Goal: Task Accomplishment & Management: Manage account settings

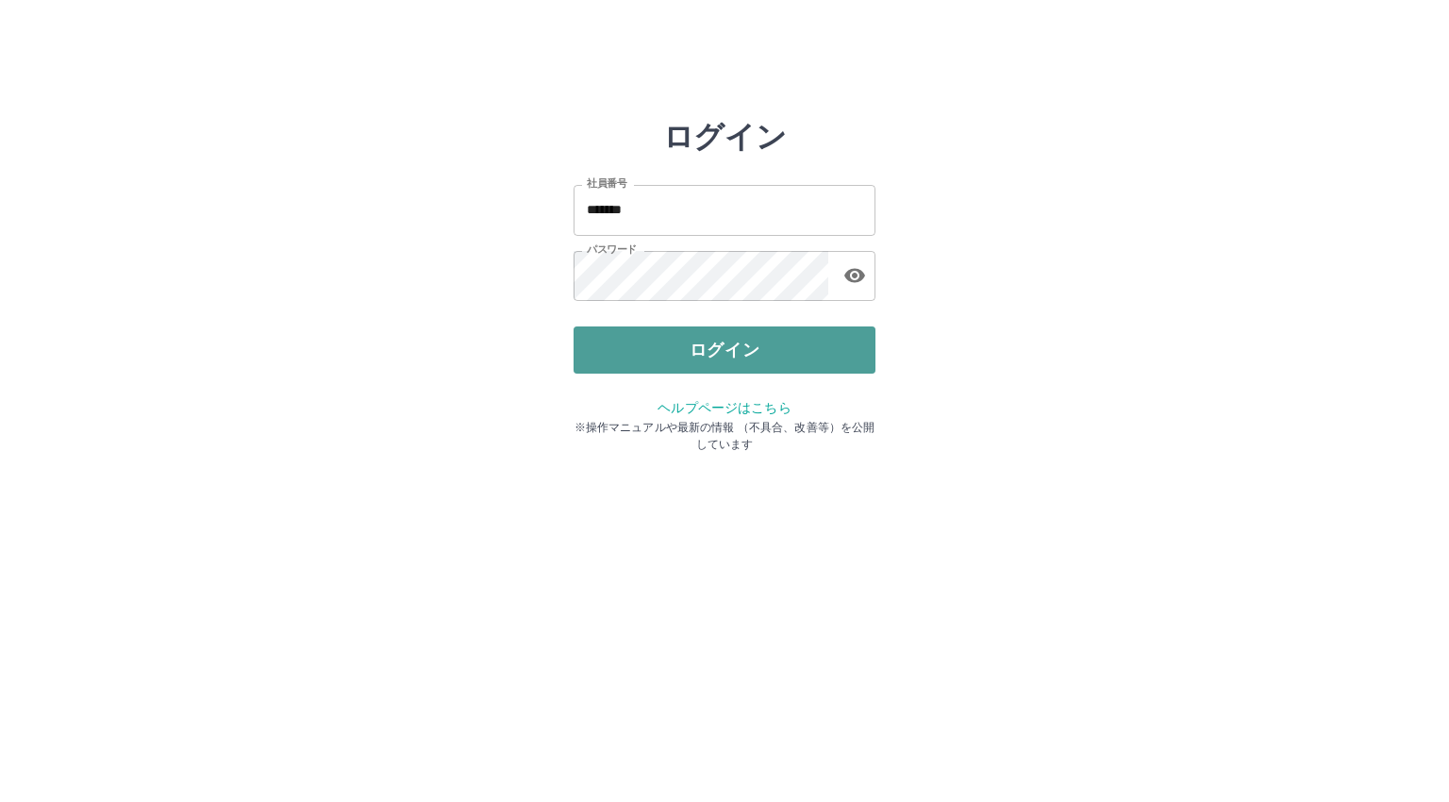
click at [724, 339] on button "ログイン" at bounding box center [724, 349] width 302 height 47
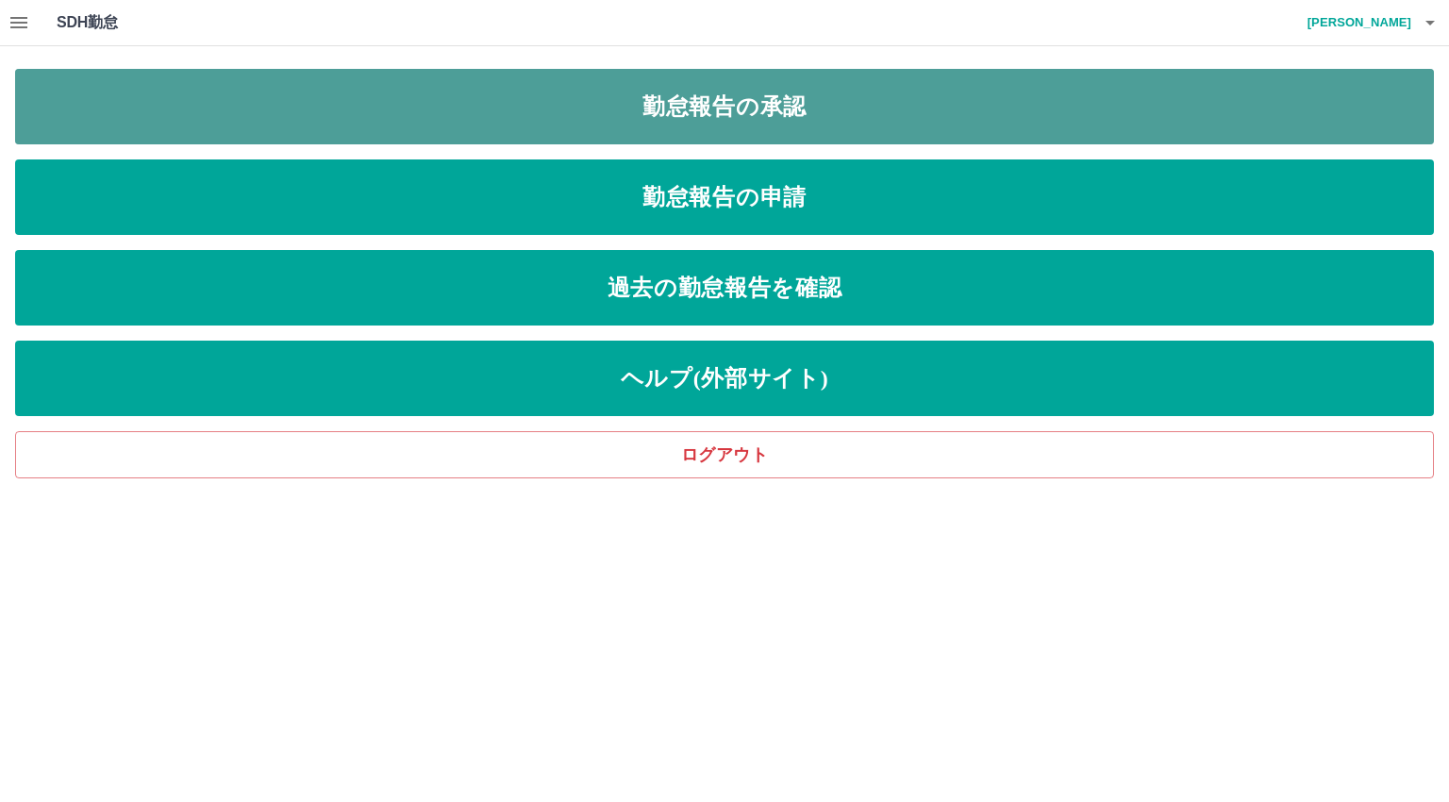
click at [723, 106] on link "勤怠報告の承認" at bounding box center [724, 106] width 1419 height 75
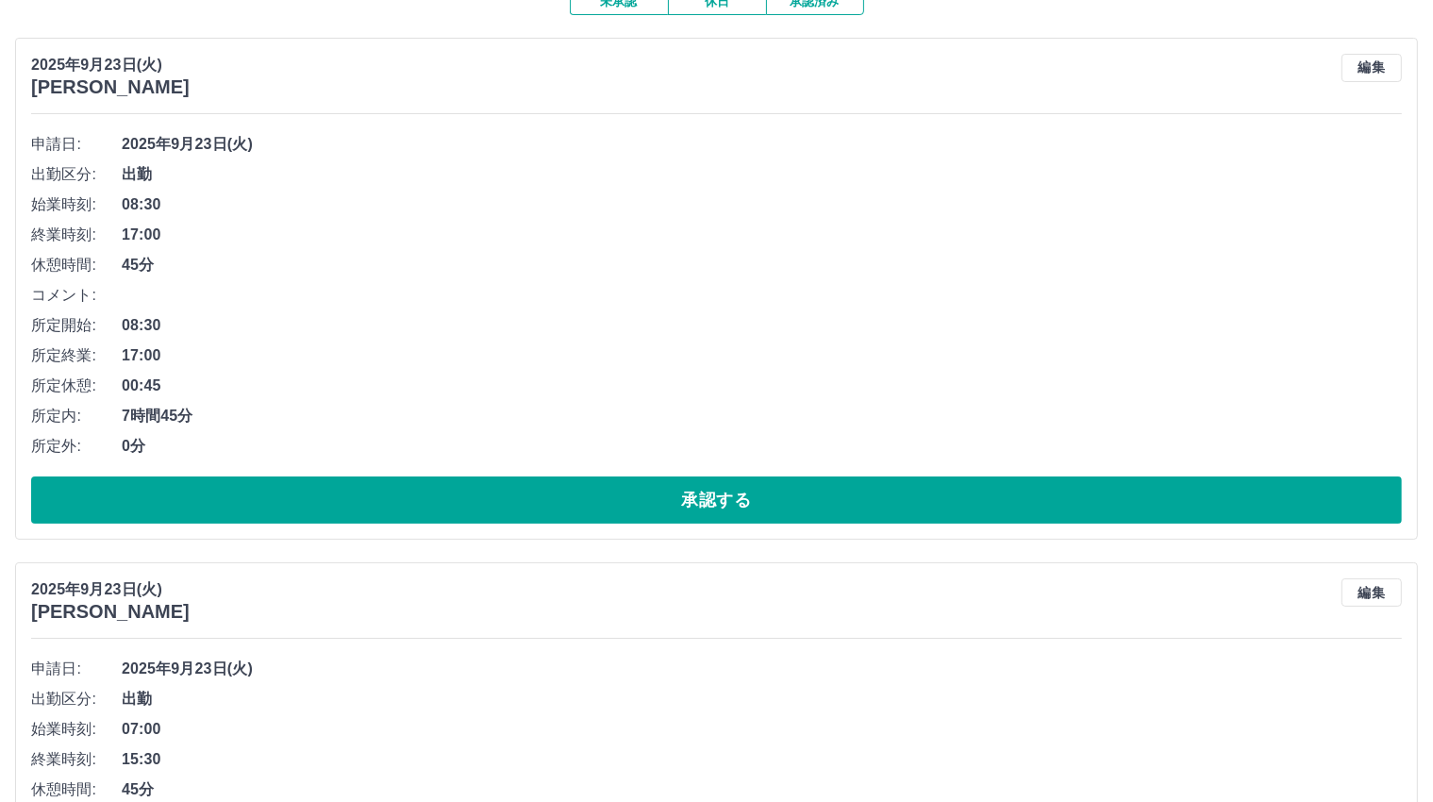
scroll to position [189, 0]
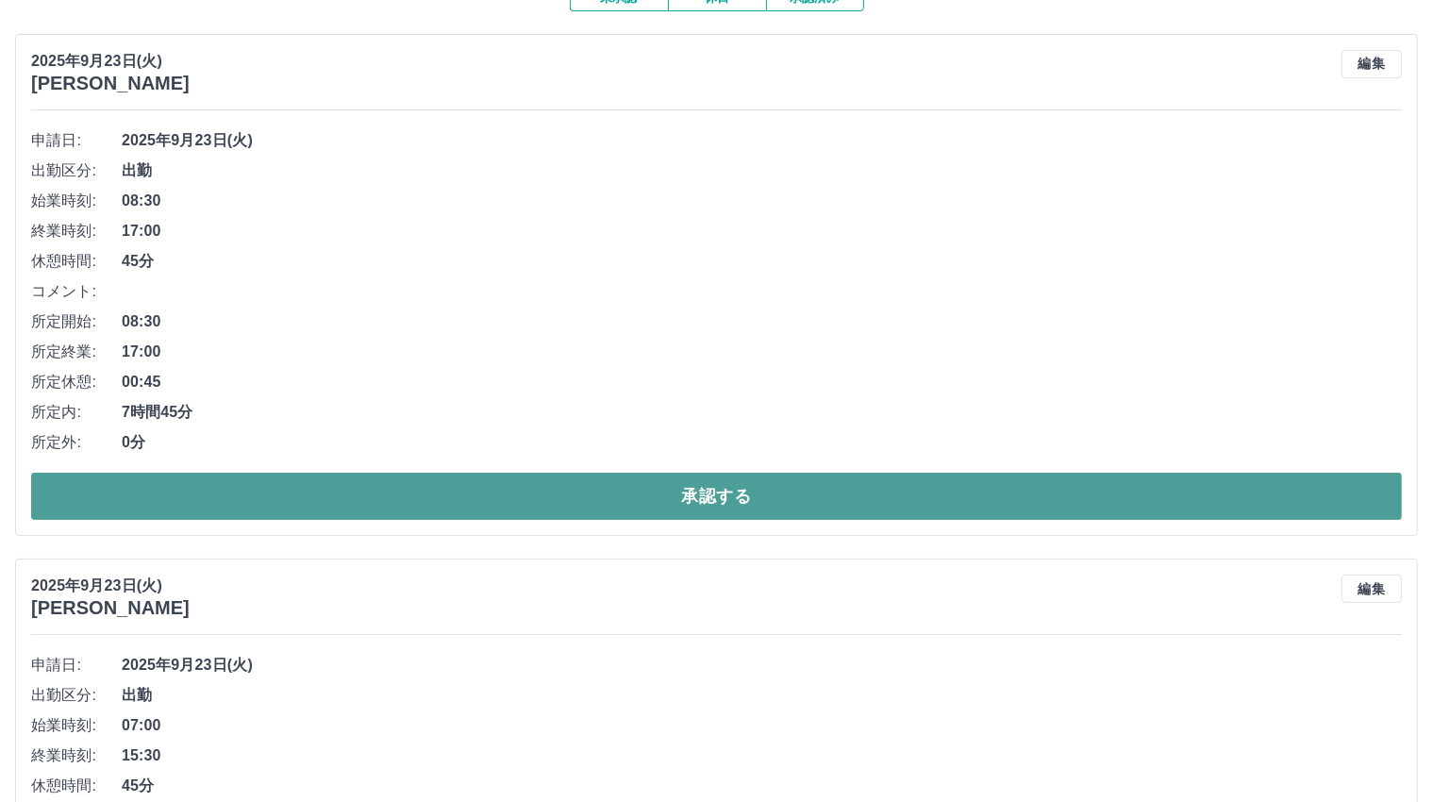
click at [696, 494] on button "承認する" at bounding box center [716, 496] width 1370 height 47
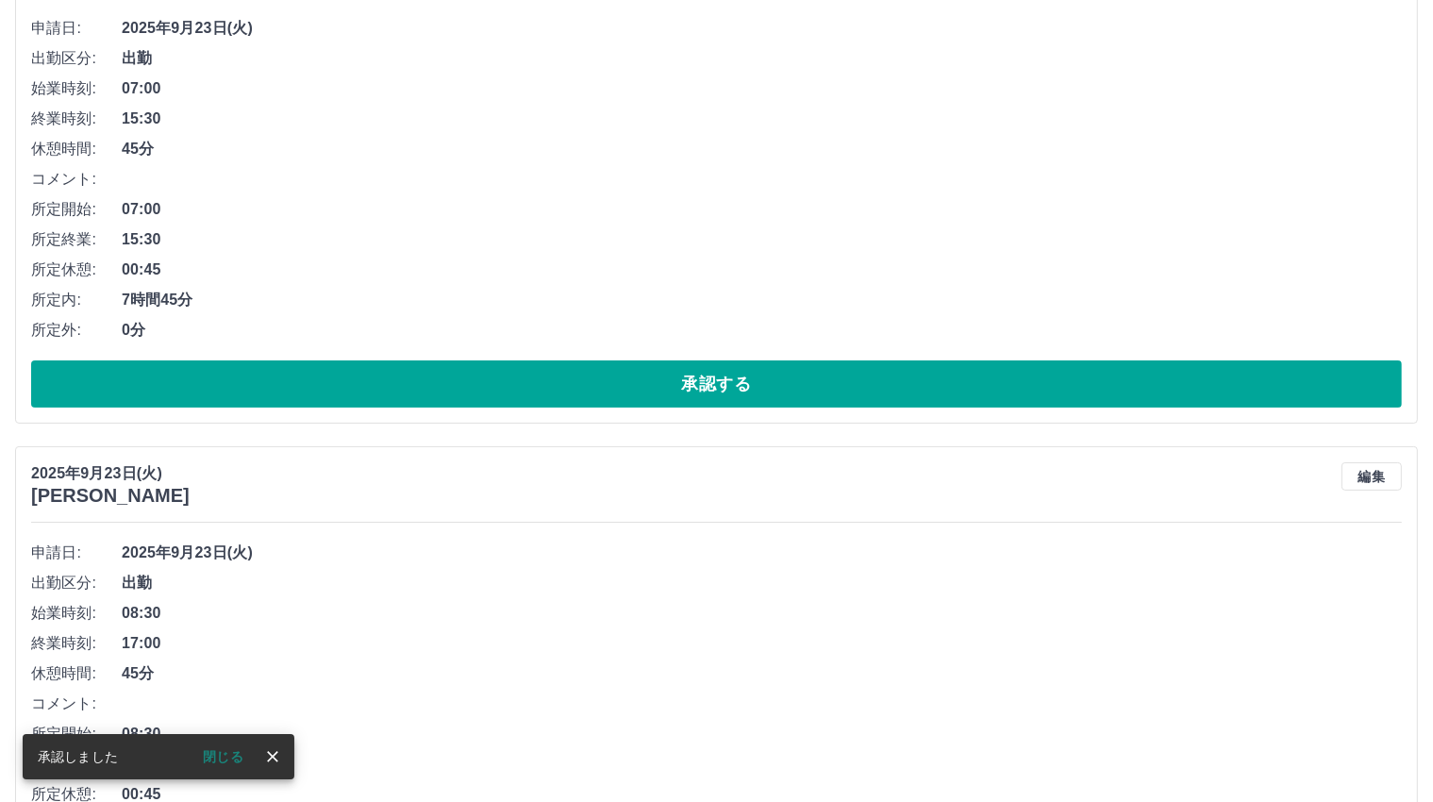
scroll to position [324, 0]
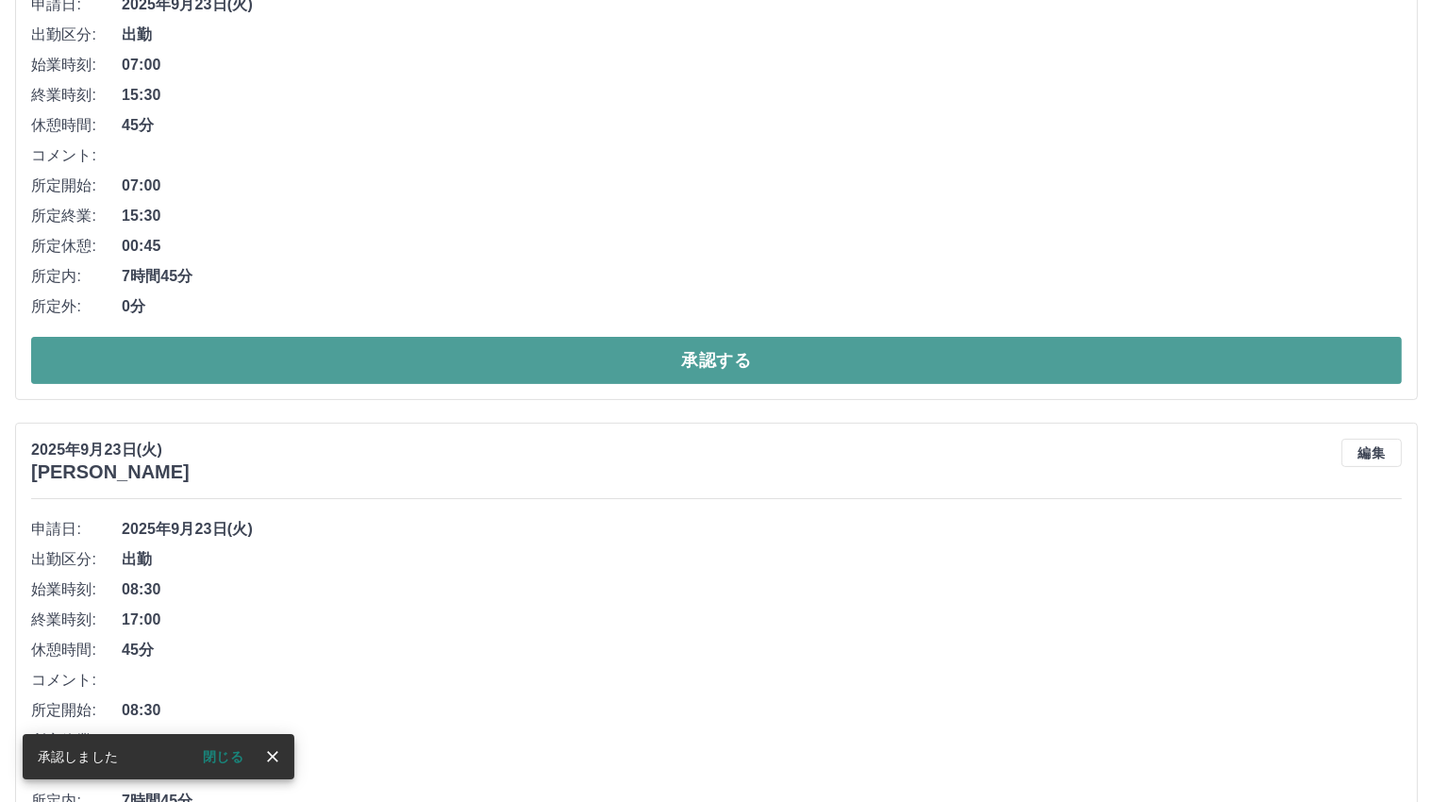
click at [713, 352] on button "承認する" at bounding box center [716, 360] width 1370 height 47
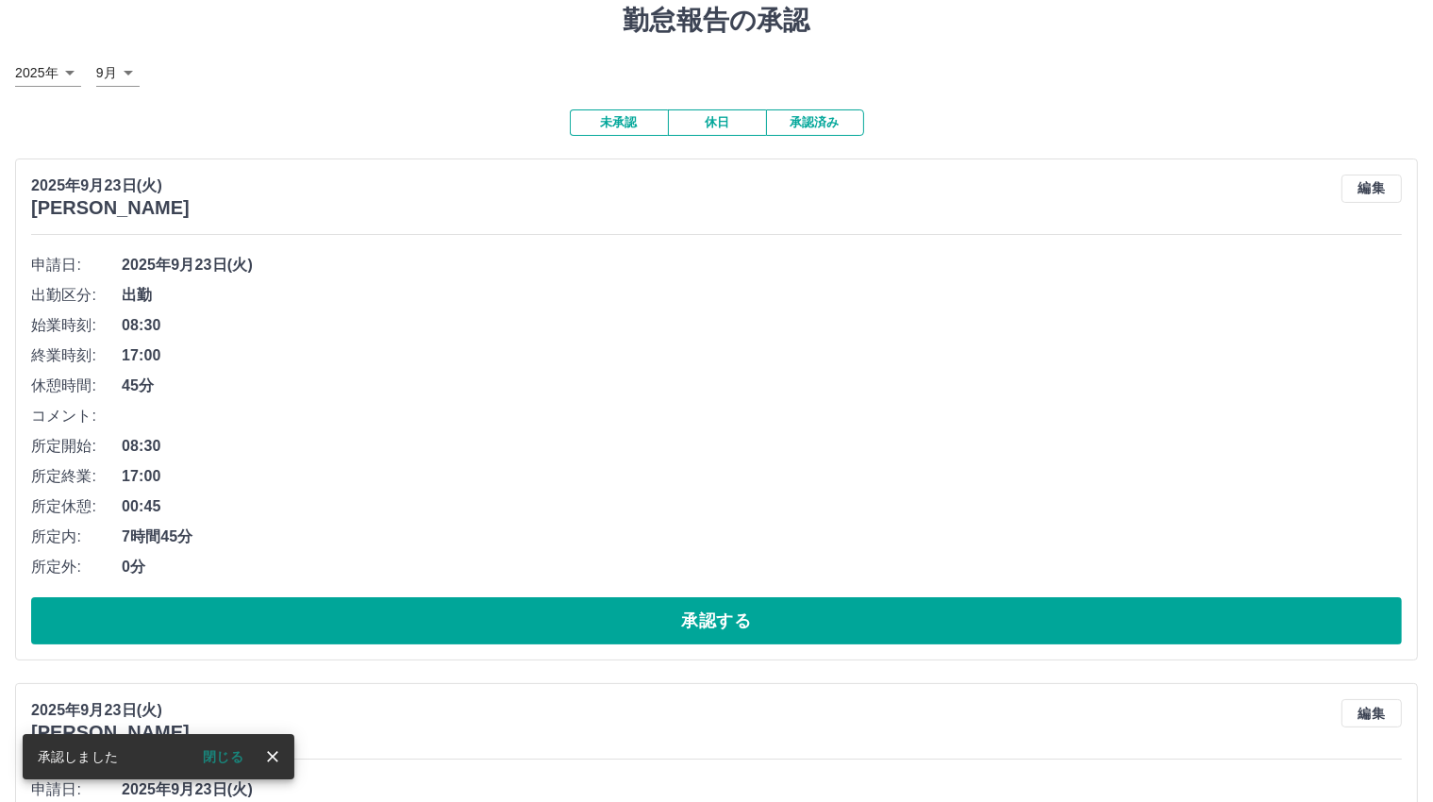
scroll to position [283, 0]
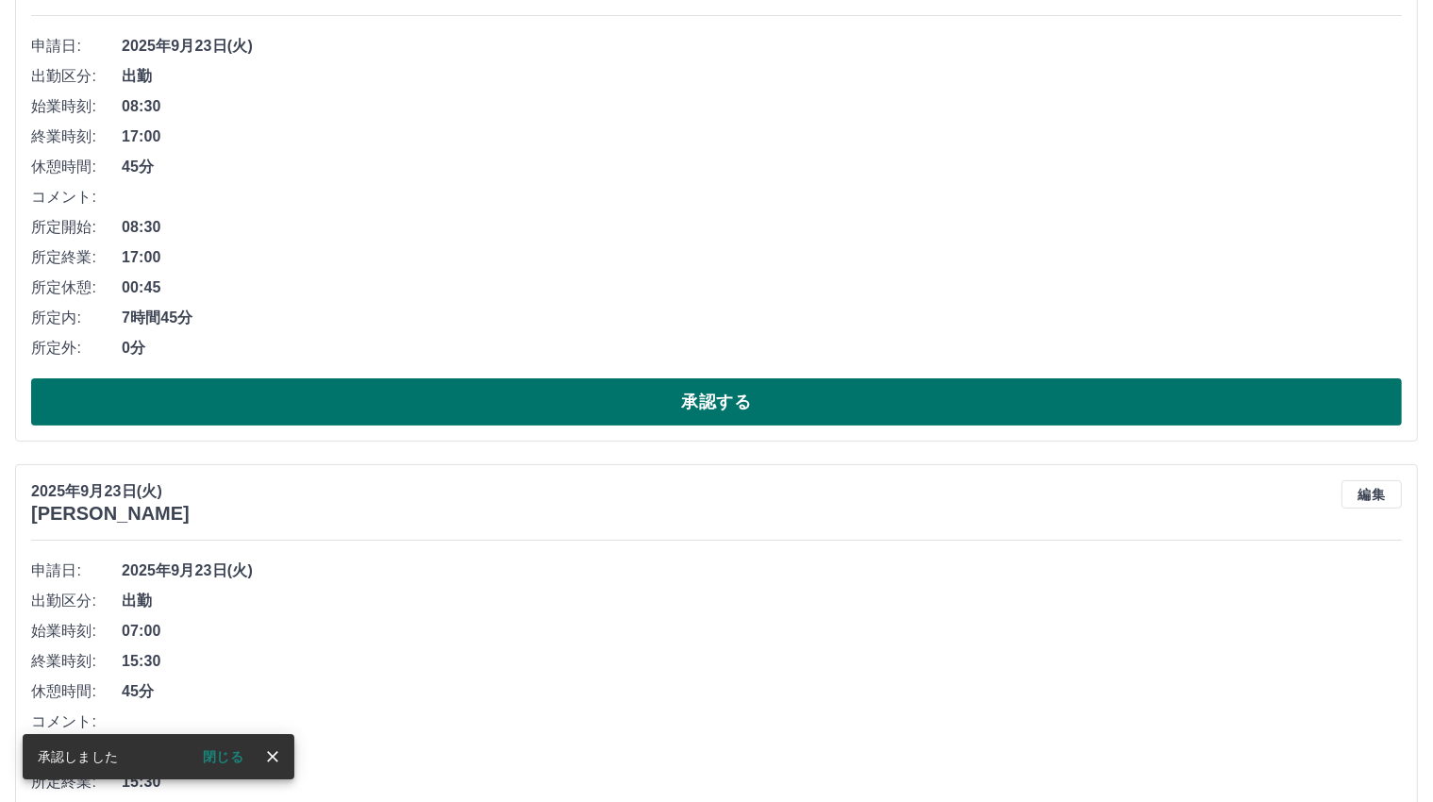
click at [723, 403] on button "承認する" at bounding box center [716, 401] width 1370 height 47
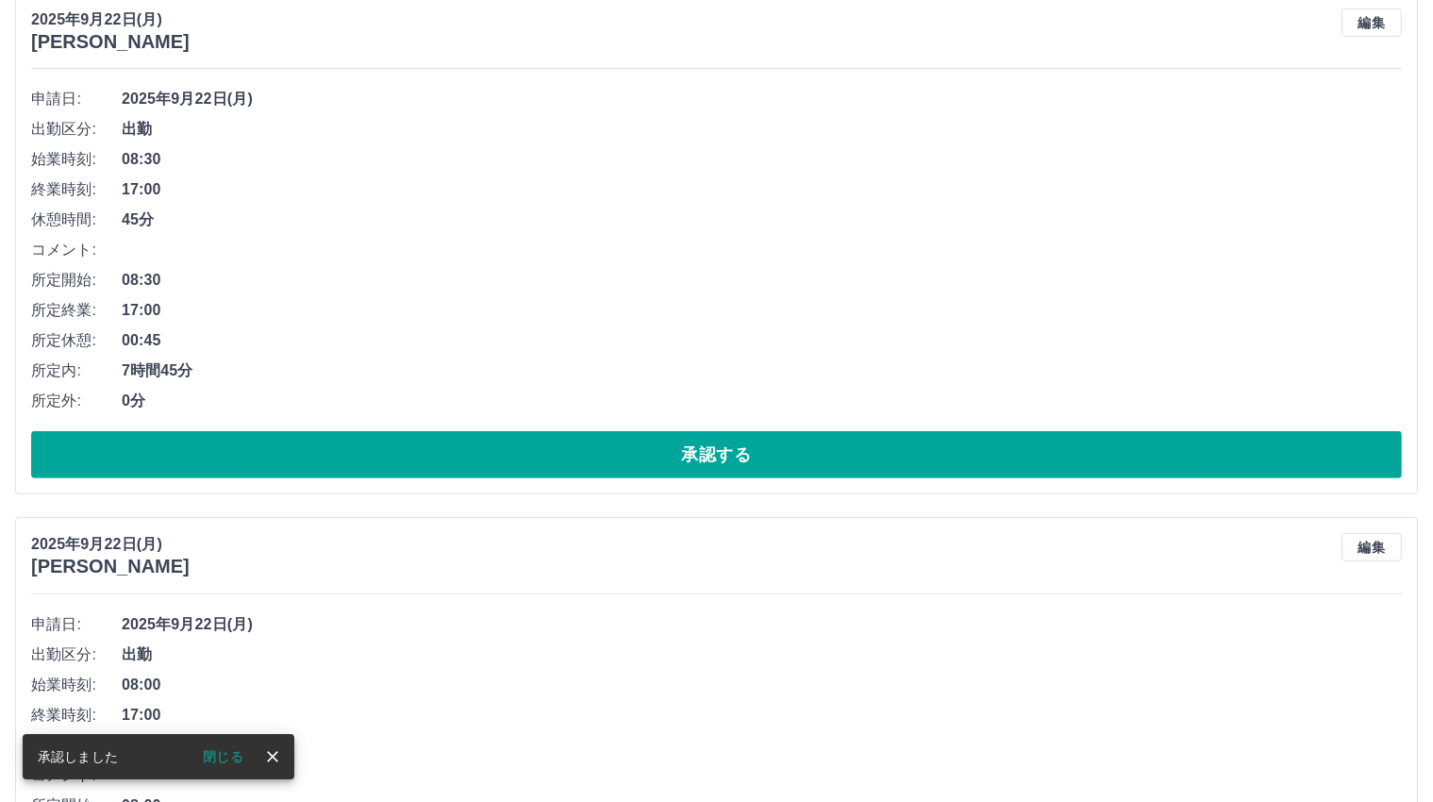
scroll to position [230, 0]
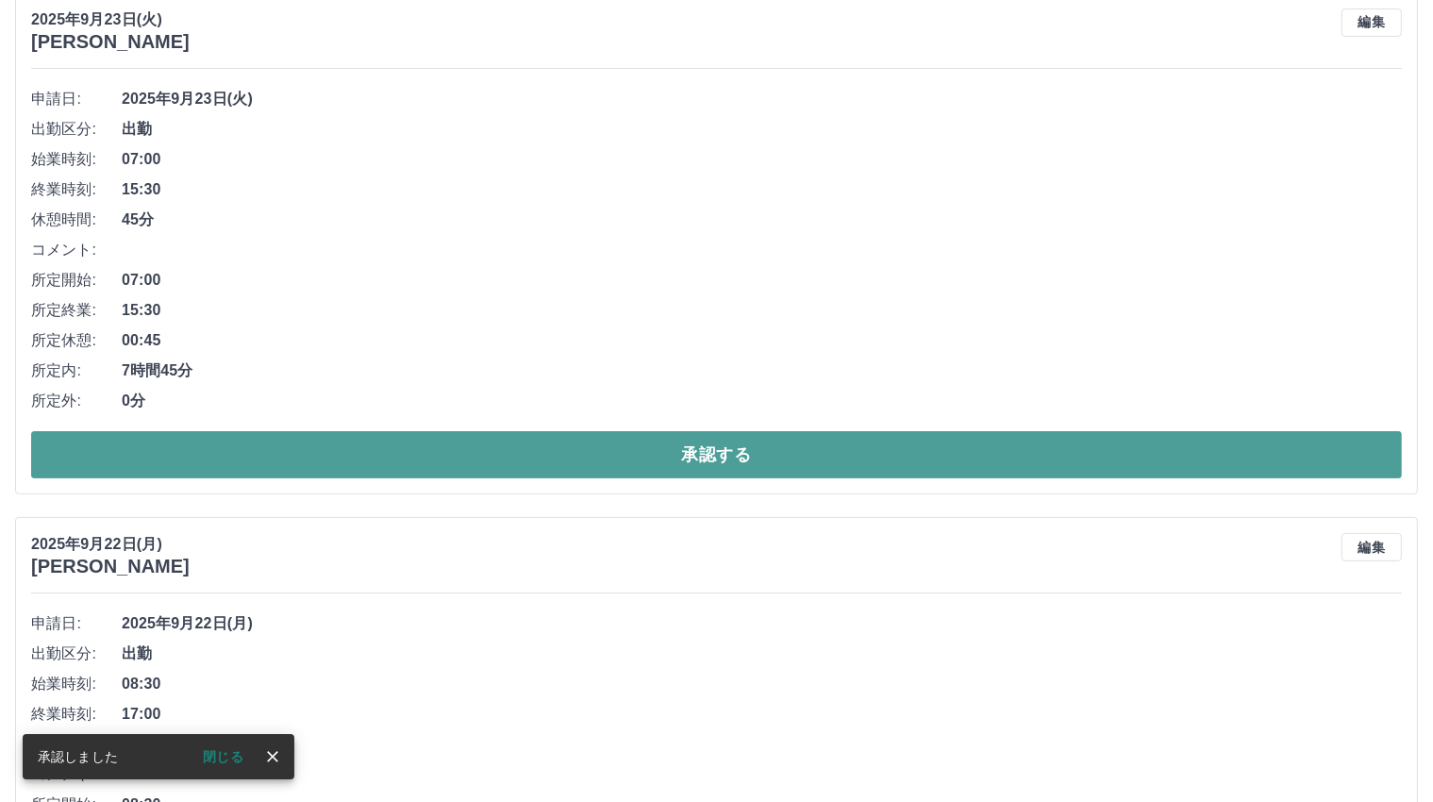
click at [721, 457] on button "承認する" at bounding box center [716, 454] width 1370 height 47
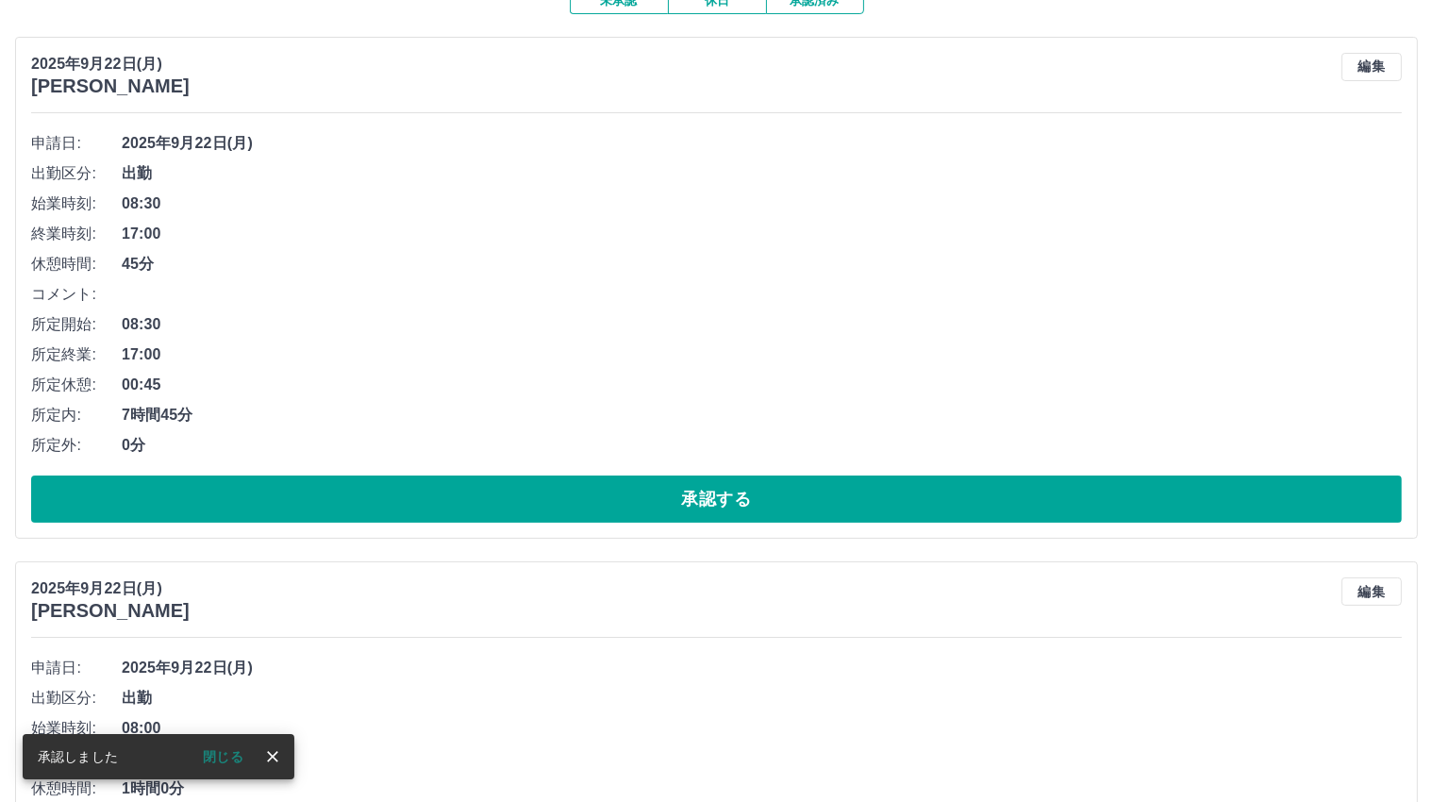
scroll to position [189, 0]
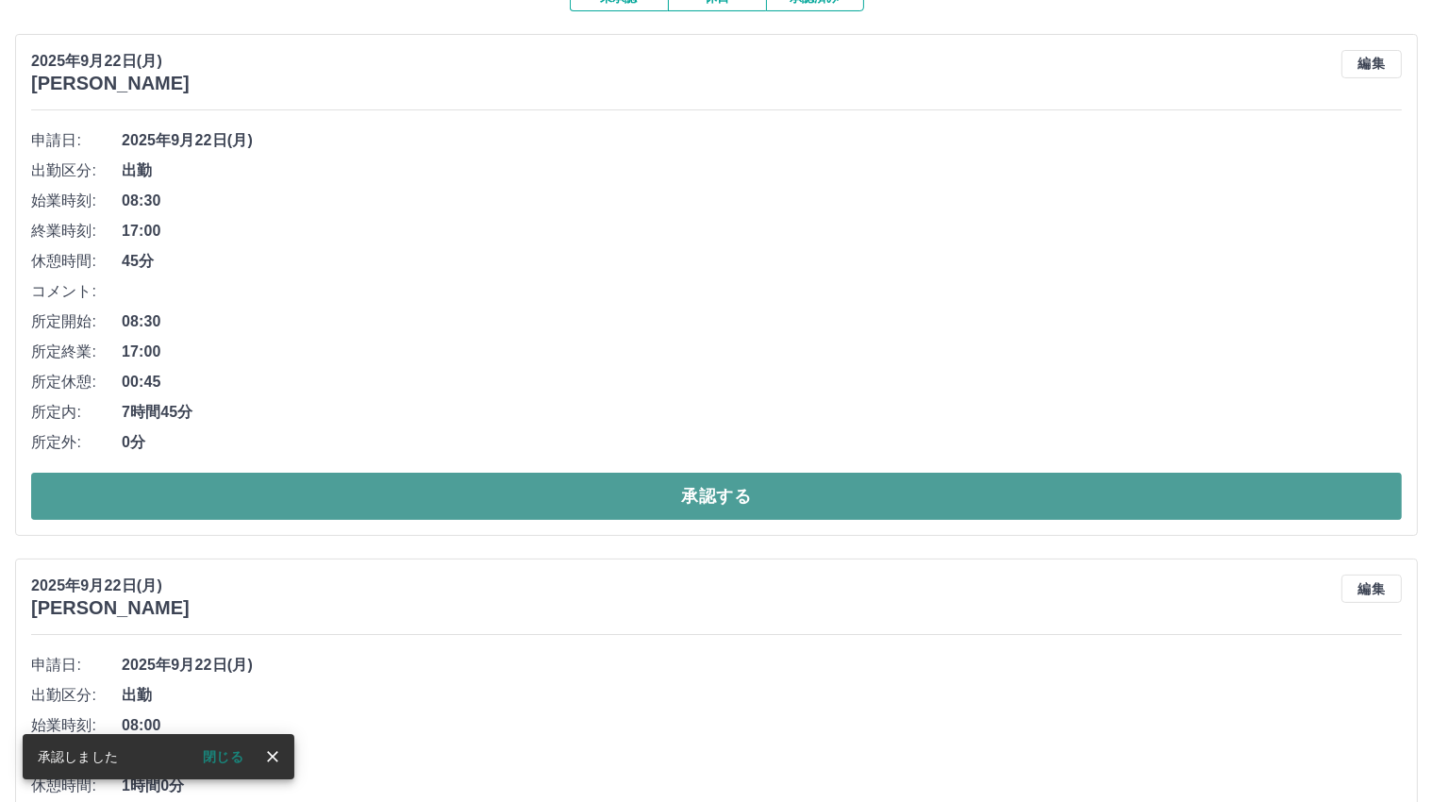
click at [717, 499] on button "承認する" at bounding box center [716, 496] width 1370 height 47
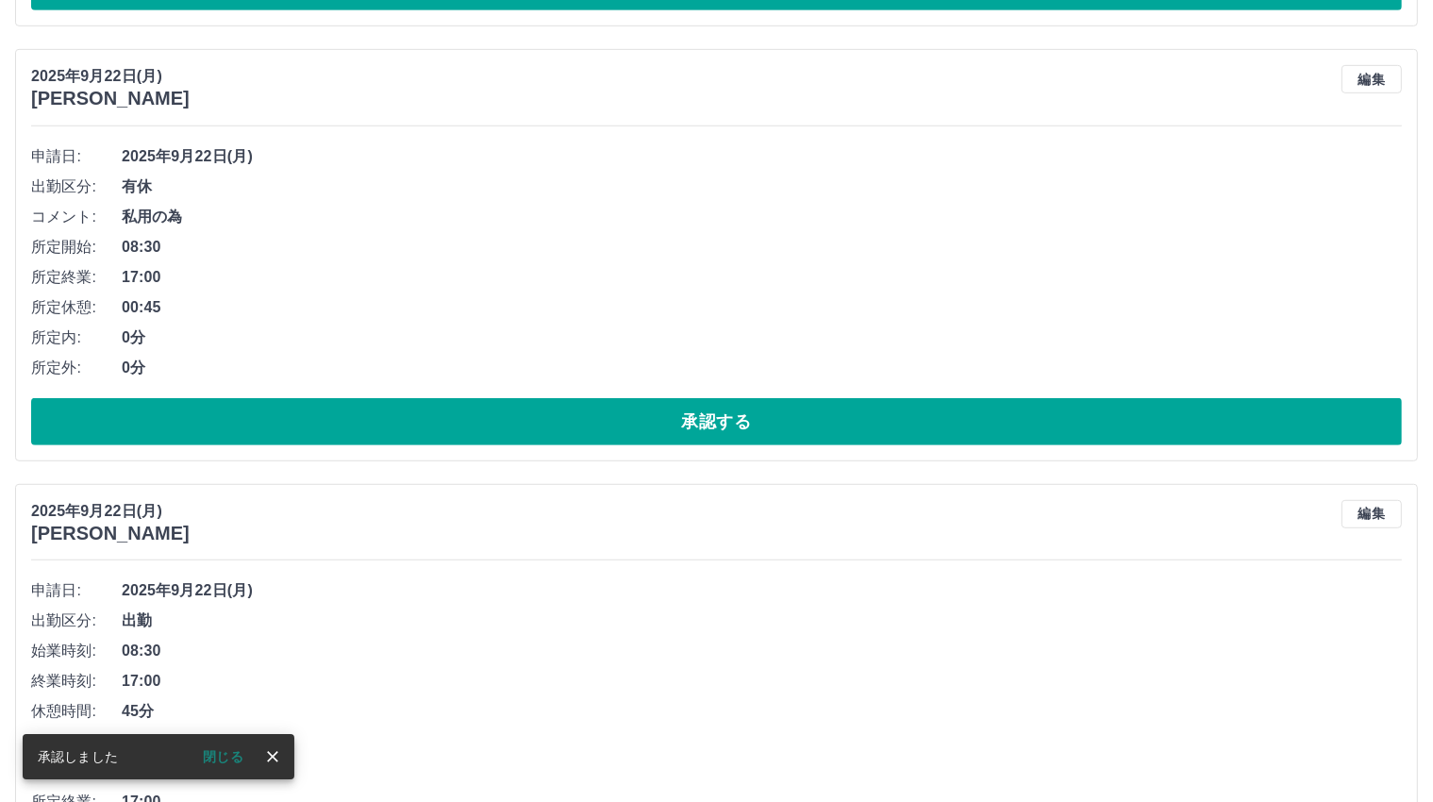
scroll to position [607, 0]
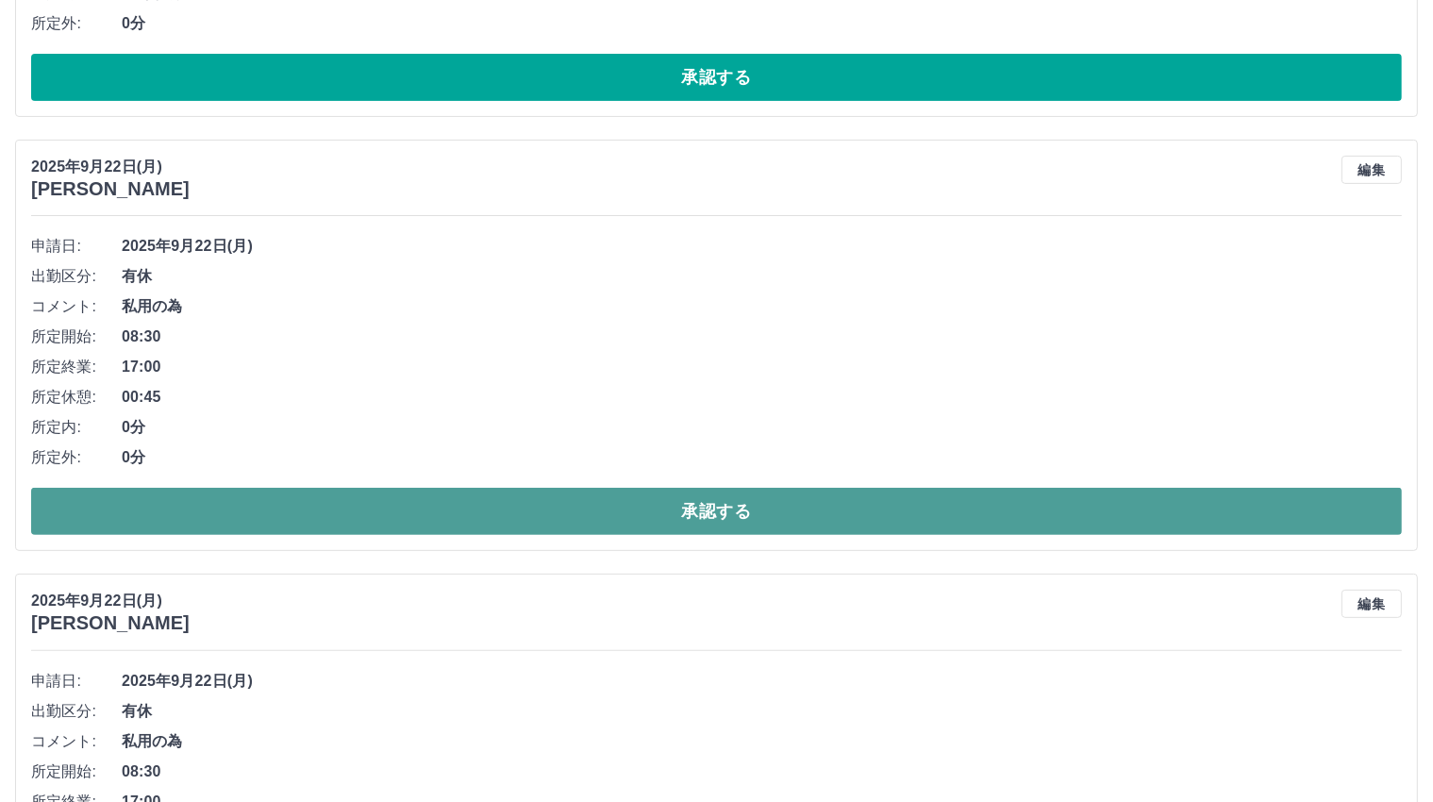
click at [721, 499] on button "承認する" at bounding box center [716, 511] width 1370 height 47
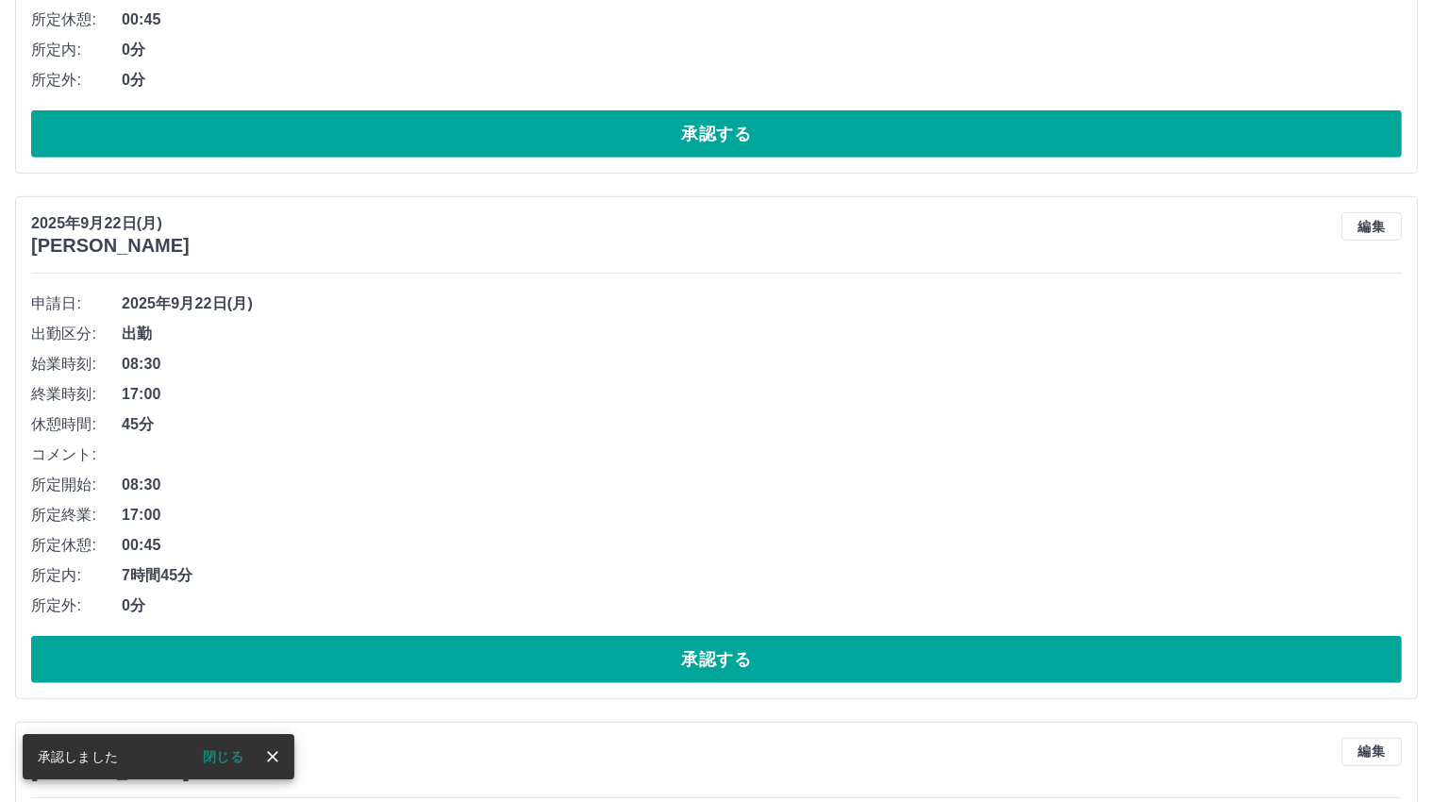
scroll to position [551, 0]
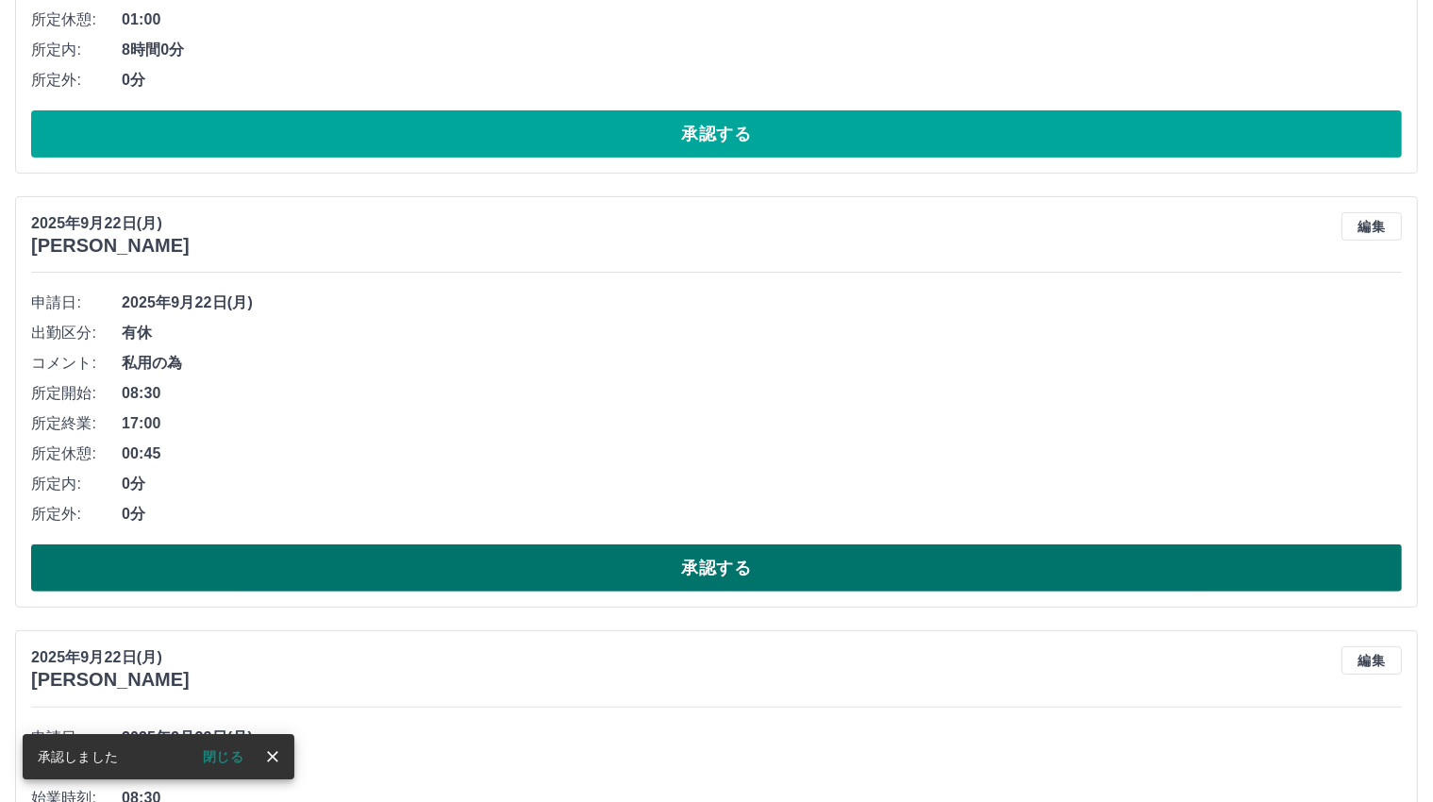
click at [722, 561] on button "承認する" at bounding box center [716, 567] width 1370 height 47
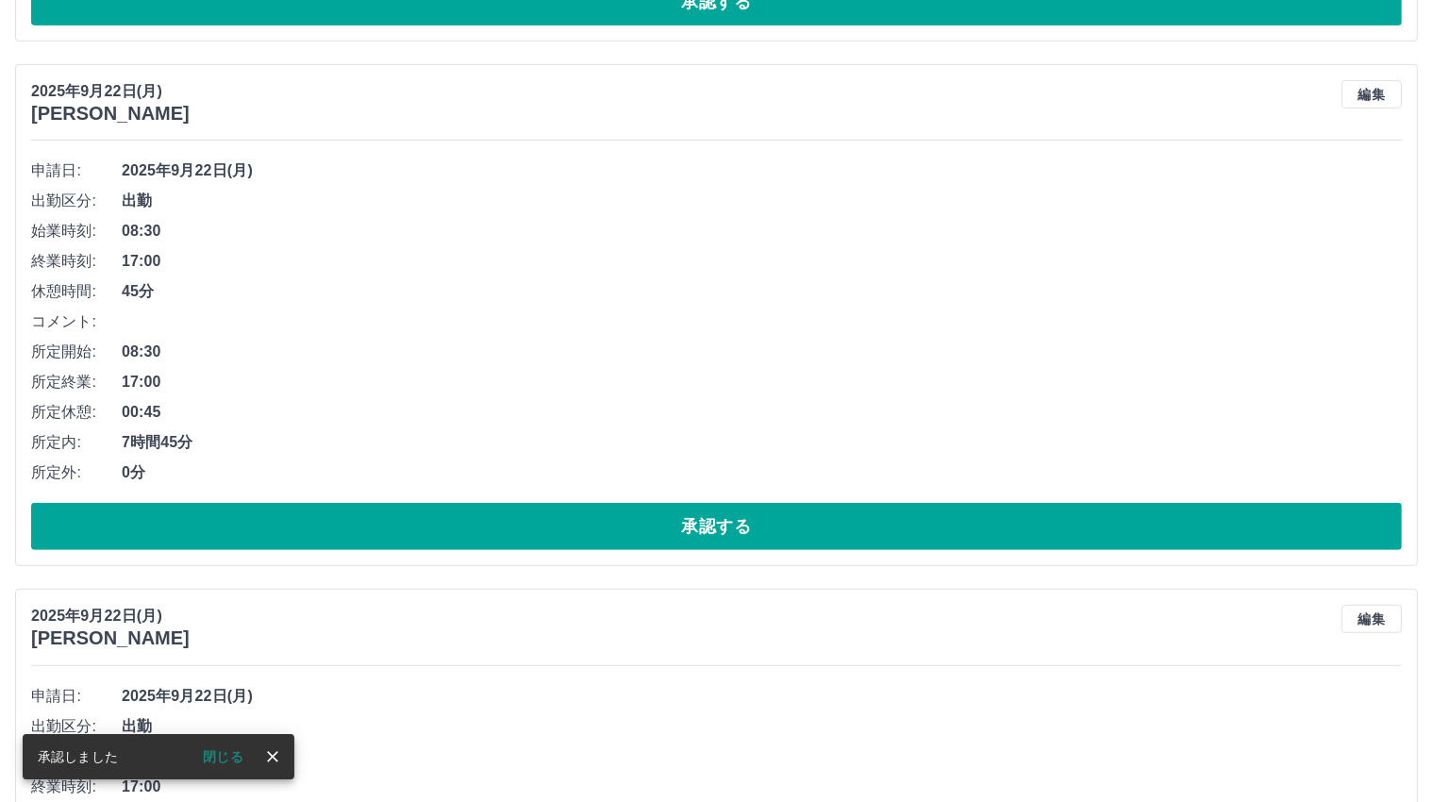
scroll to position [683, 0]
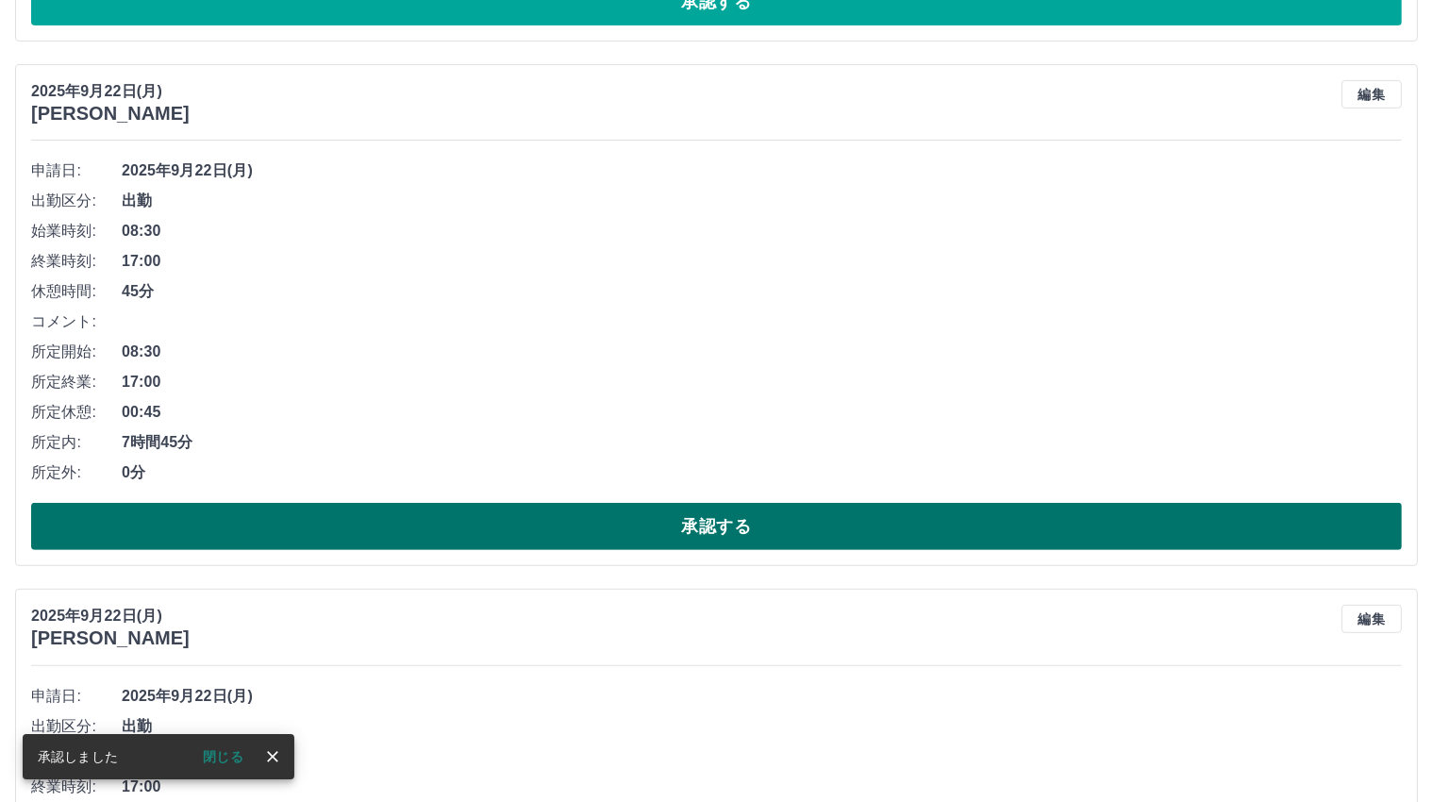
click at [701, 528] on button "承認する" at bounding box center [716, 526] width 1370 height 47
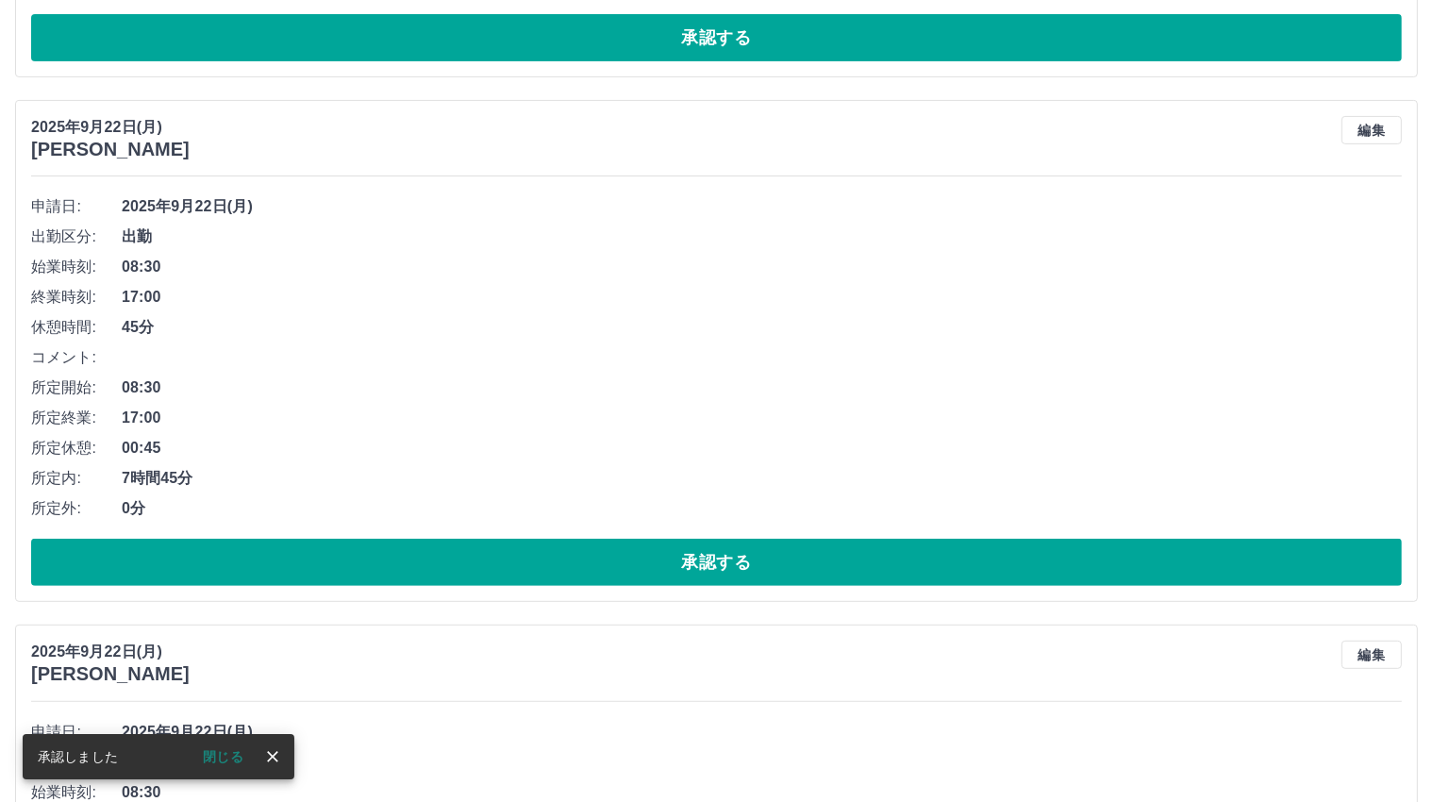
scroll to position [724, 0]
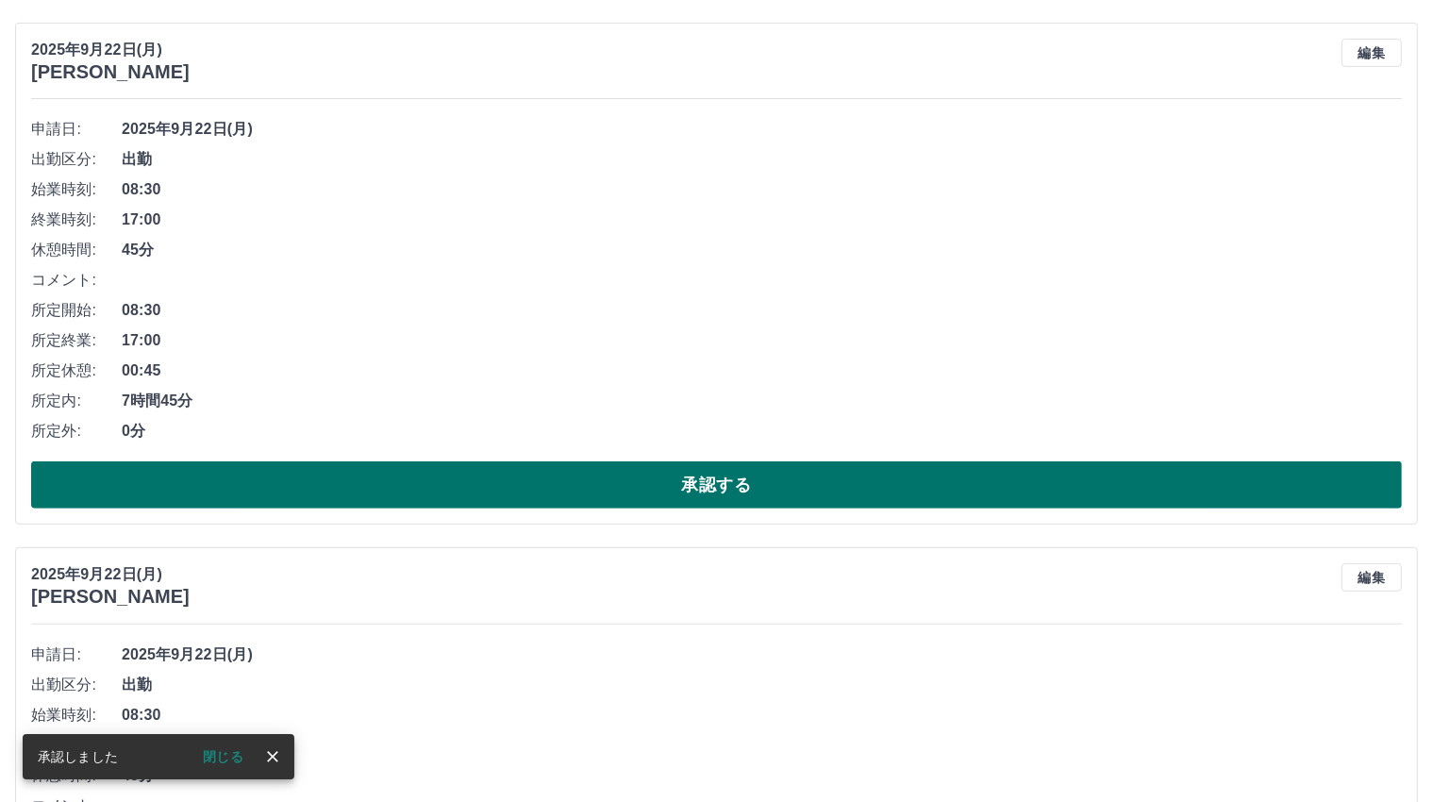
click at [700, 485] on button "承認する" at bounding box center [716, 484] width 1370 height 47
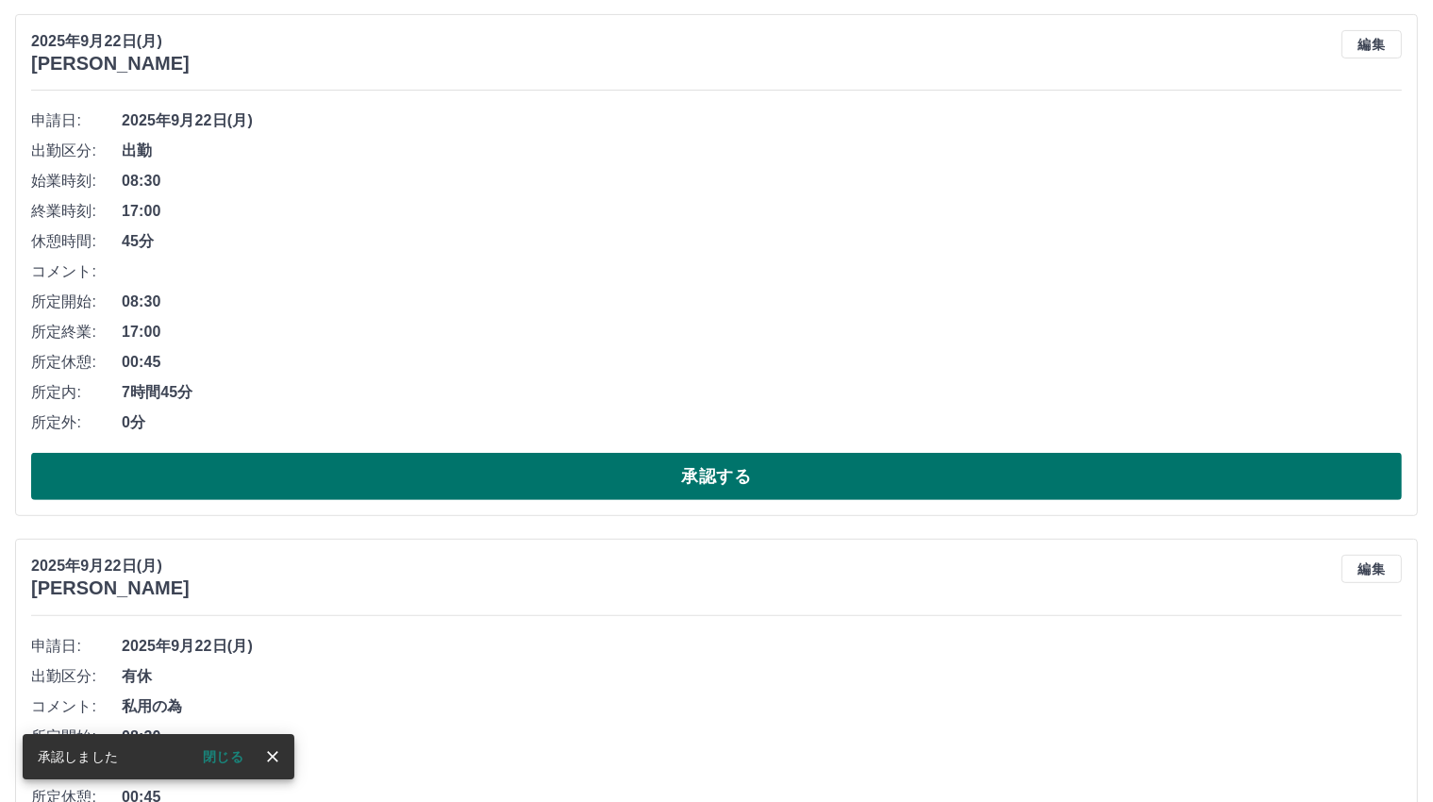
scroll to position [766, 0]
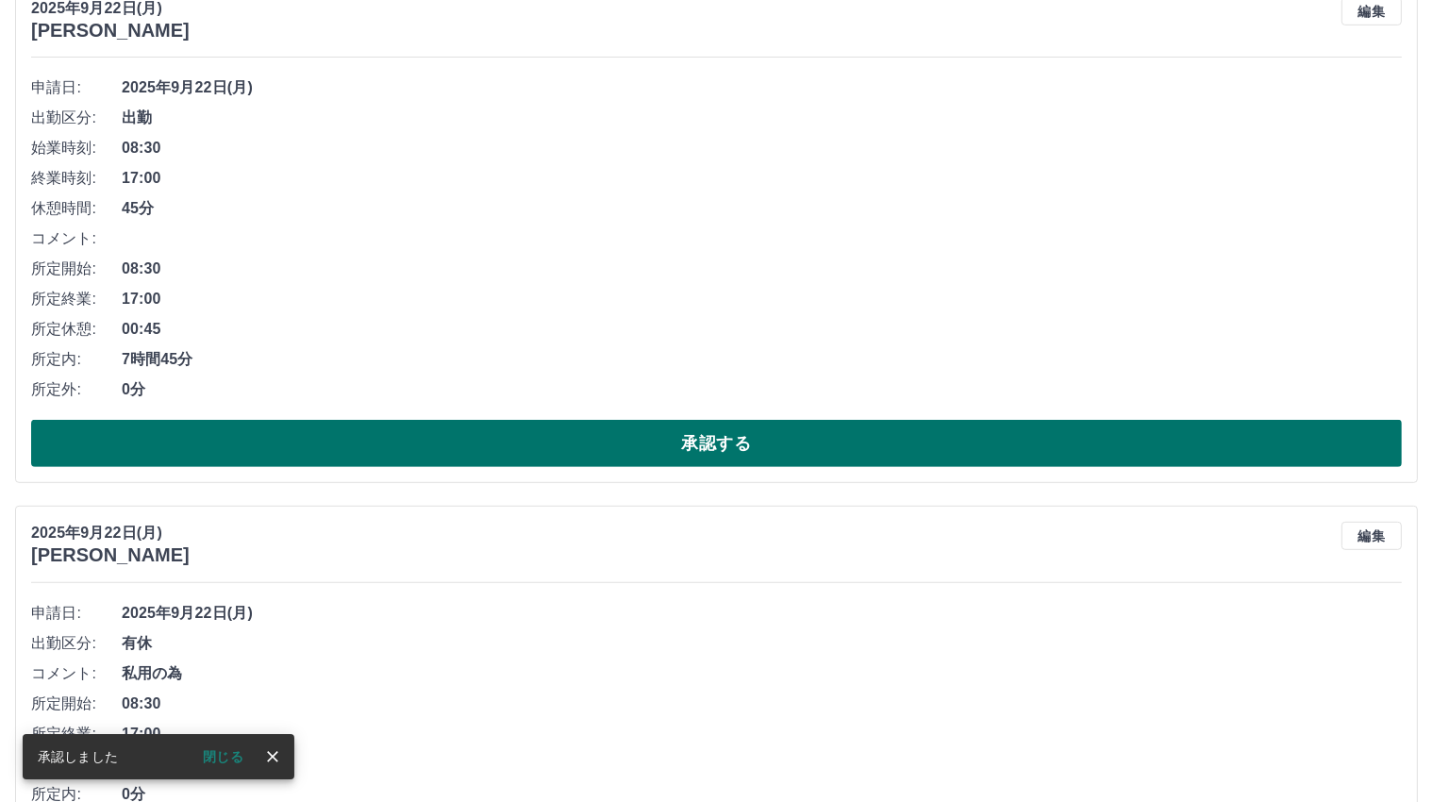
click at [706, 528] on div "[DATE] [PERSON_NAME] 編集" at bounding box center [716, 544] width 1370 height 44
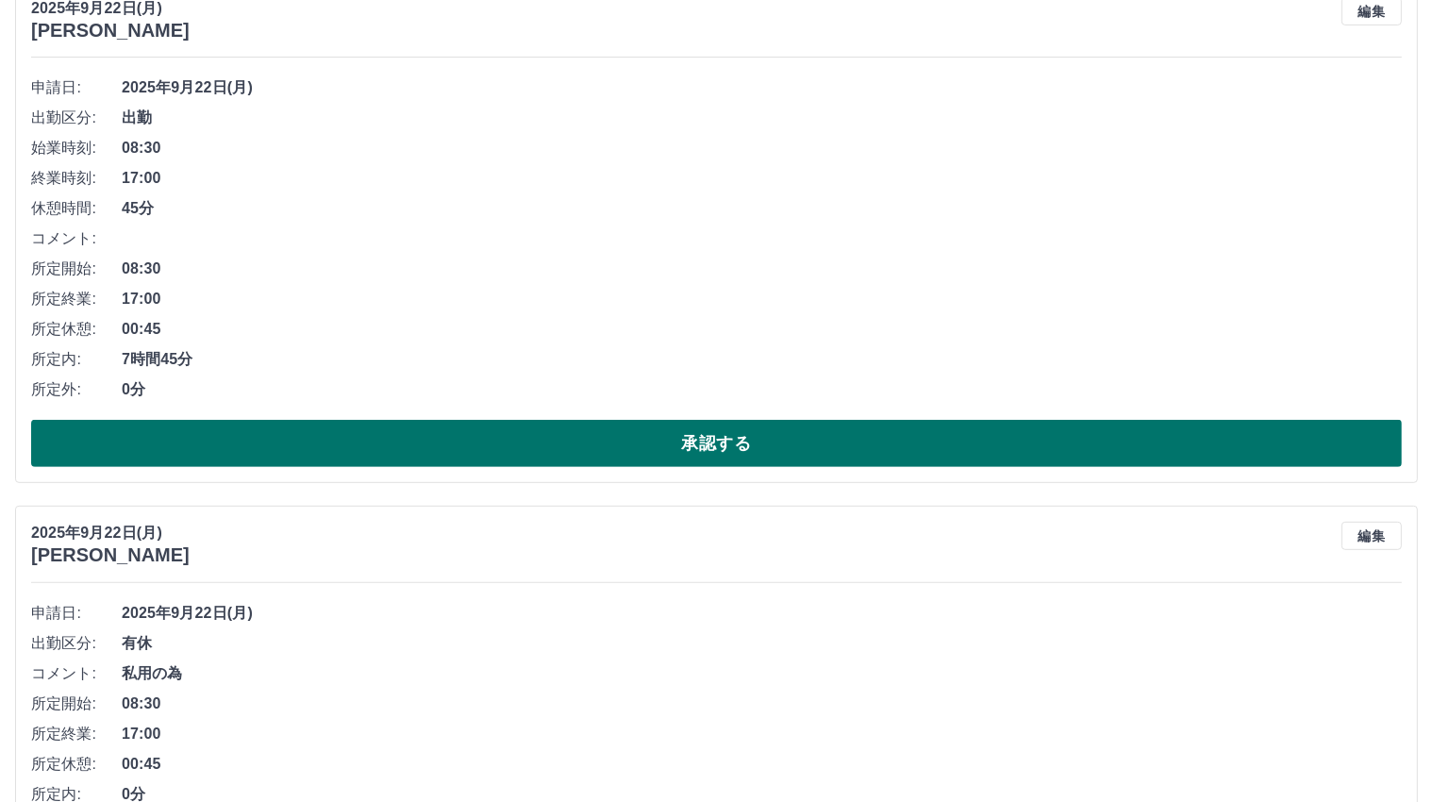
click at [702, 444] on button "承認する" at bounding box center [716, 443] width 1370 height 47
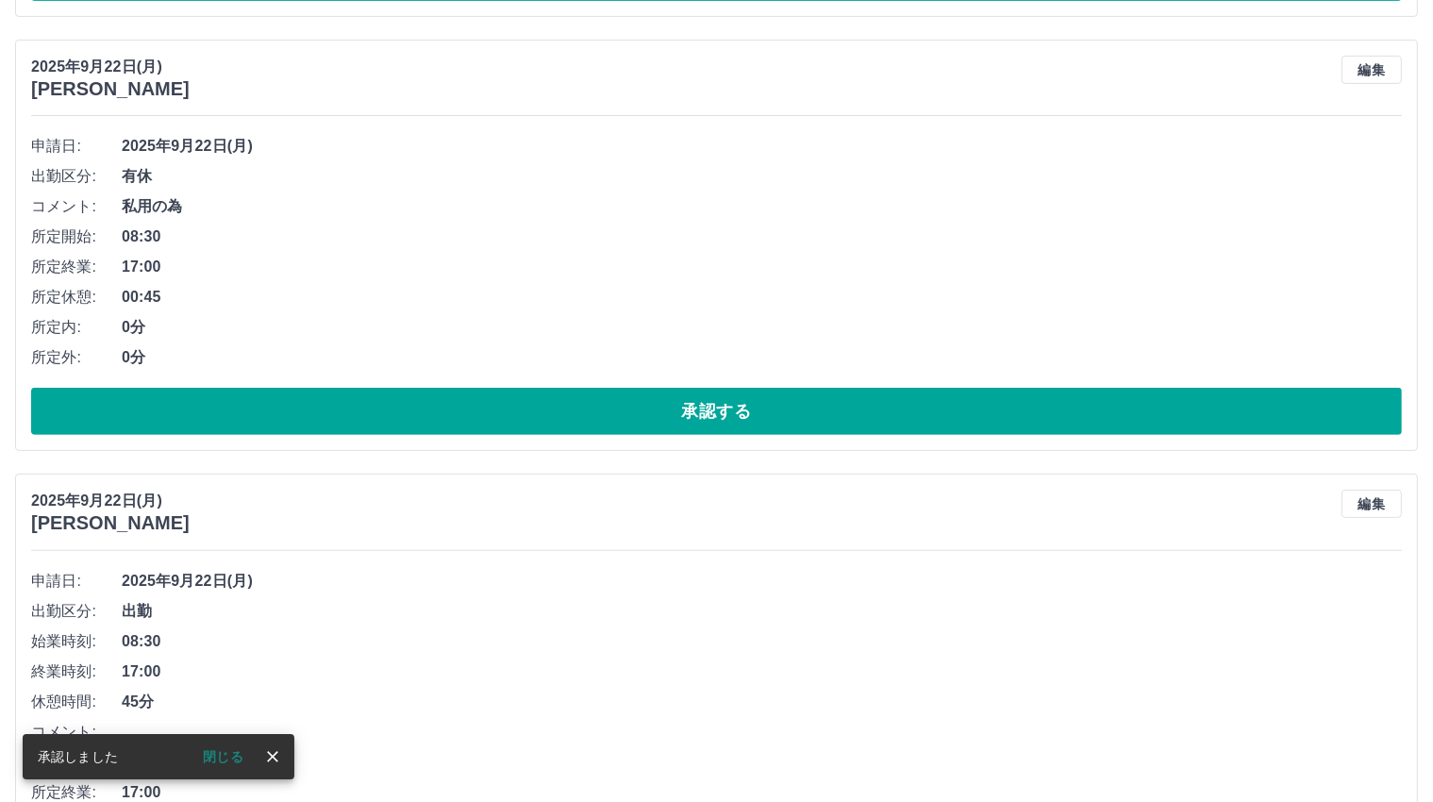
scroll to position [713, 0]
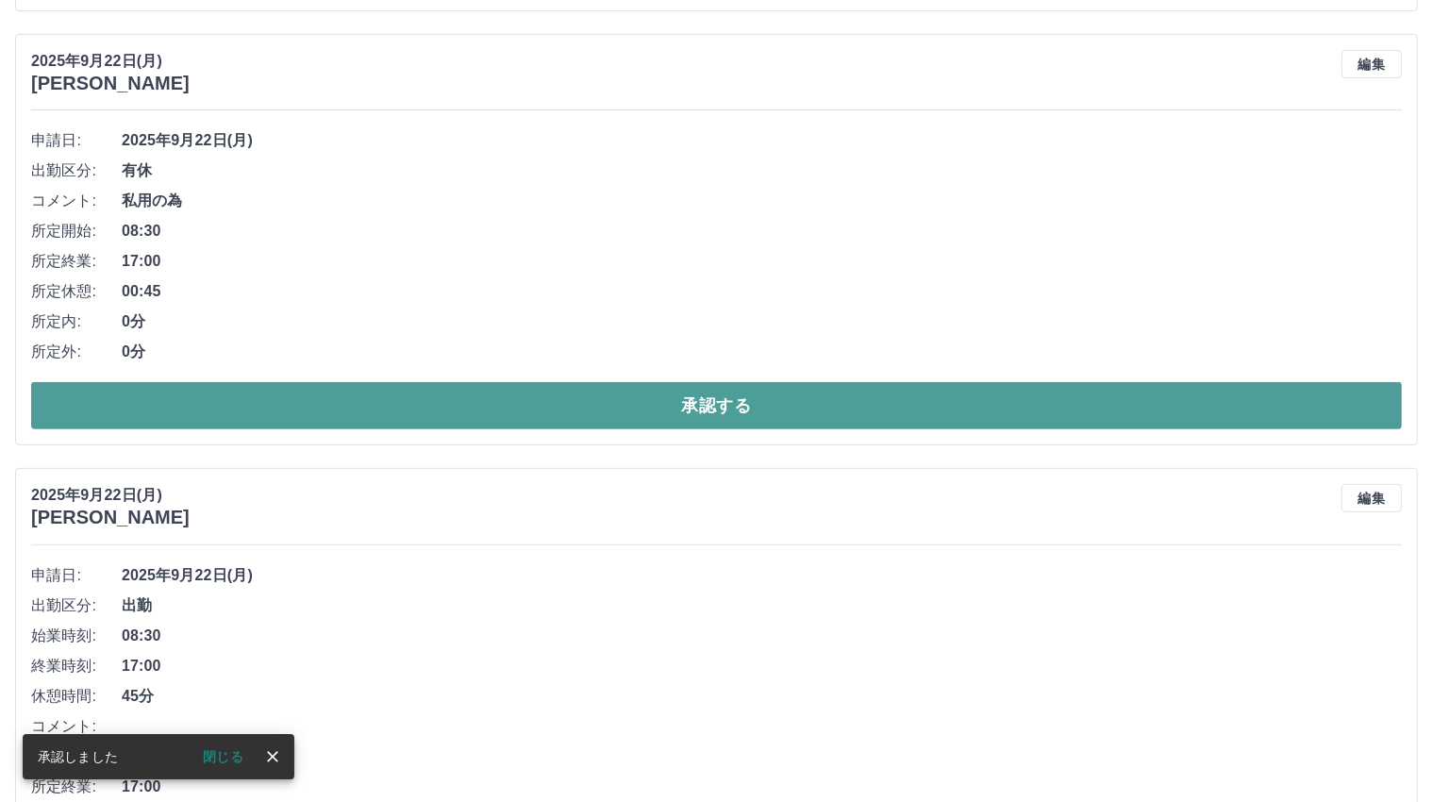
click at [694, 405] on button "承認する" at bounding box center [716, 405] width 1370 height 47
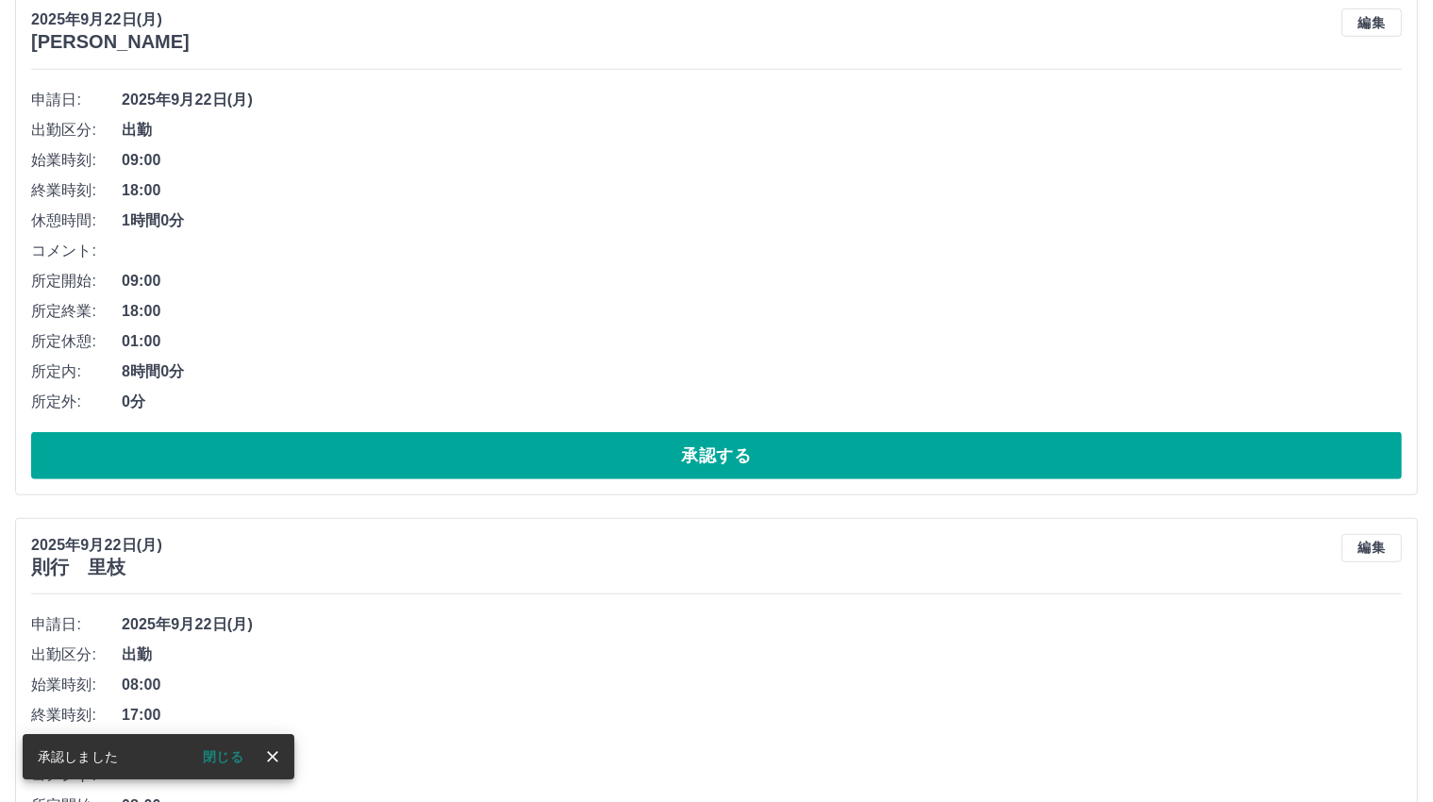
scroll to position [845, 0]
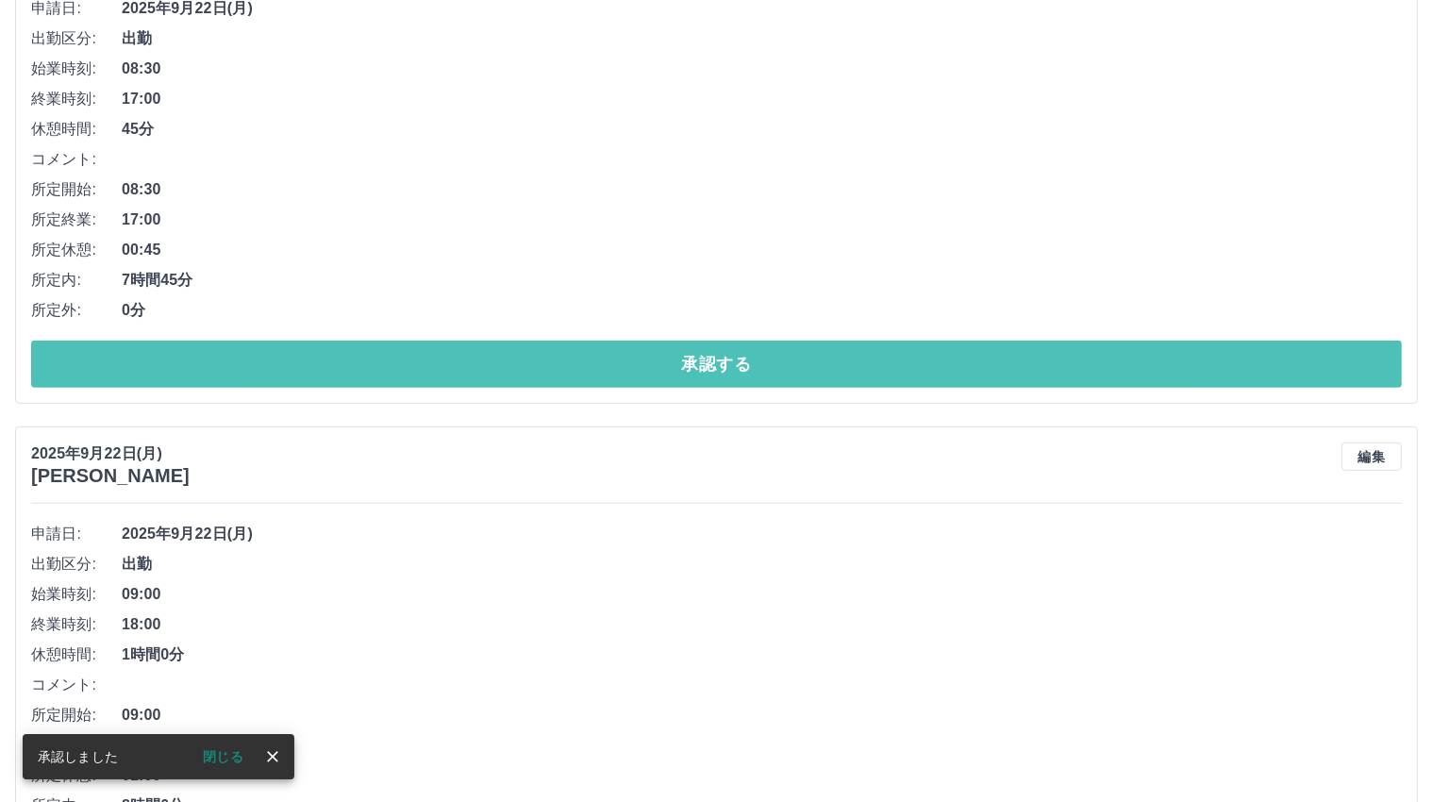
drag, startPoint x: 705, startPoint y: 364, endPoint x: 700, endPoint y: 422, distance: 57.7
click at [705, 362] on button "承認する" at bounding box center [716, 363] width 1370 height 47
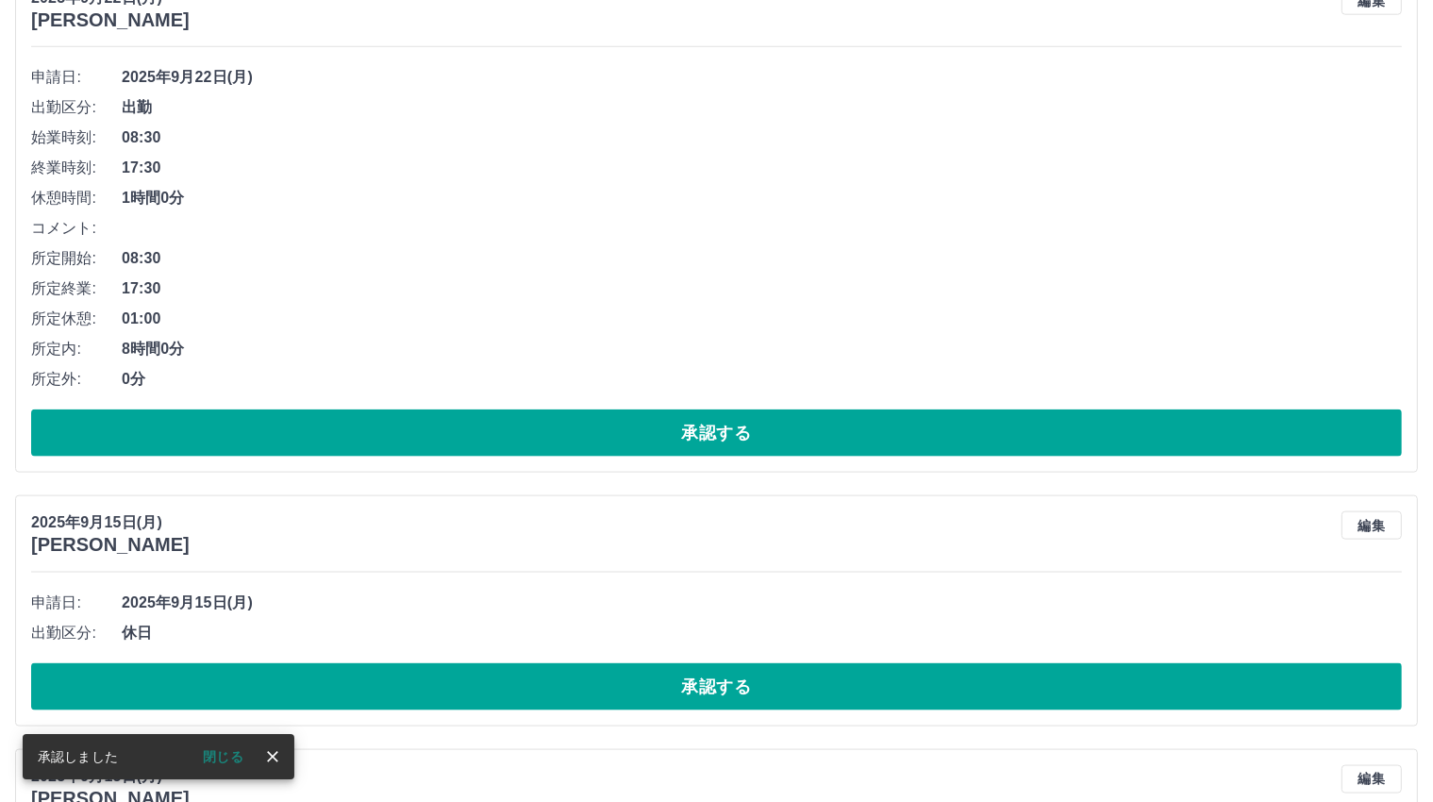
scroll to position [1735, 0]
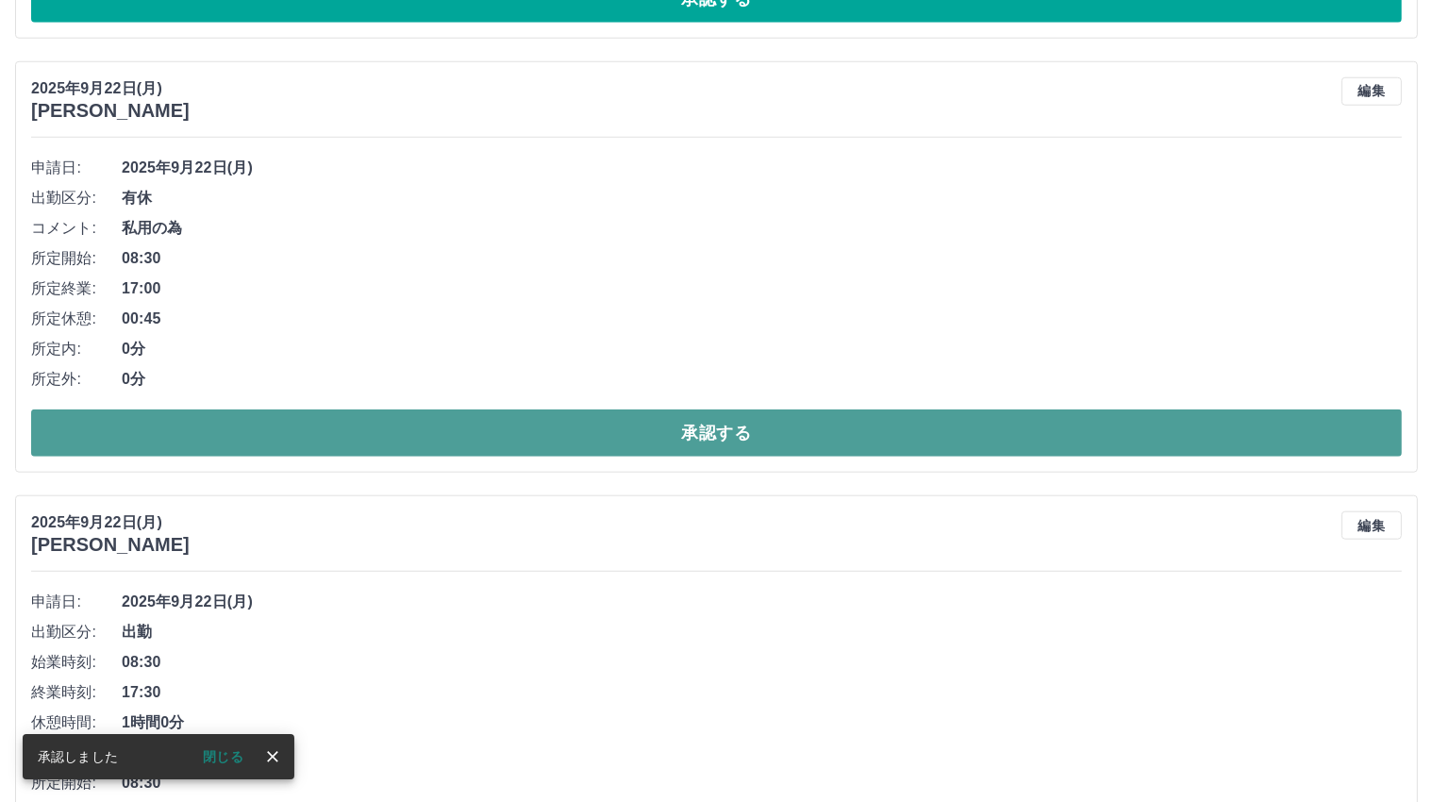
click at [703, 428] on button "承認する" at bounding box center [716, 432] width 1370 height 47
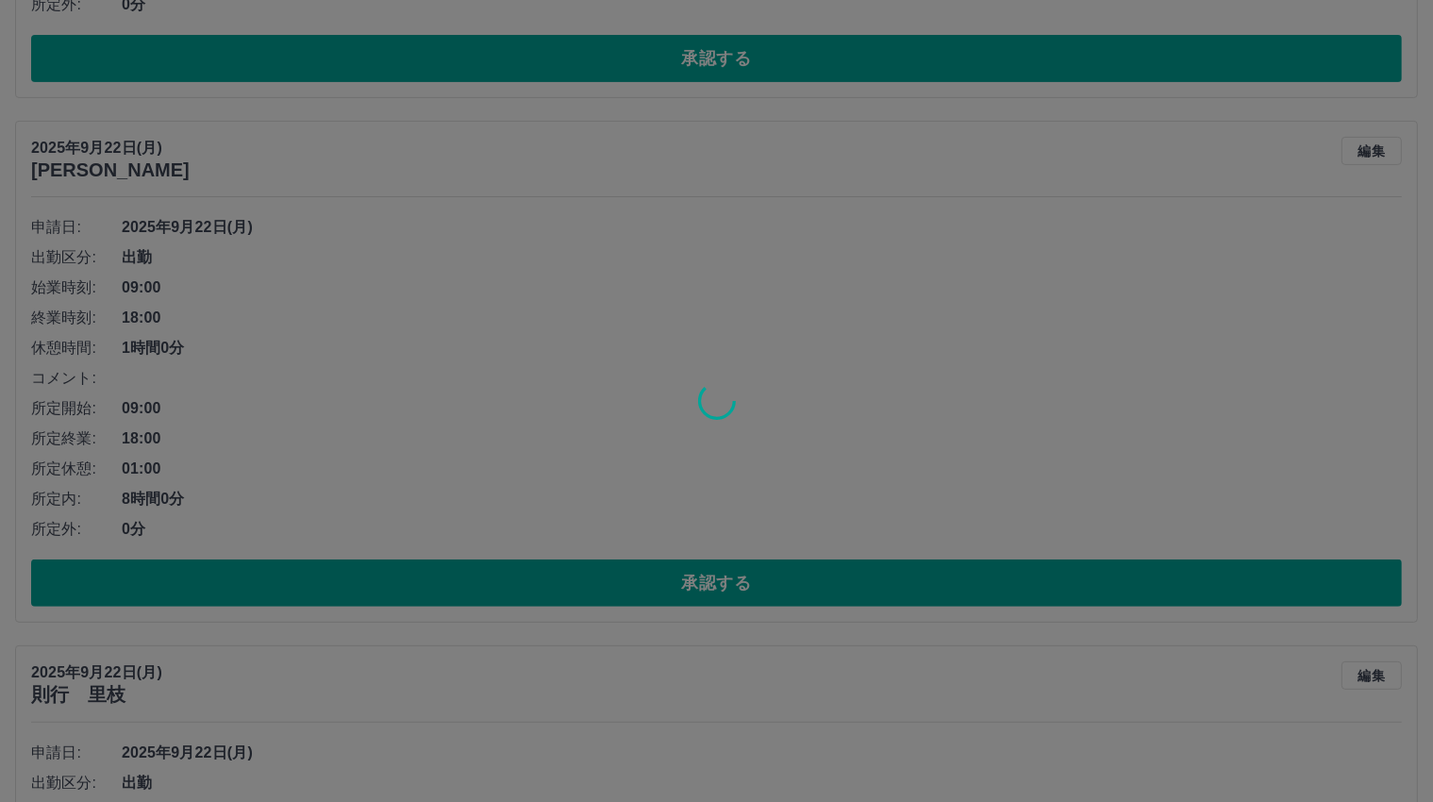
scroll to position [660, 0]
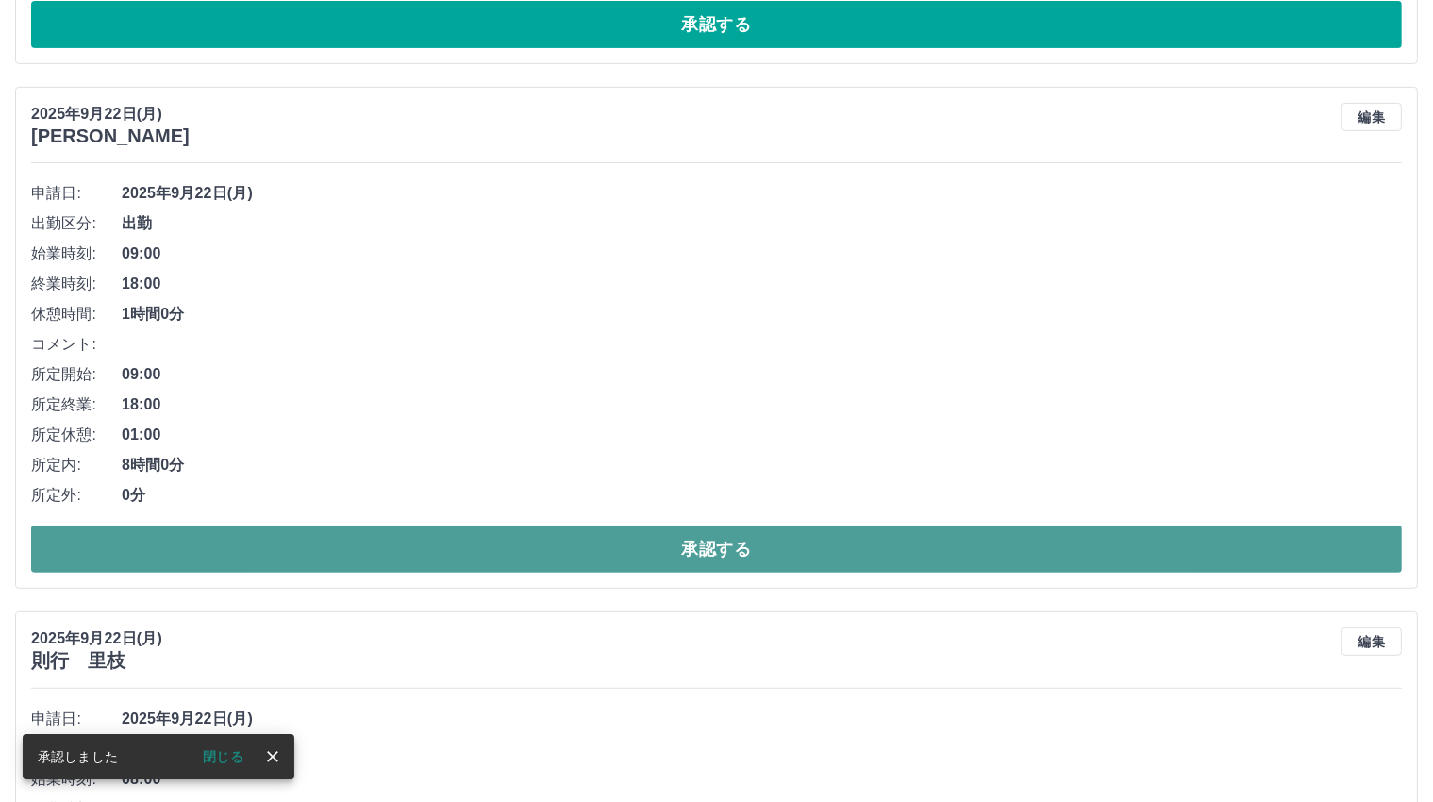
click at [713, 556] on button "承認する" at bounding box center [716, 548] width 1370 height 47
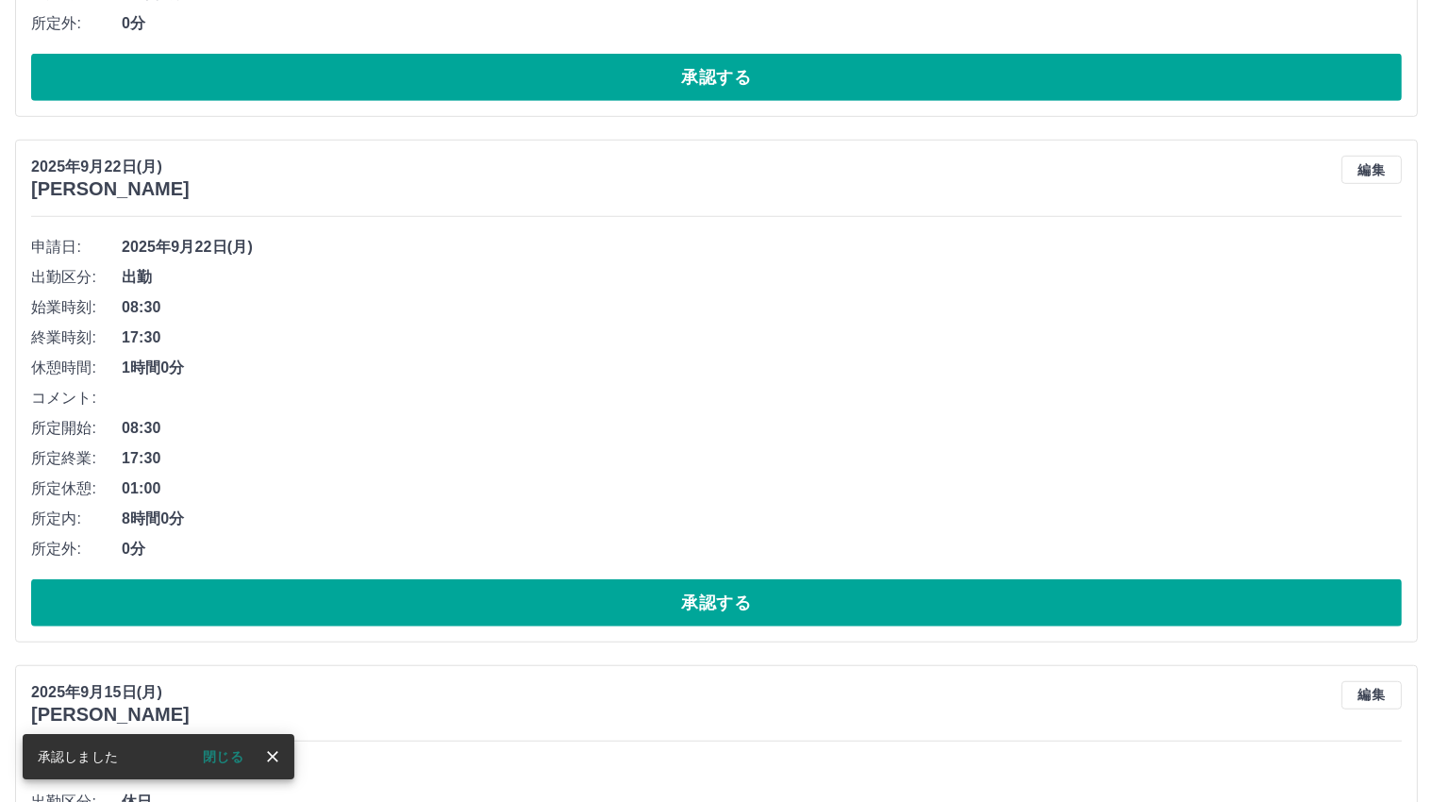
scroll to position [607, 0]
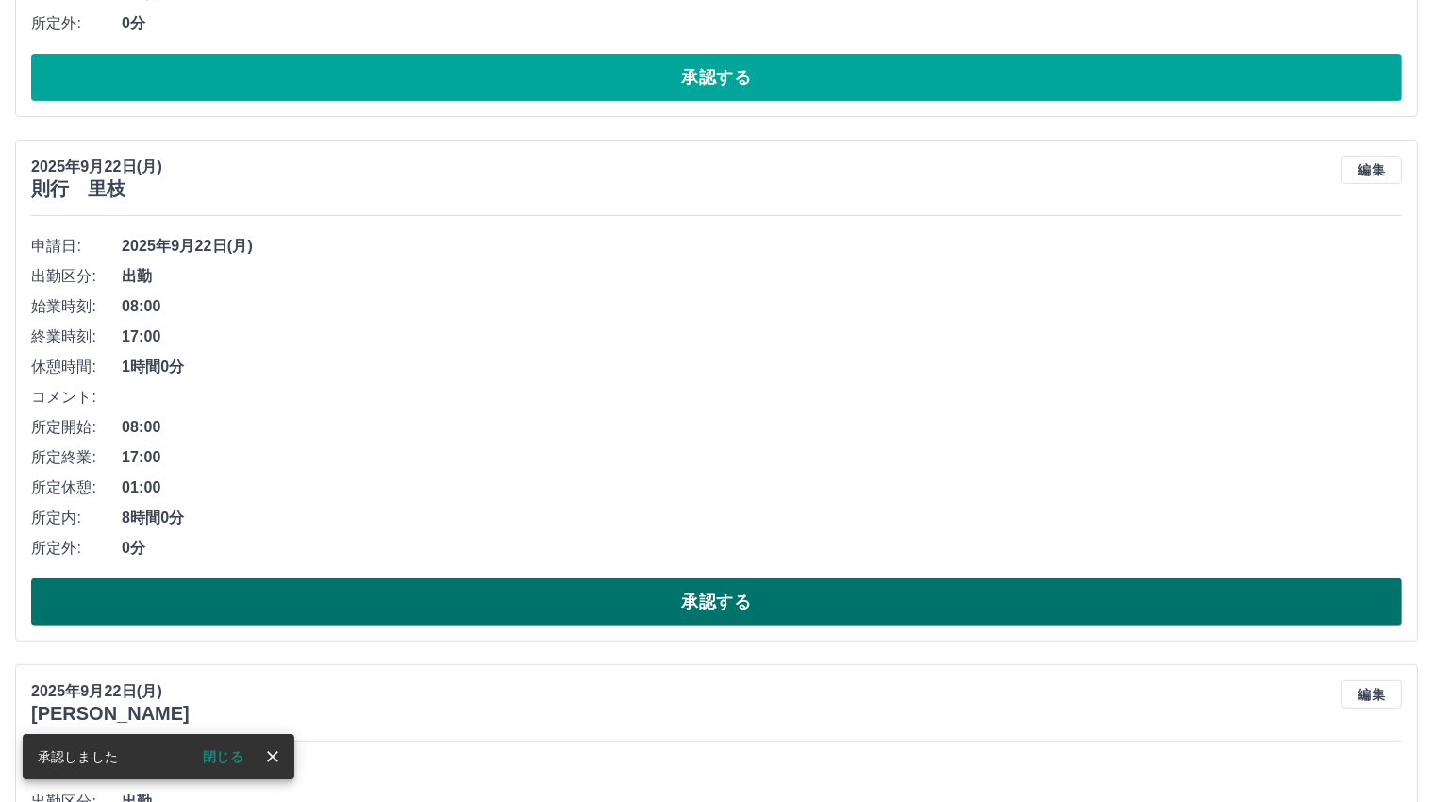
click at [709, 593] on button "承認する" at bounding box center [716, 601] width 1370 height 47
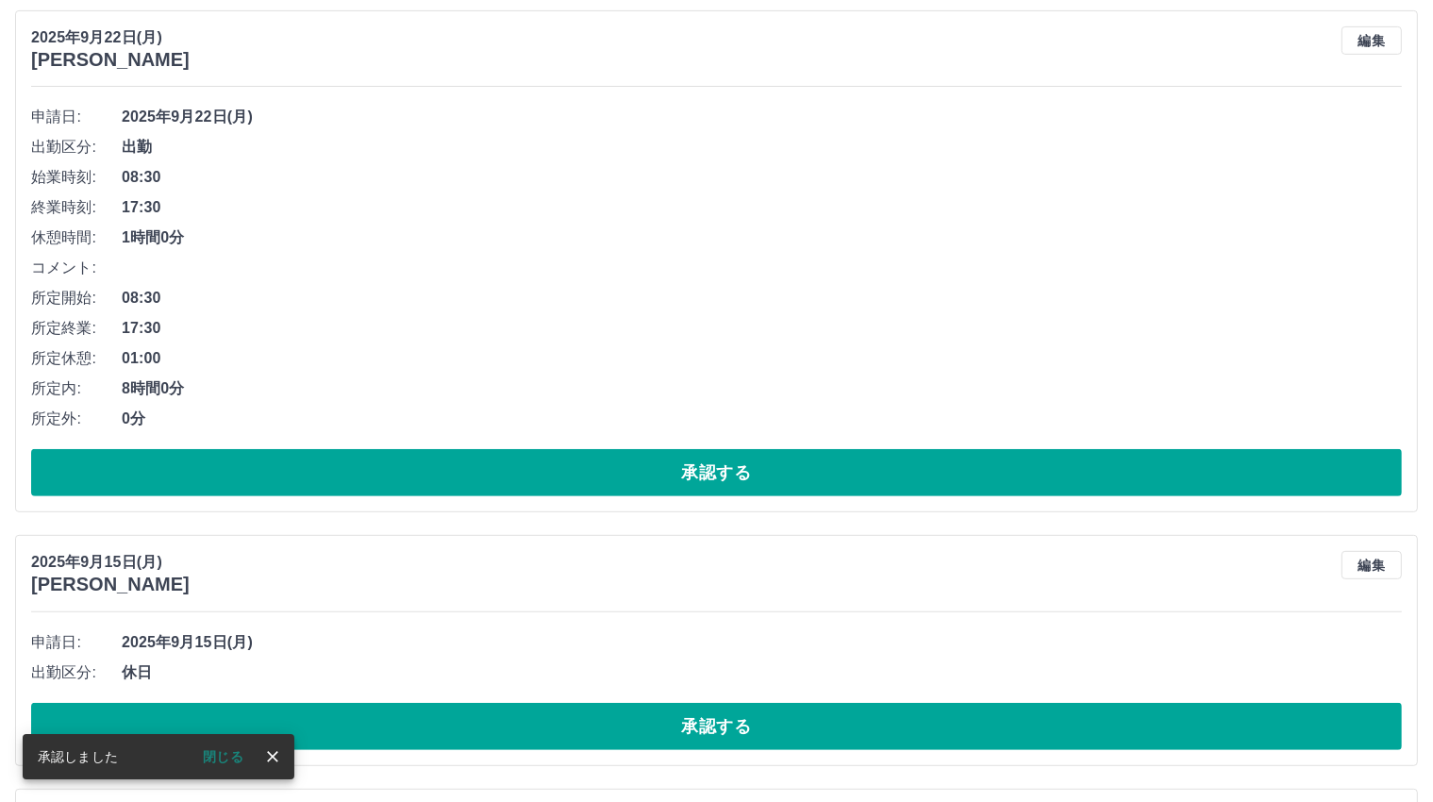
scroll to position [743, 0]
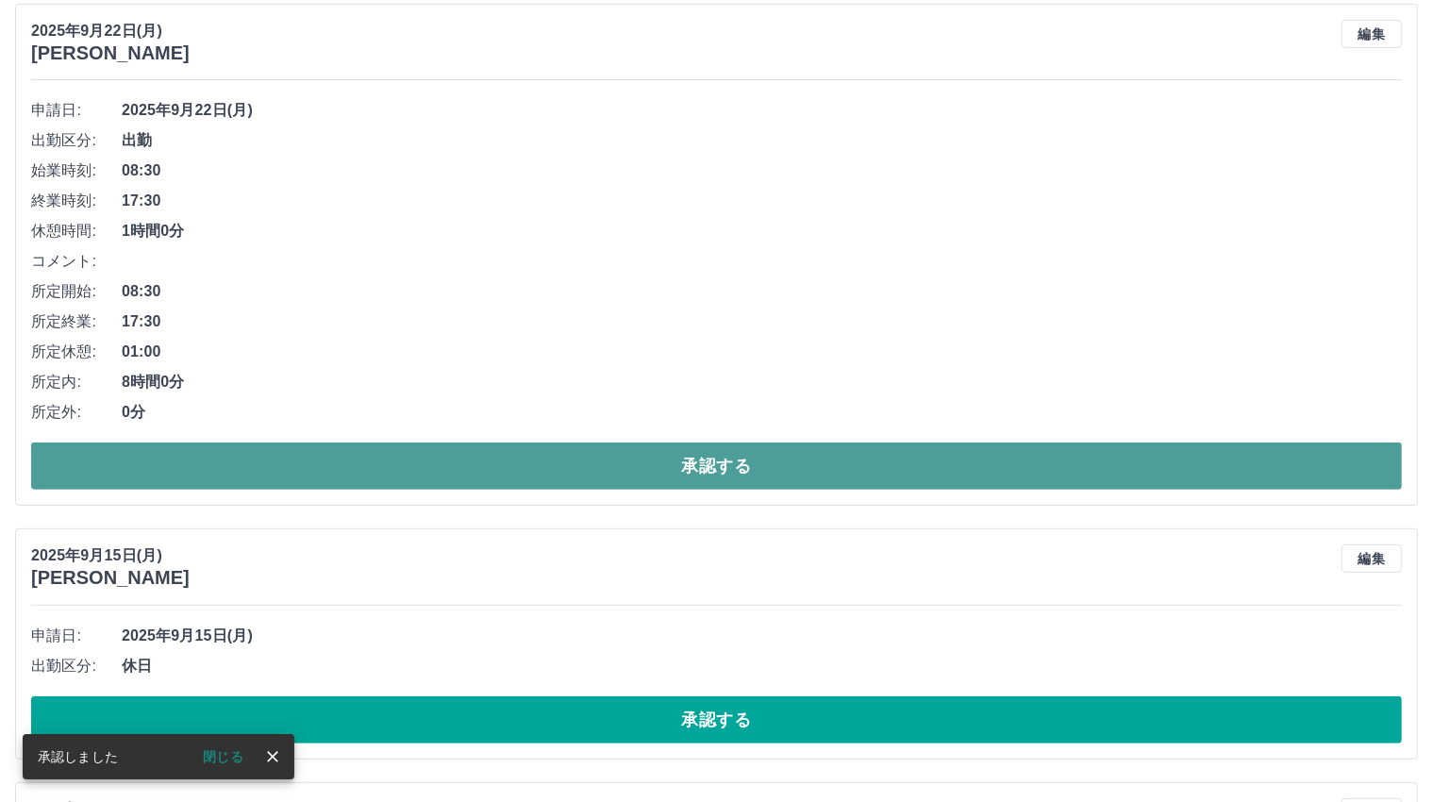
click at [718, 465] on button "承認する" at bounding box center [716, 465] width 1370 height 47
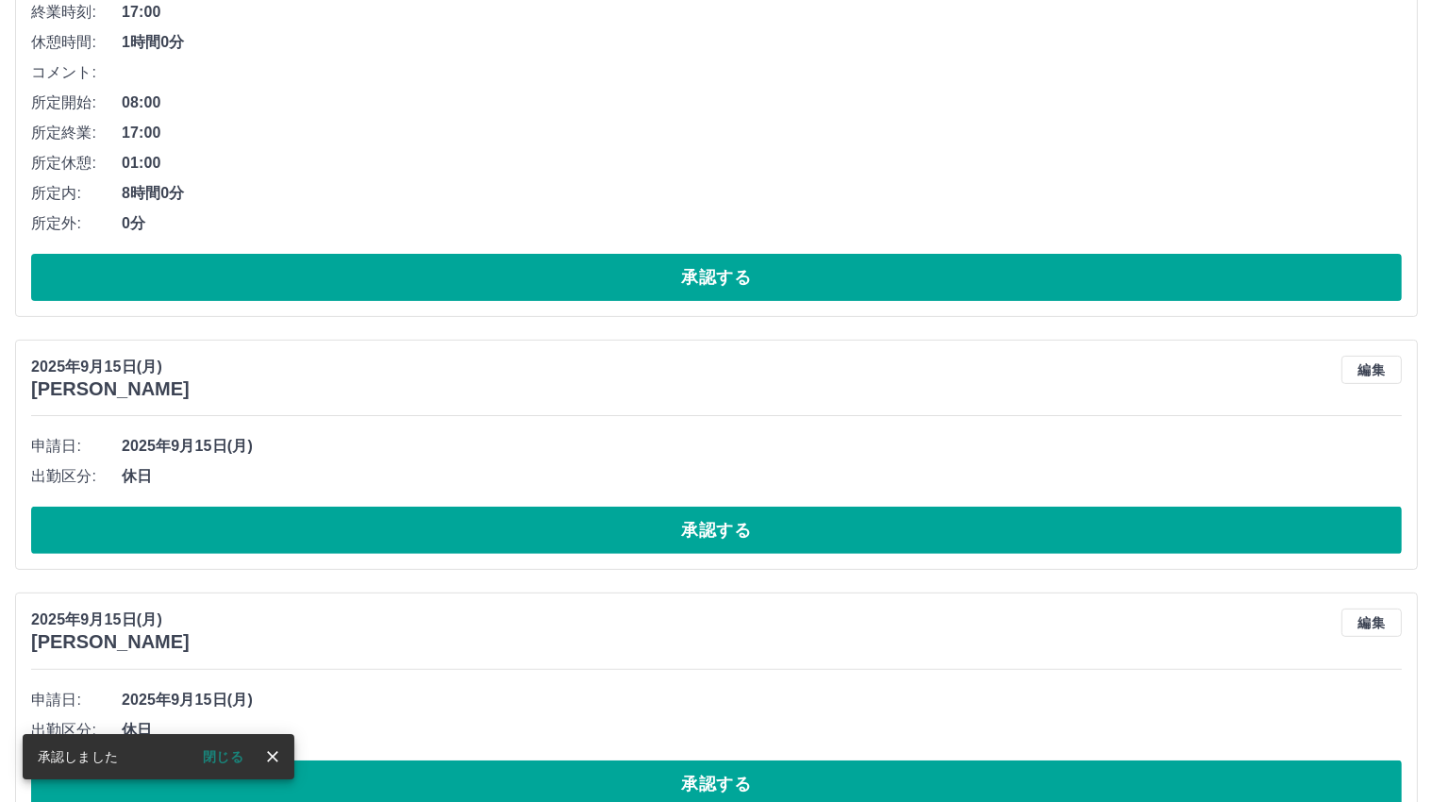
scroll to position [502, 0]
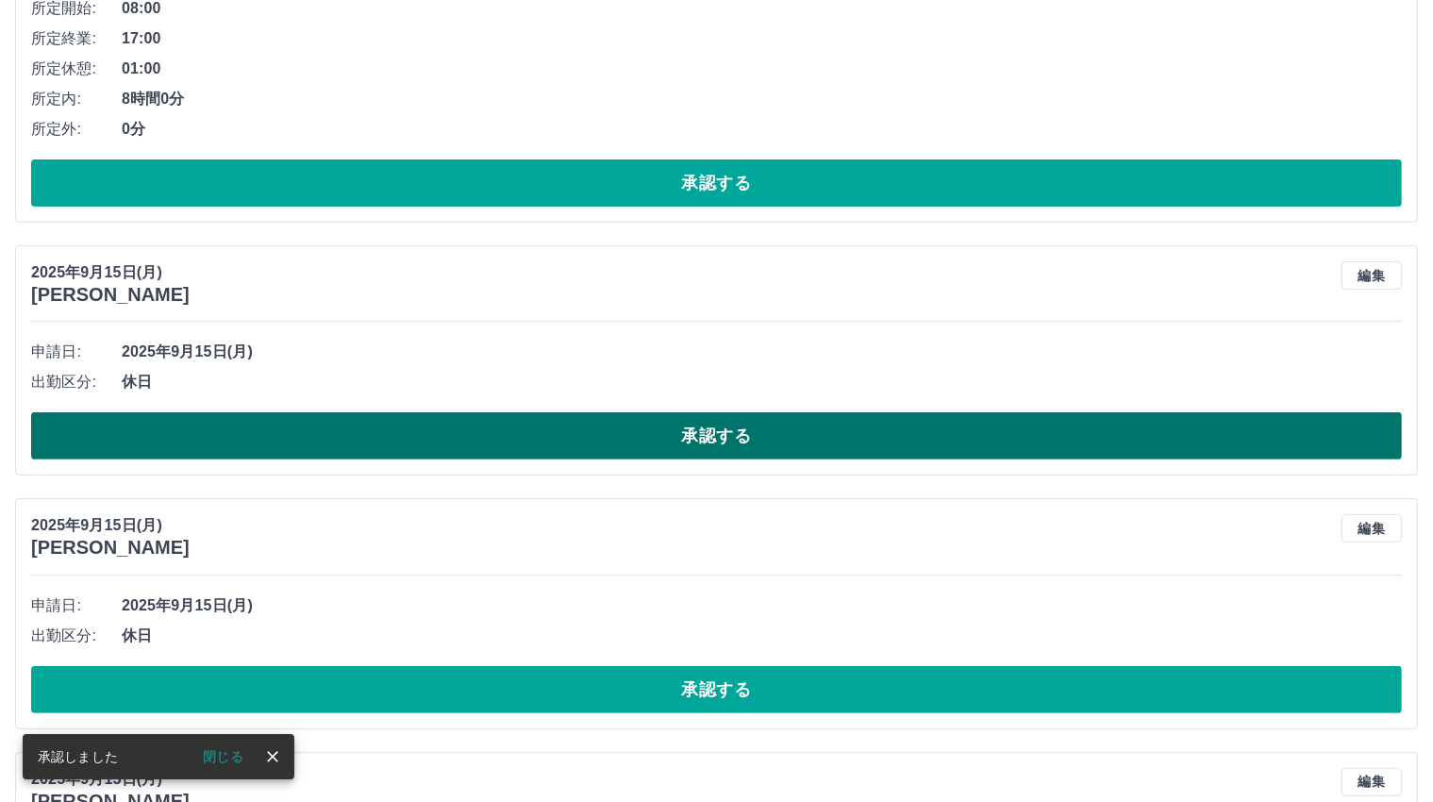
click at [724, 442] on button "承認する" at bounding box center [716, 435] width 1370 height 47
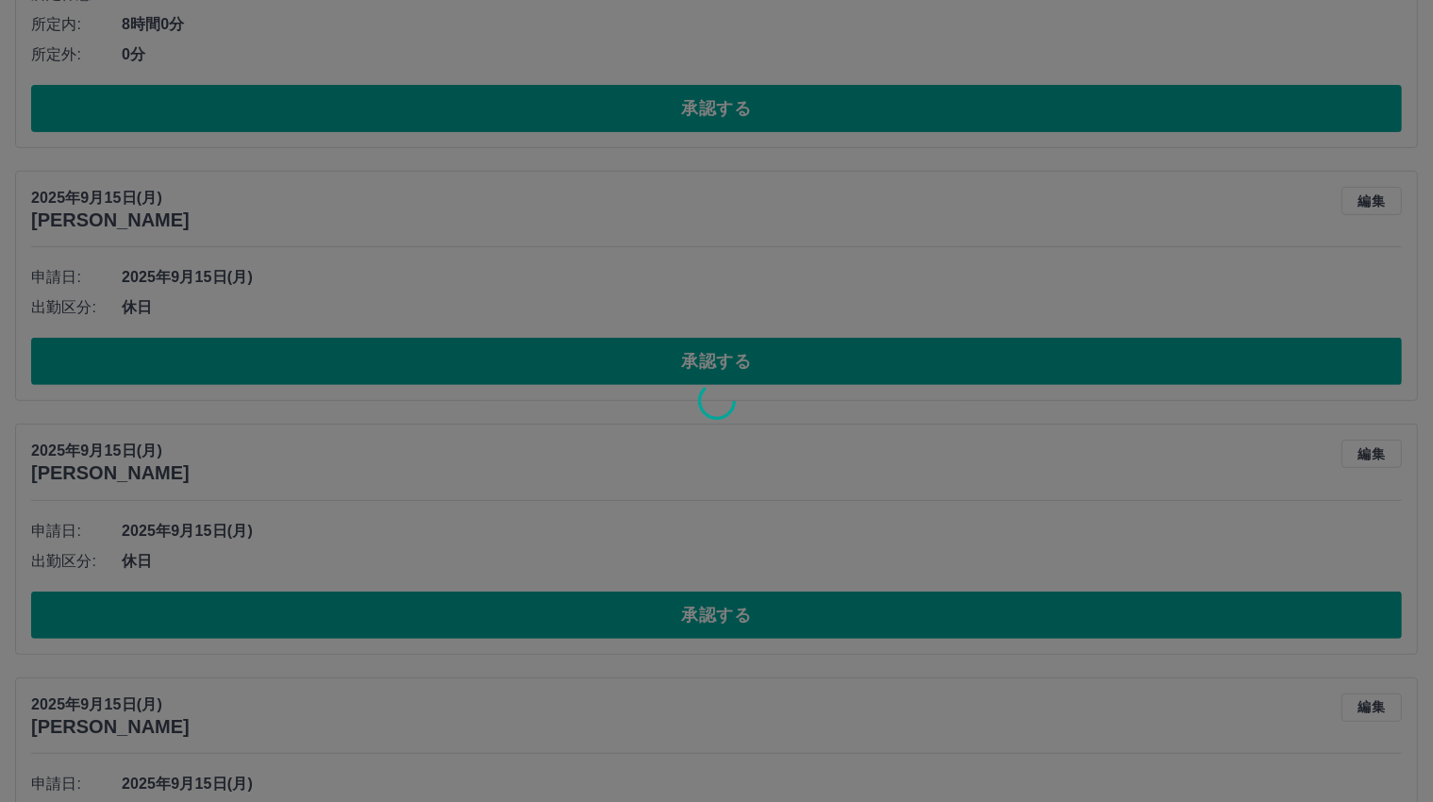
scroll to position [690, 0]
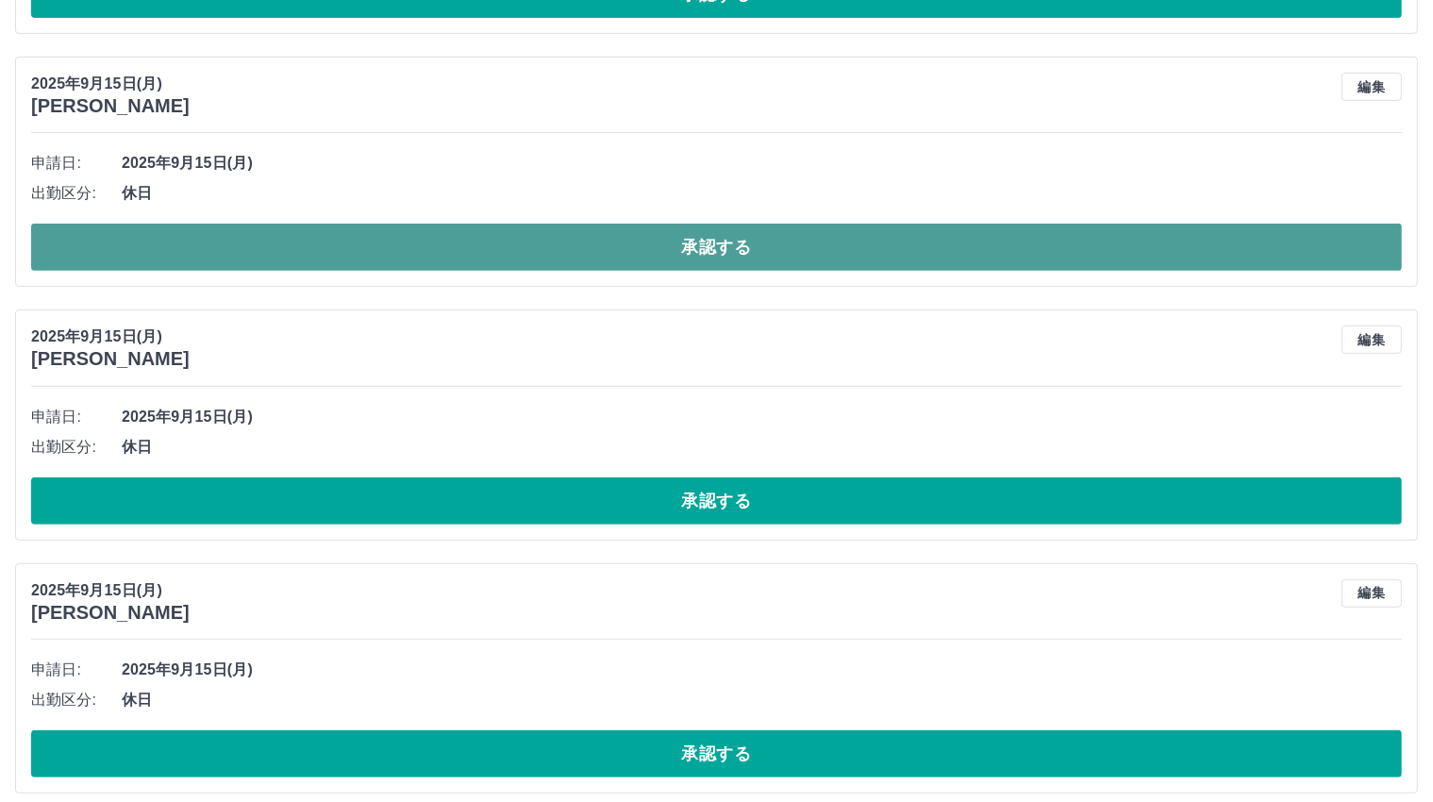
click at [720, 247] on button "承認する" at bounding box center [716, 247] width 1370 height 47
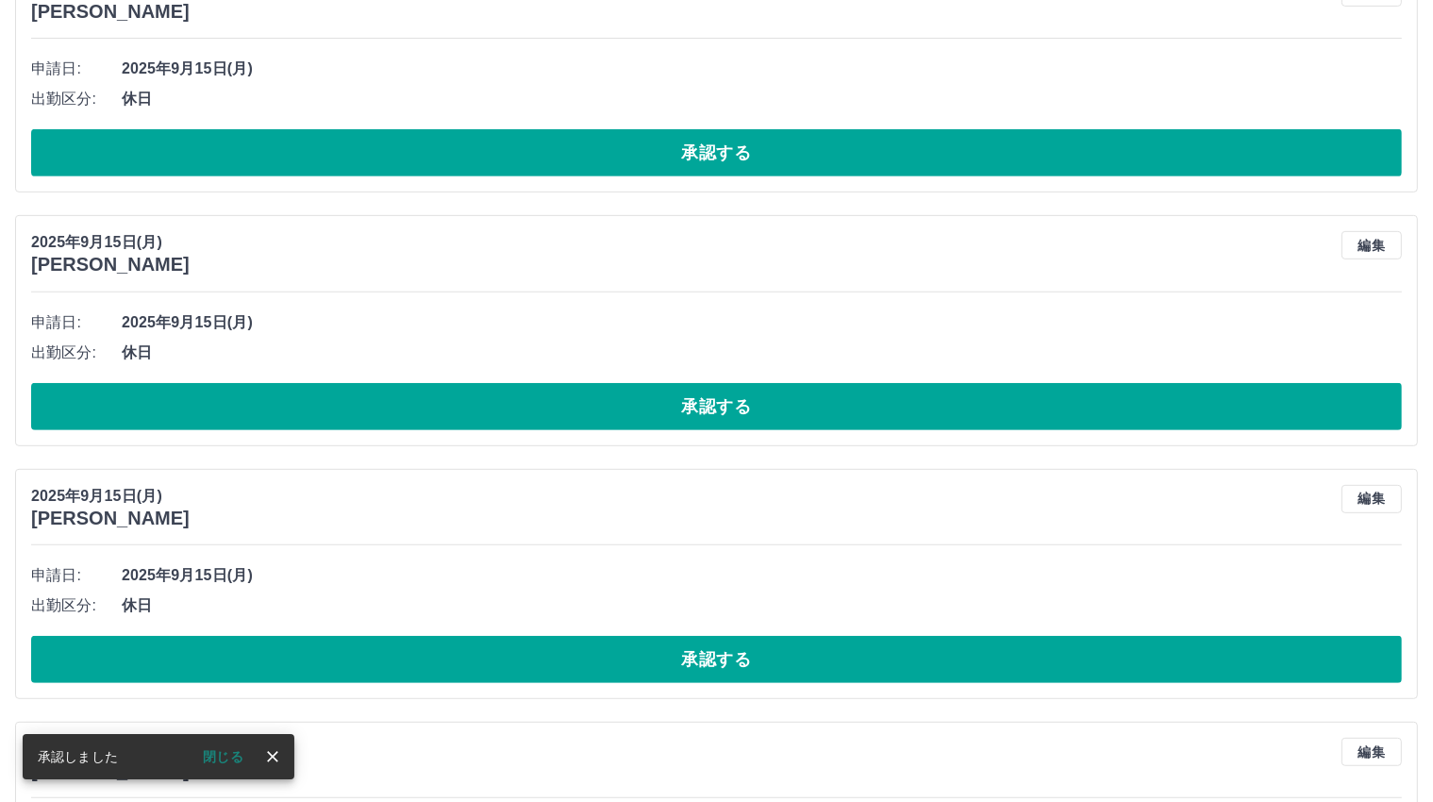
scroll to position [532, 0]
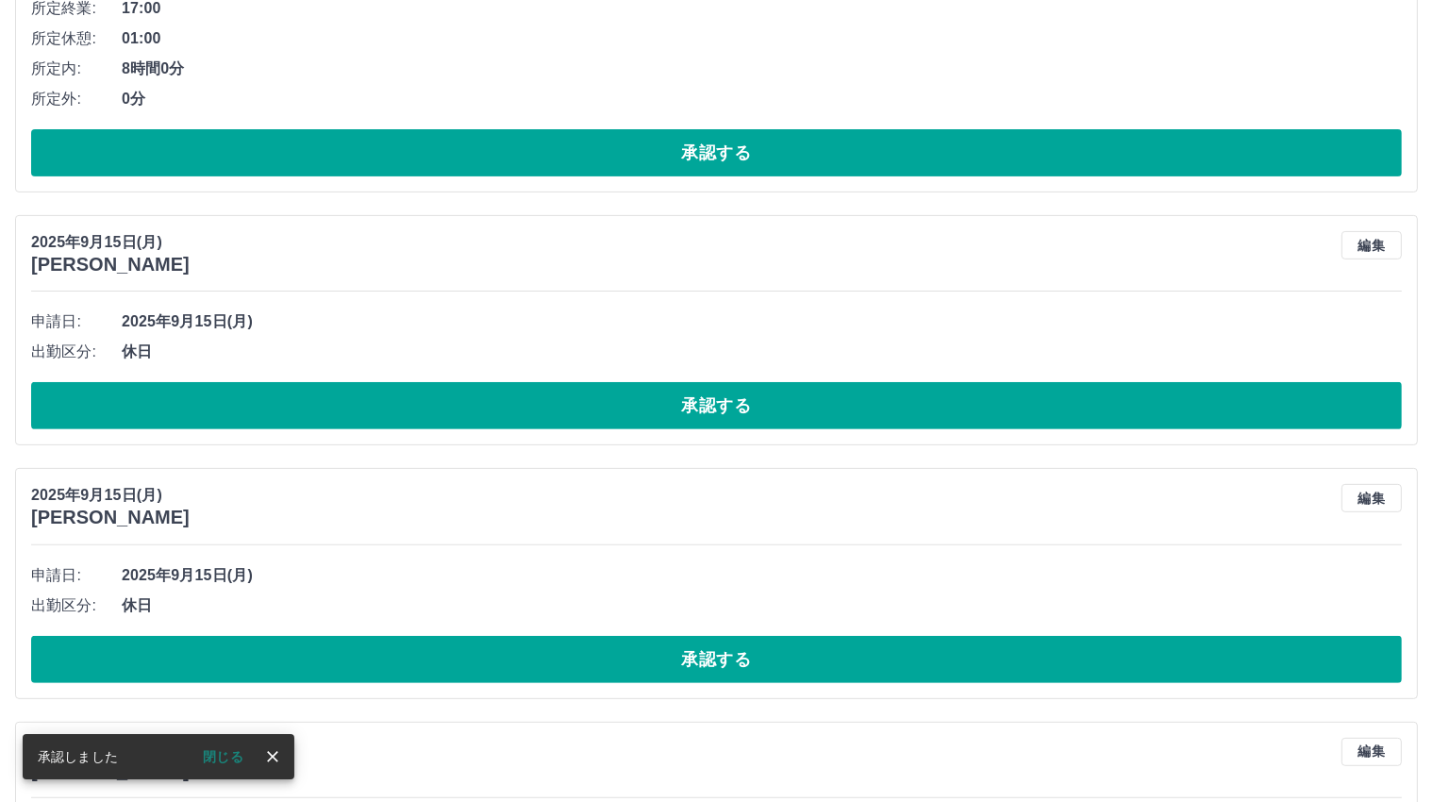
click at [716, 401] on button "承認する" at bounding box center [716, 405] width 1370 height 47
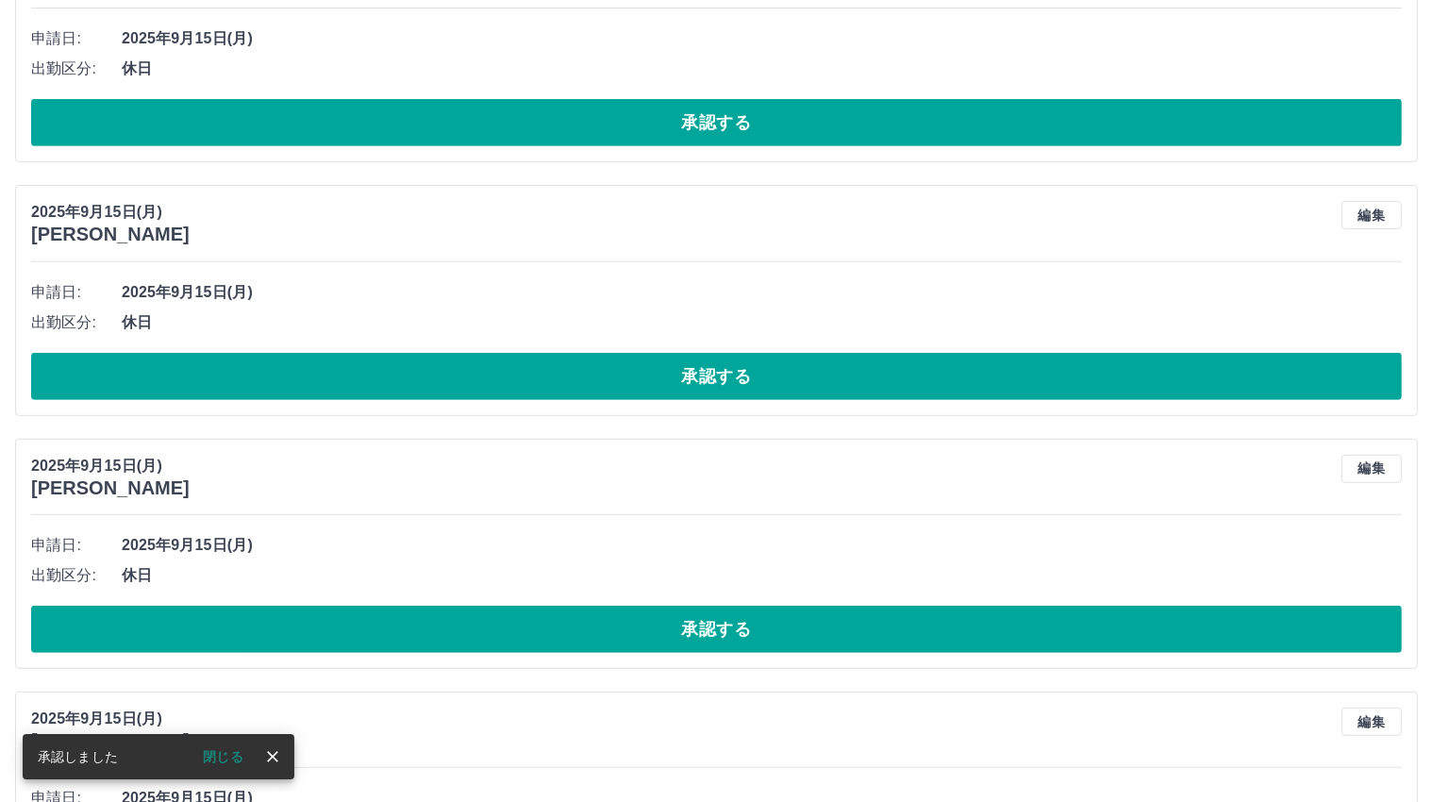
scroll to position [562, 0]
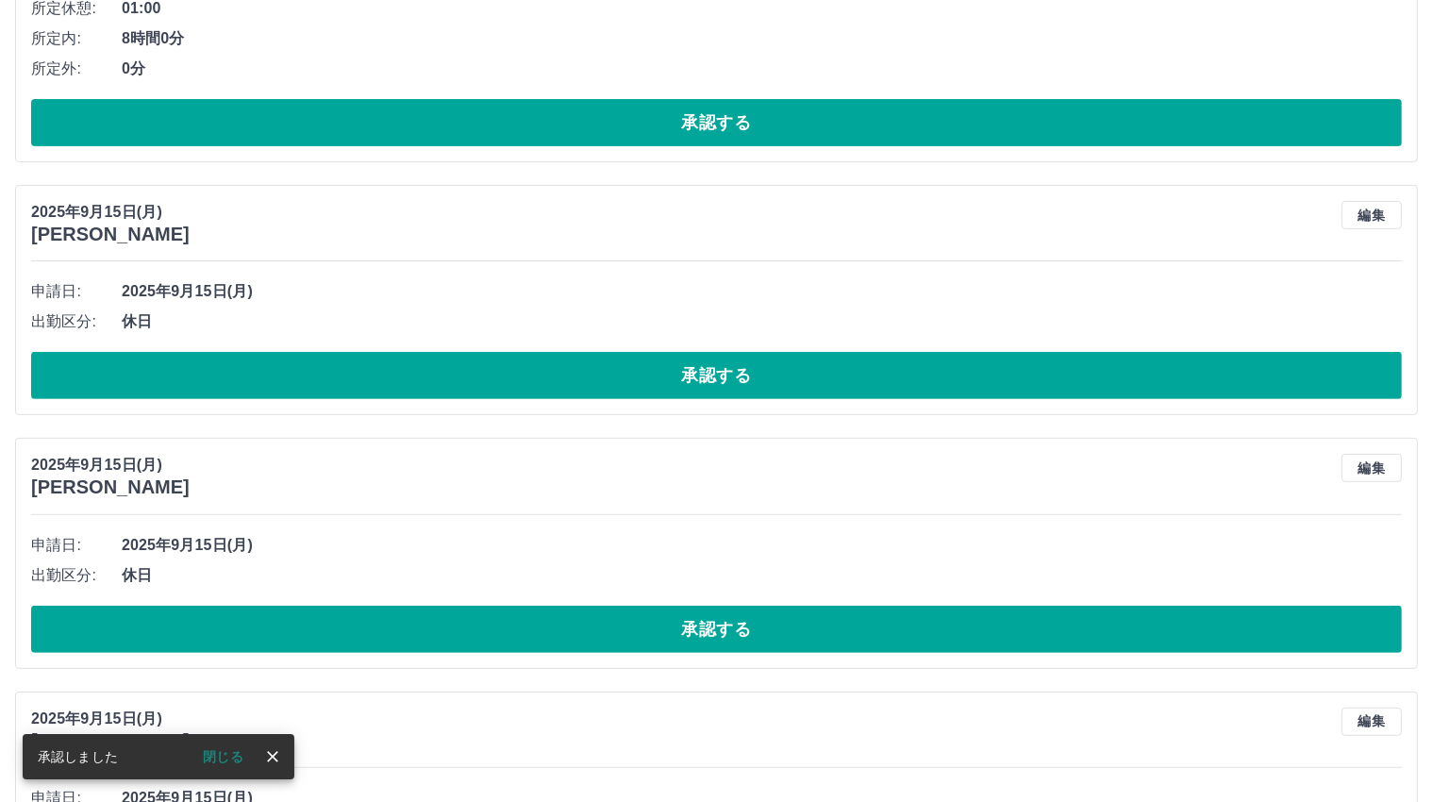
click at [715, 379] on button "承認する" at bounding box center [716, 375] width 1370 height 47
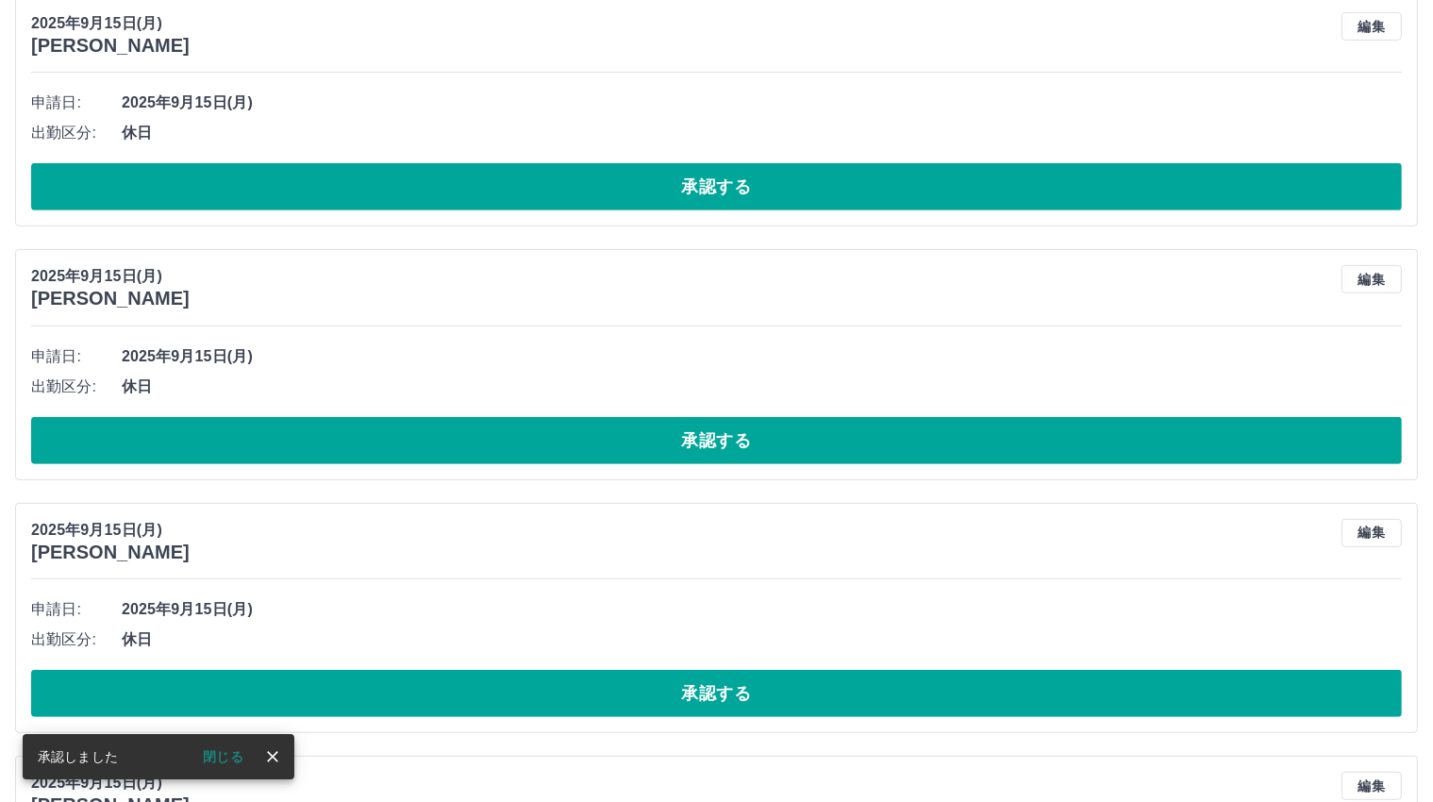
scroll to position [498, 0]
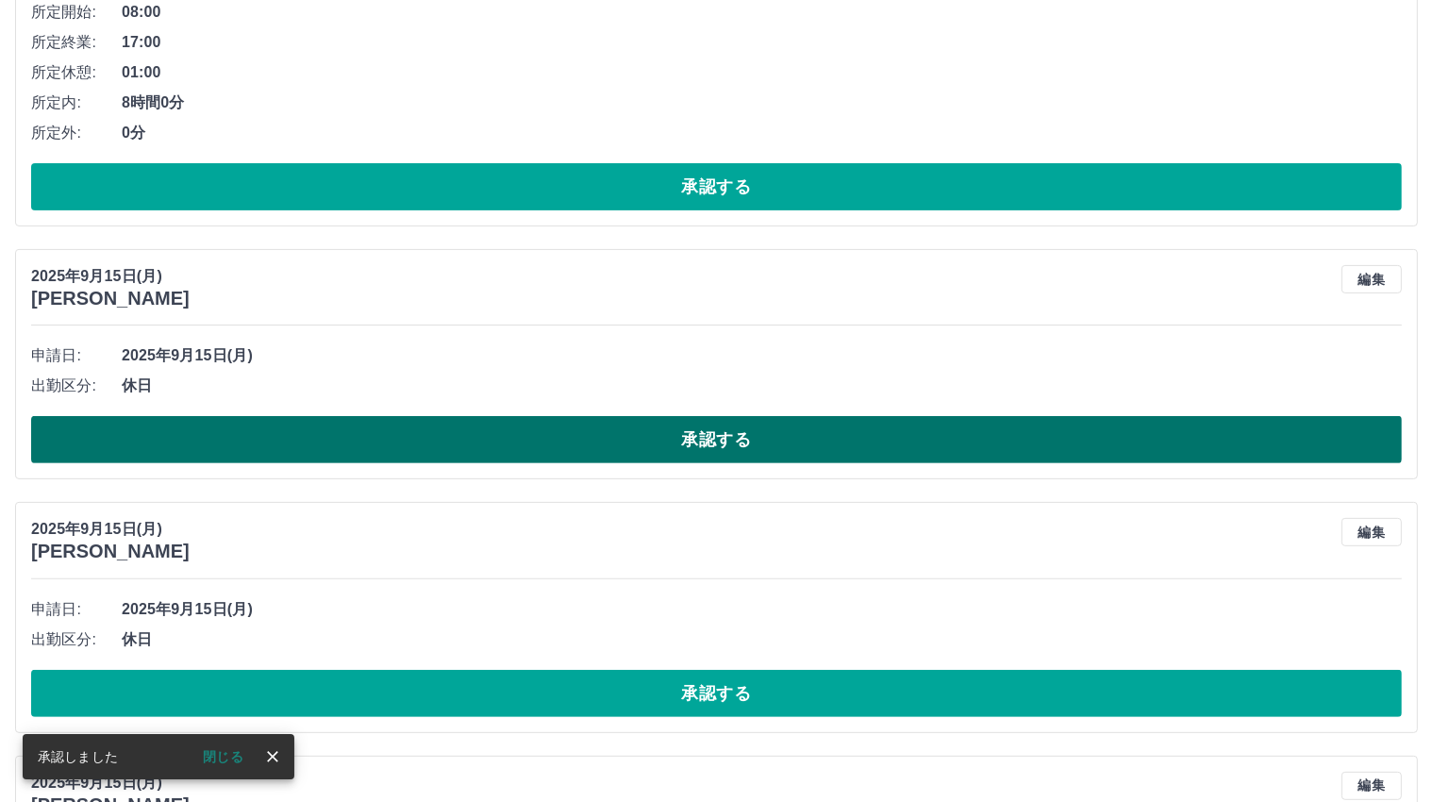
click at [713, 435] on button "承認する" at bounding box center [716, 439] width 1370 height 47
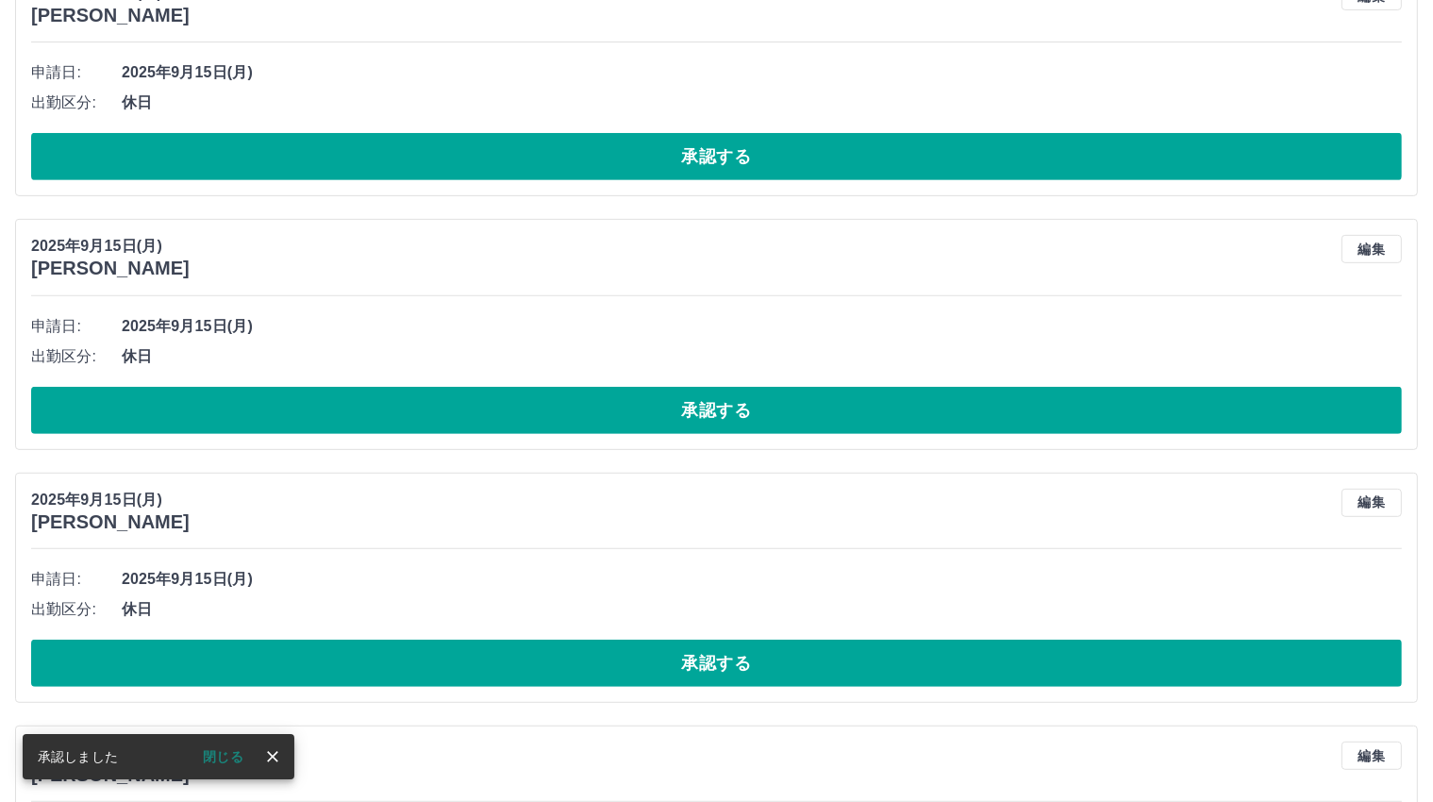
scroll to position [528, 0]
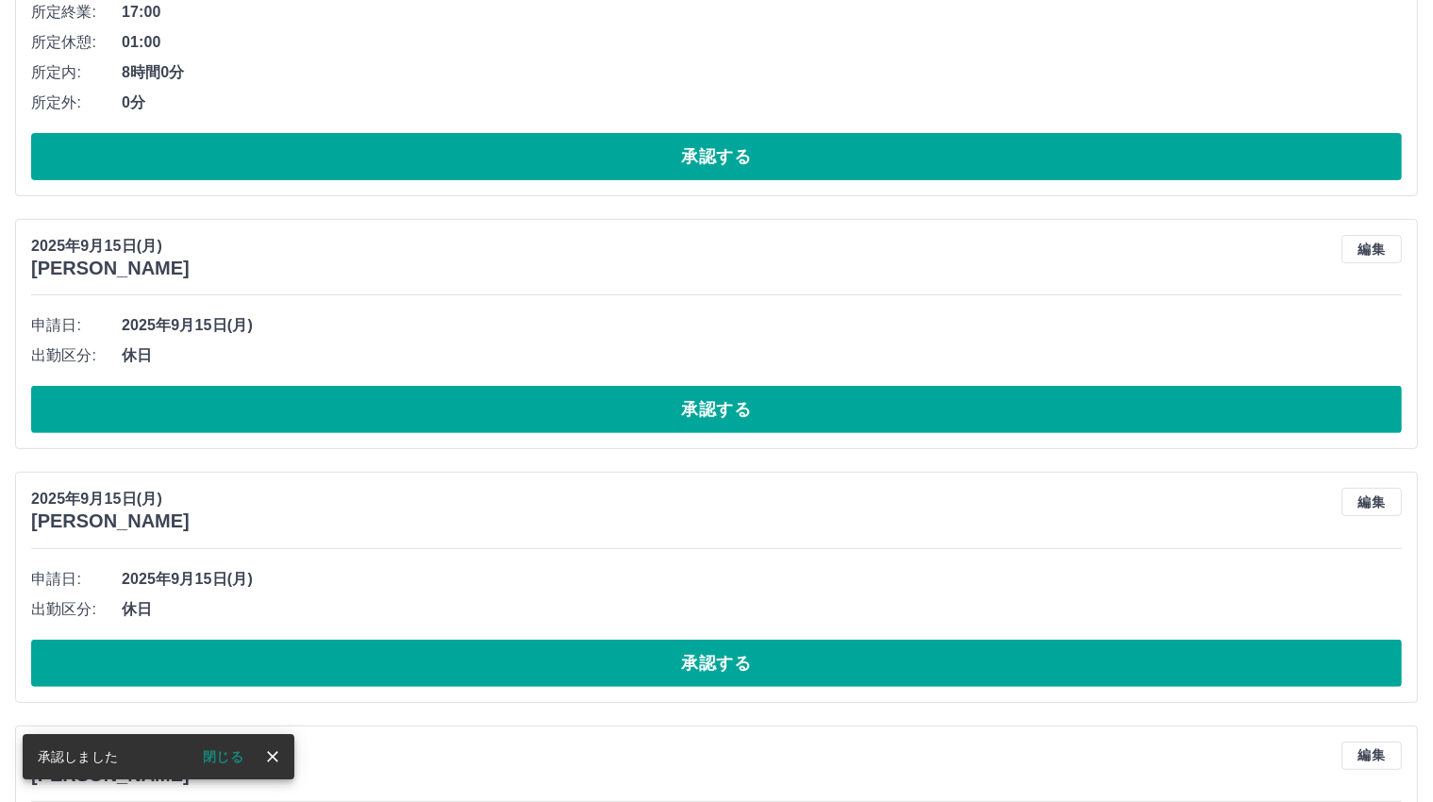
click at [709, 408] on button "承認する" at bounding box center [716, 409] width 1370 height 47
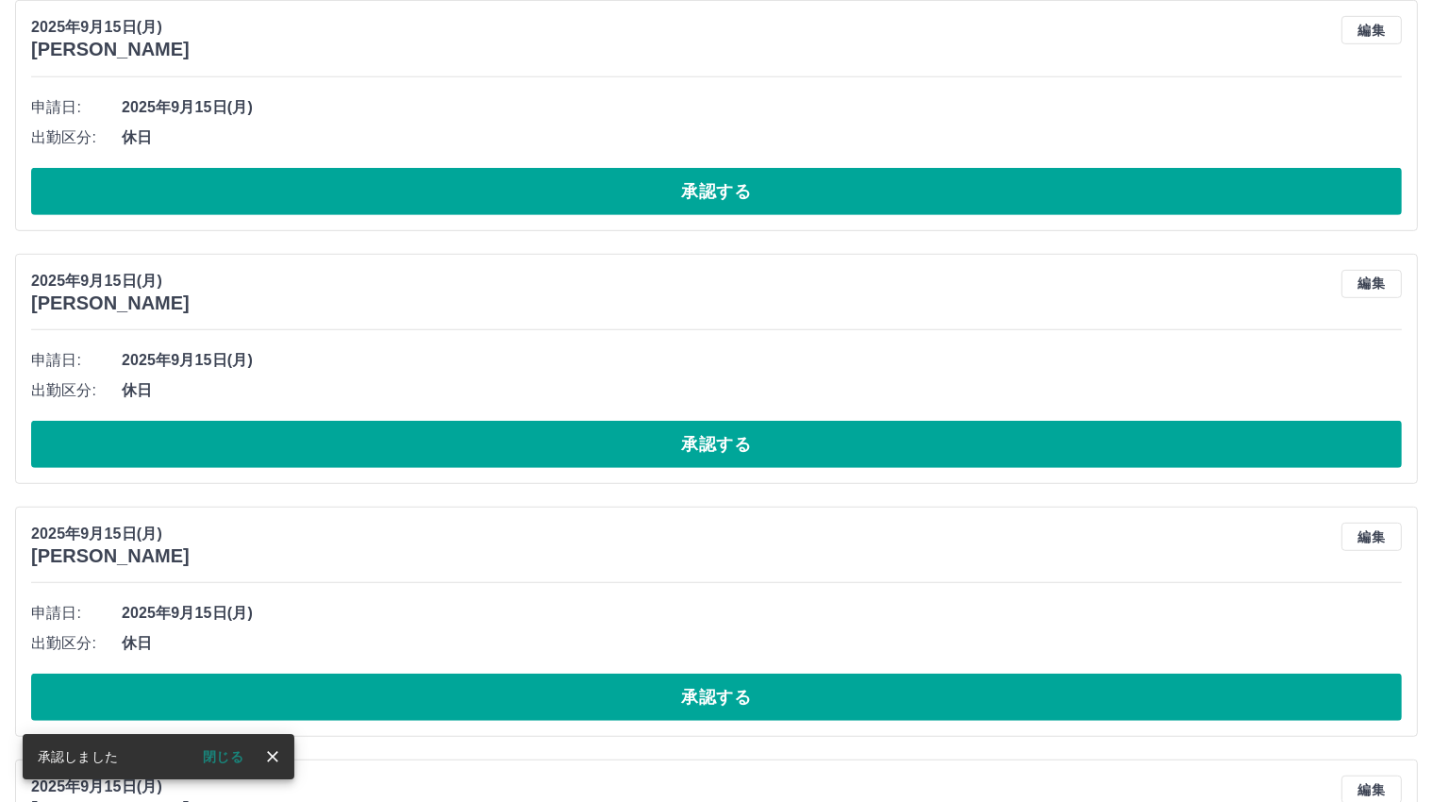
scroll to position [747, 0]
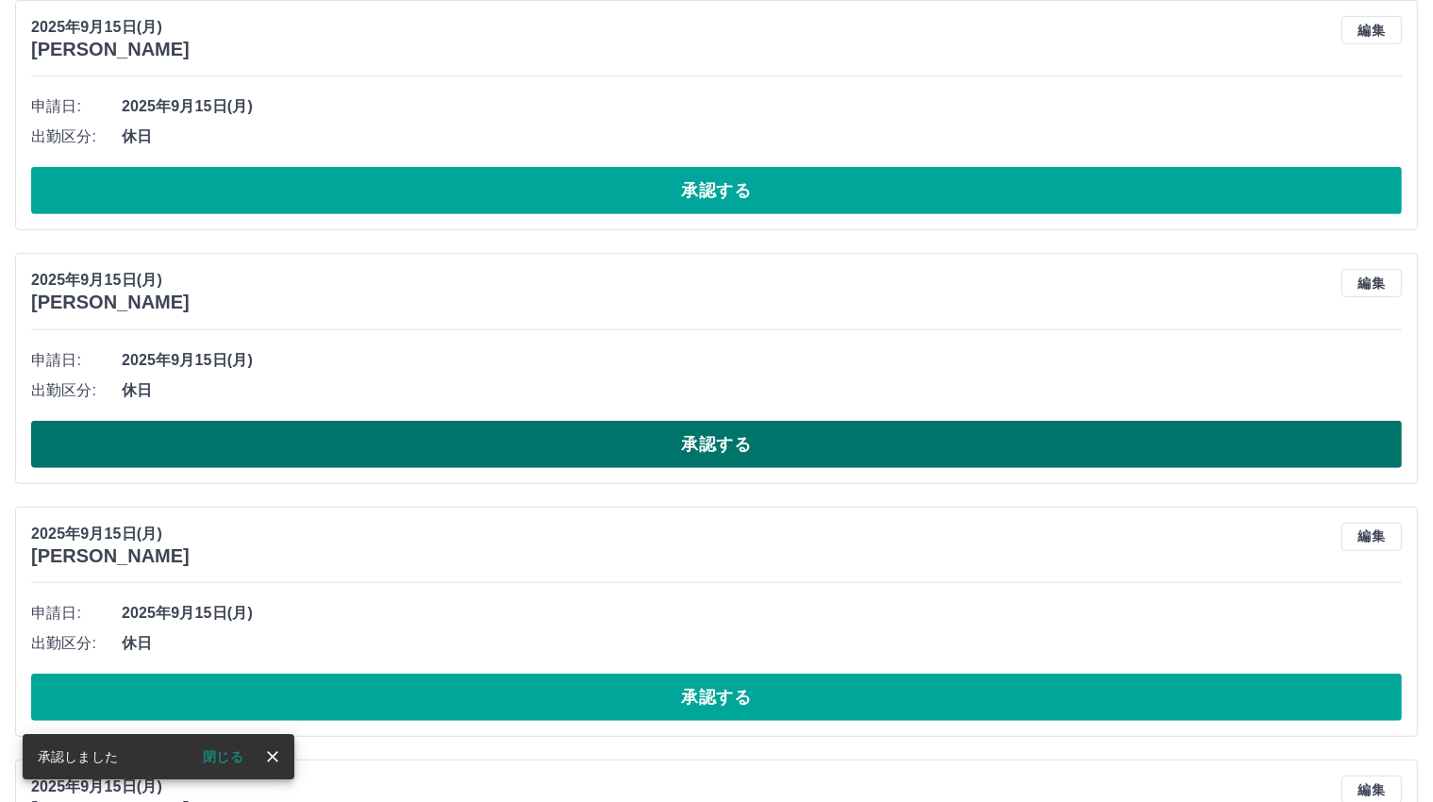
click at [714, 444] on button "承認する" at bounding box center [716, 444] width 1370 height 47
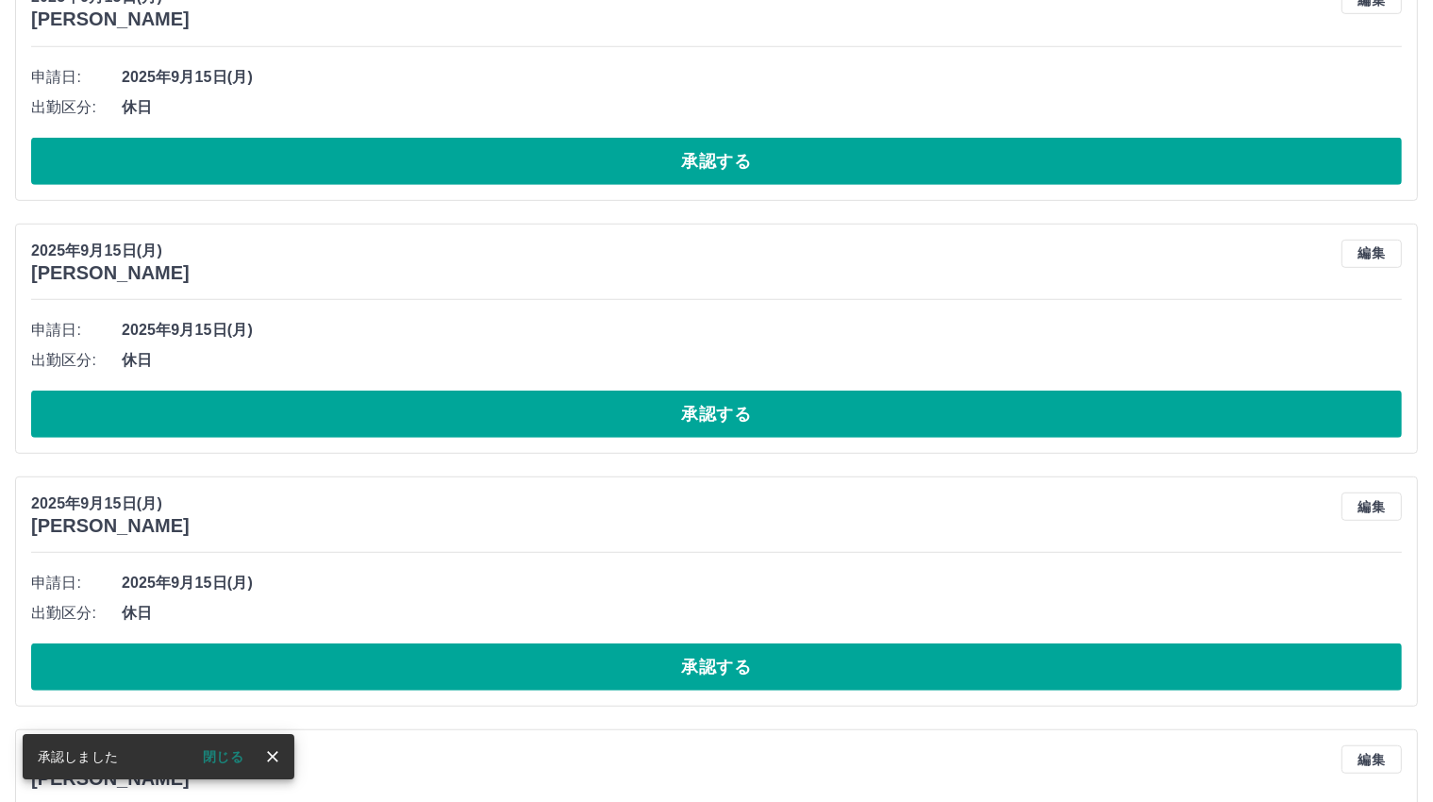
scroll to position [777, 0]
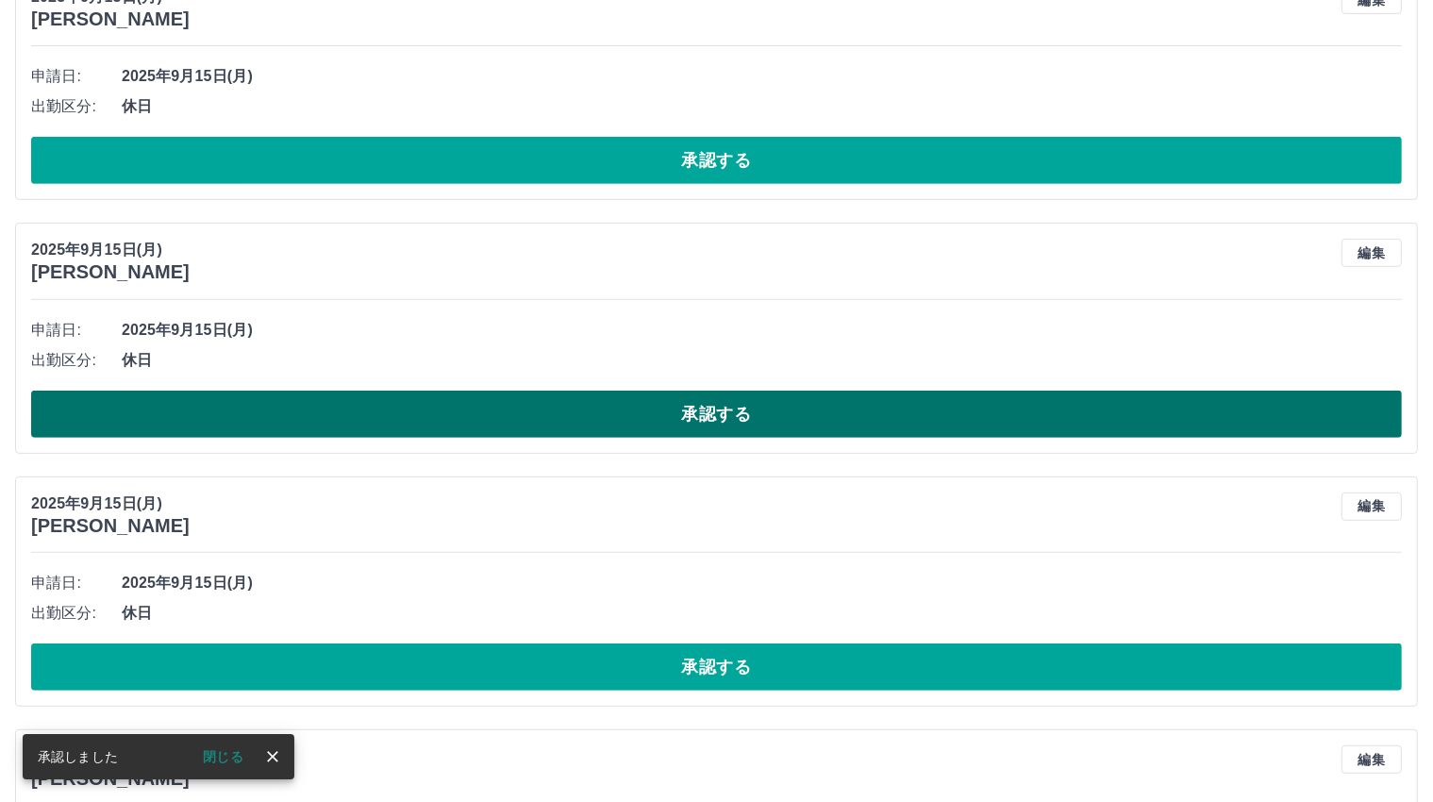
click at [706, 411] on button "承認する" at bounding box center [716, 413] width 1370 height 47
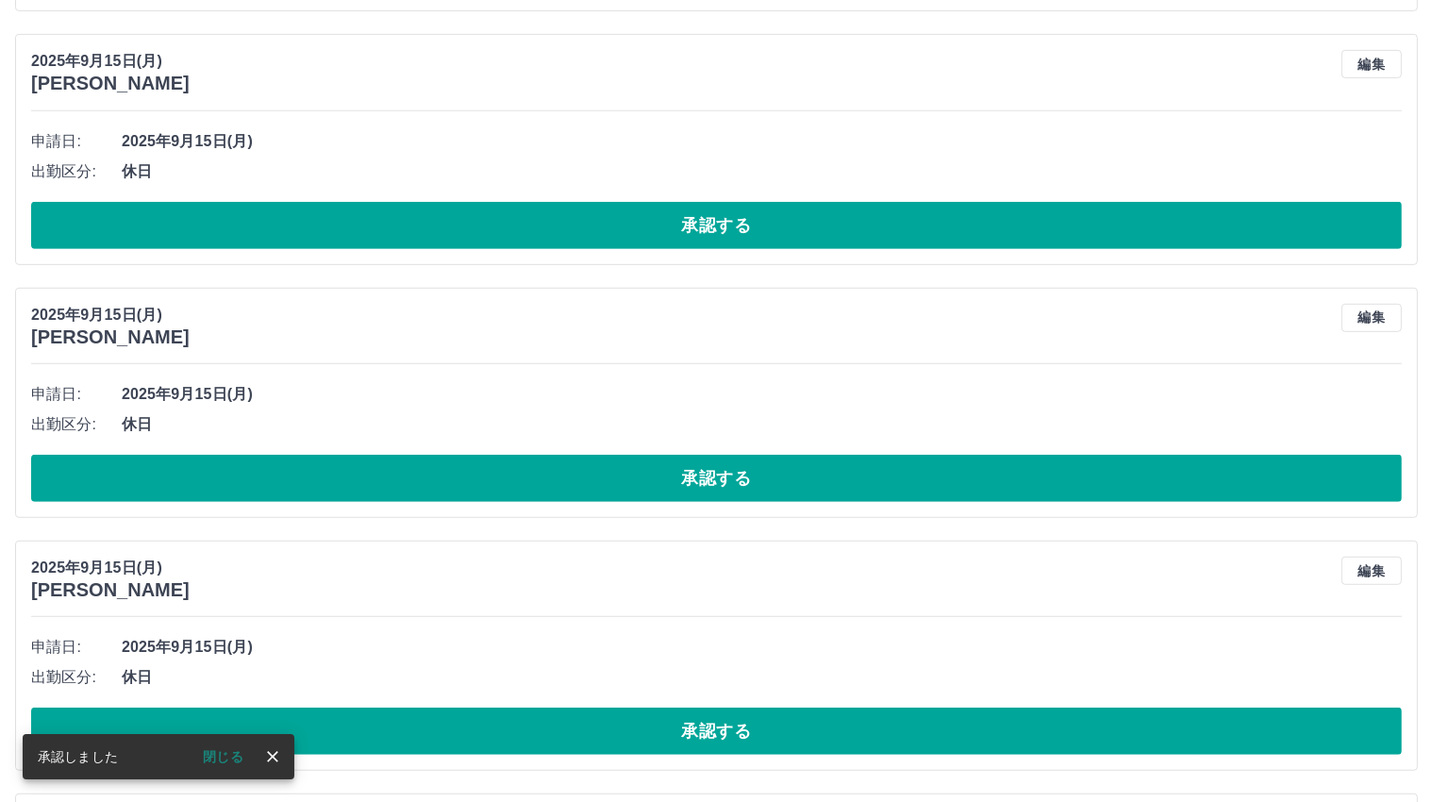
scroll to position [871, 0]
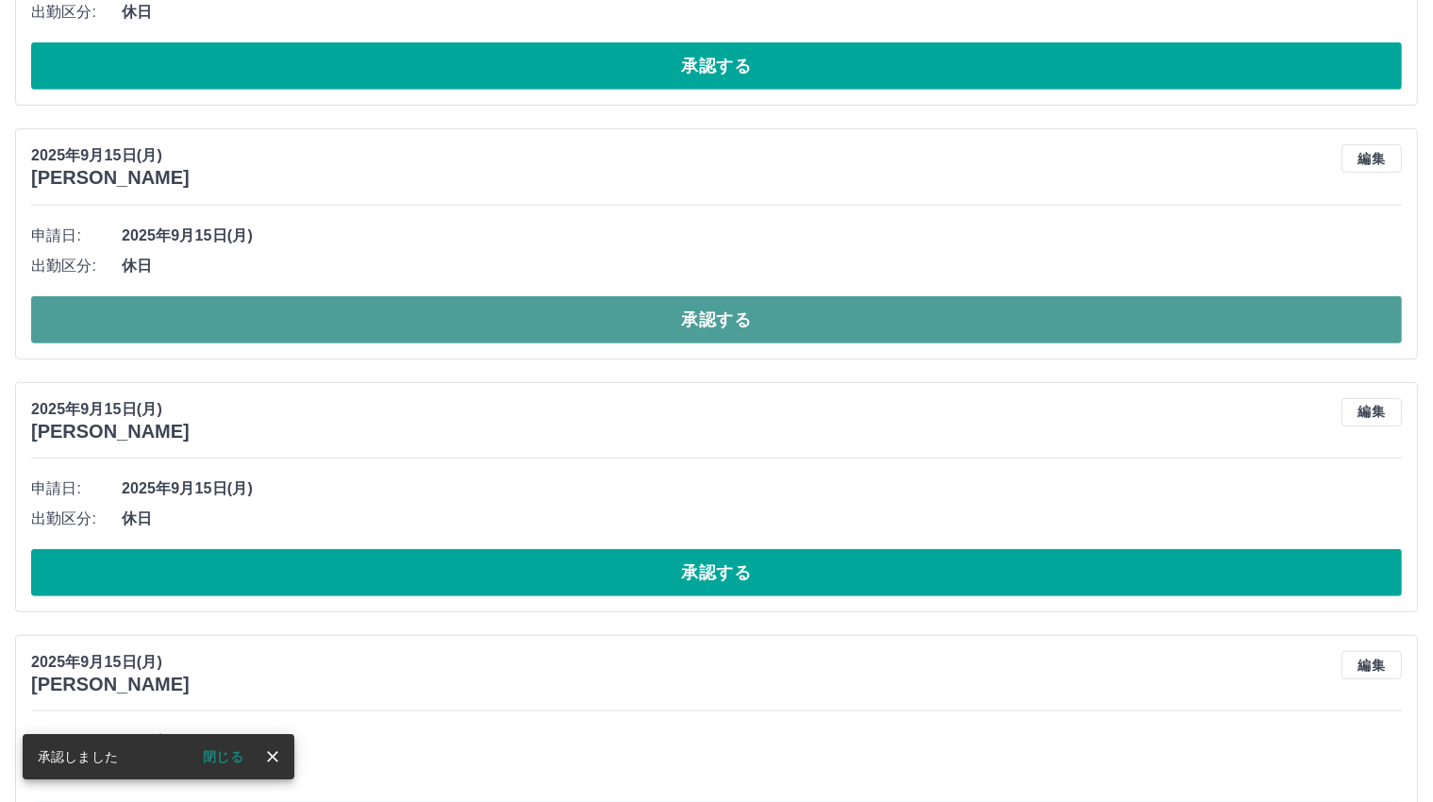
click at [717, 315] on button "承認する" at bounding box center [716, 319] width 1370 height 47
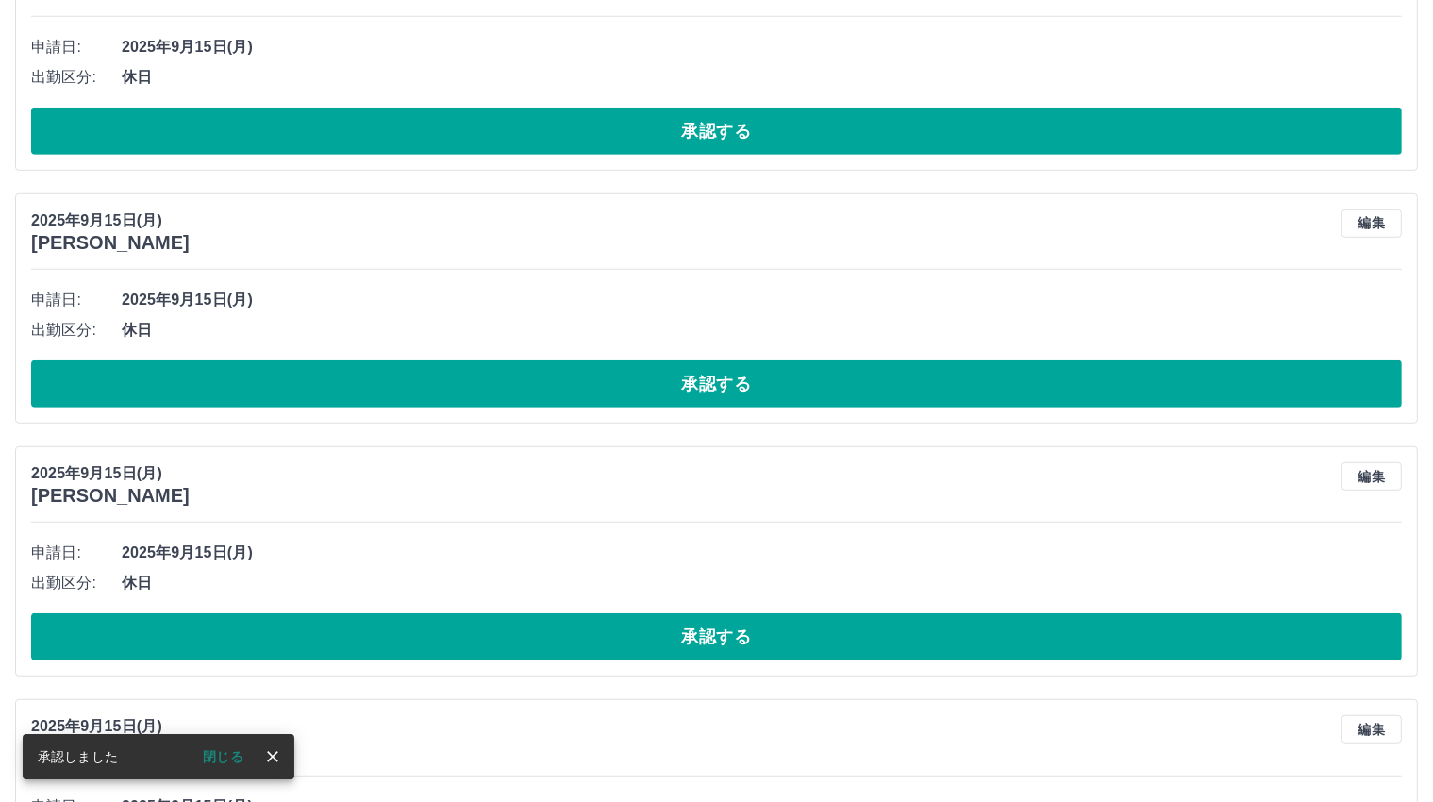
scroll to position [808, 0]
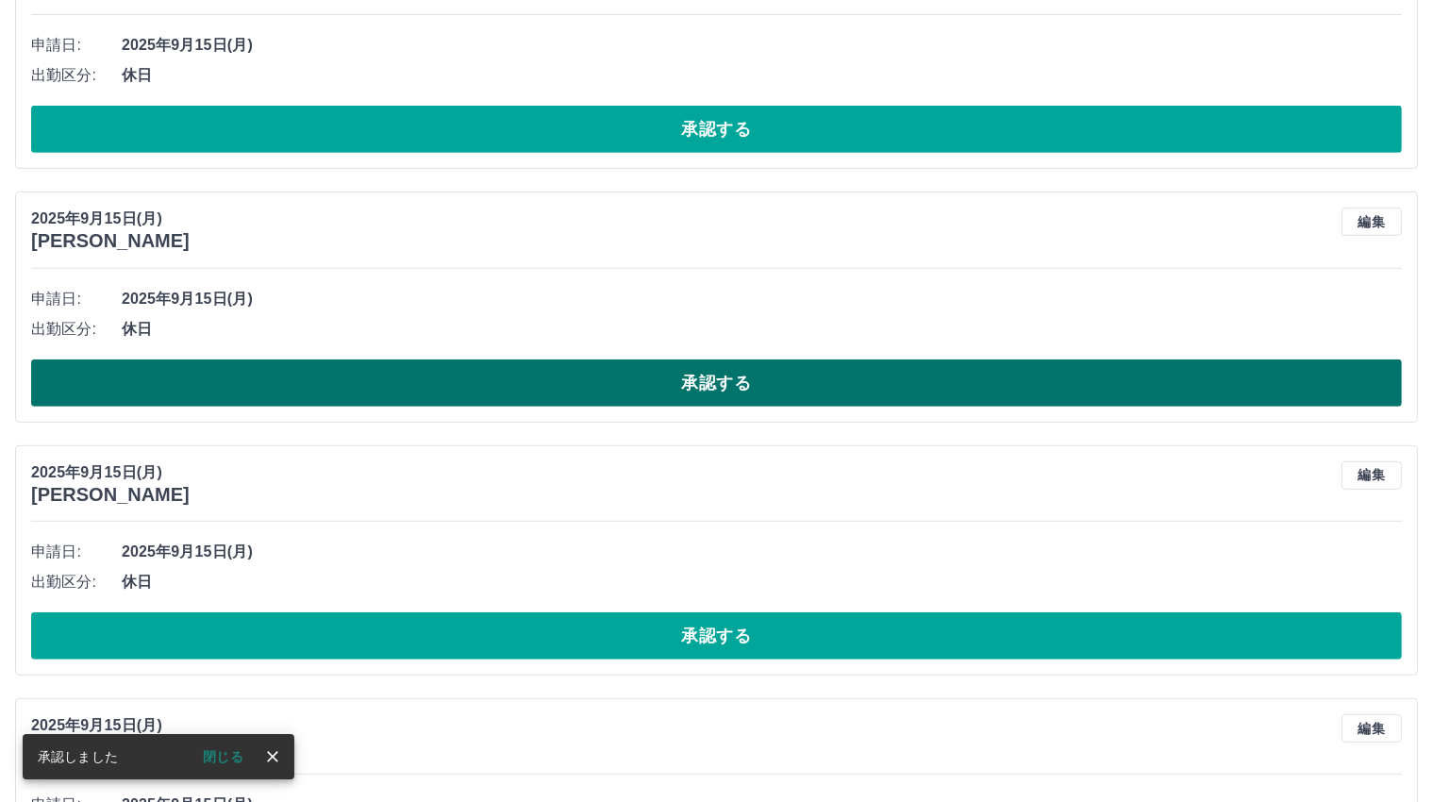
click at [723, 376] on button "承認する" at bounding box center [716, 382] width 1370 height 47
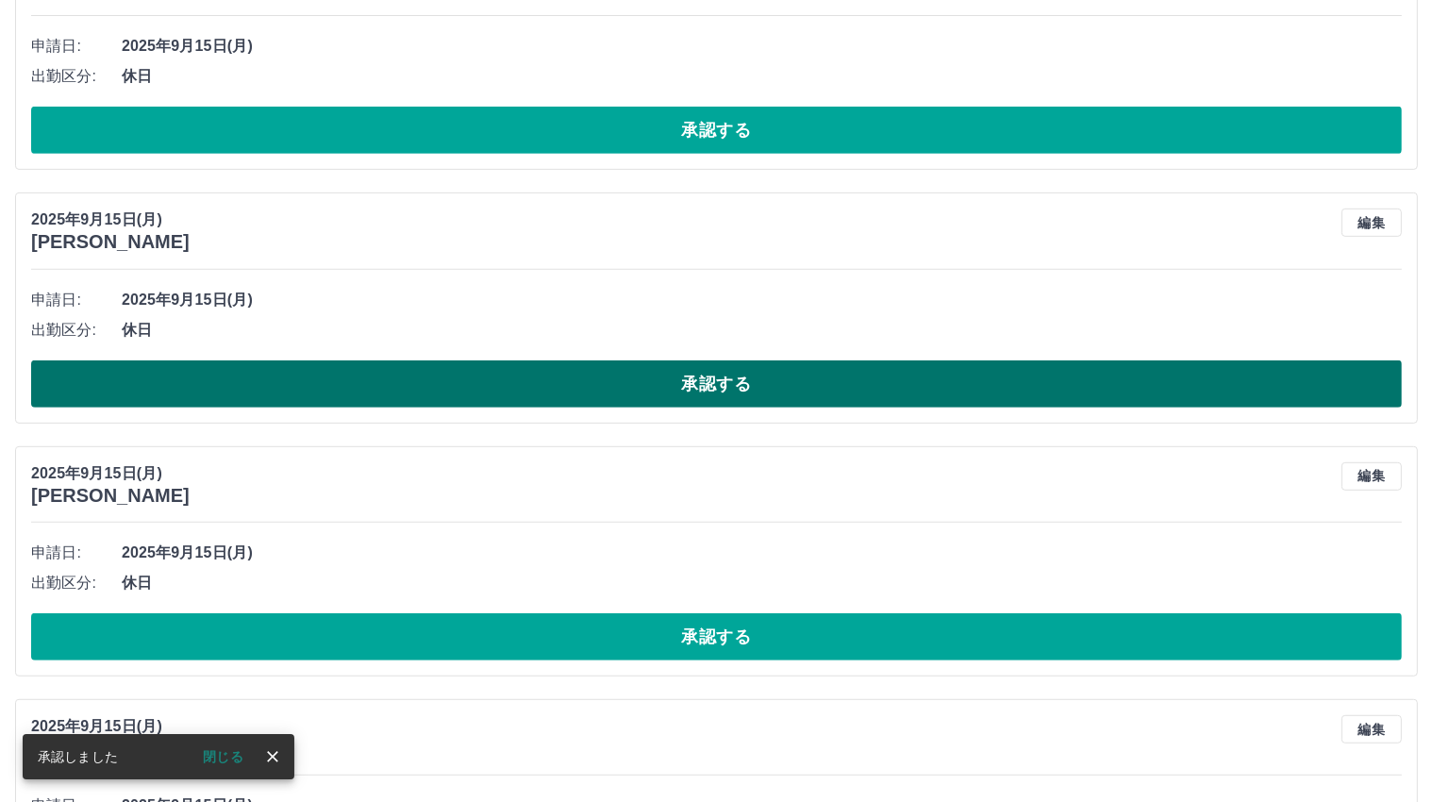
scroll to position [839, 0]
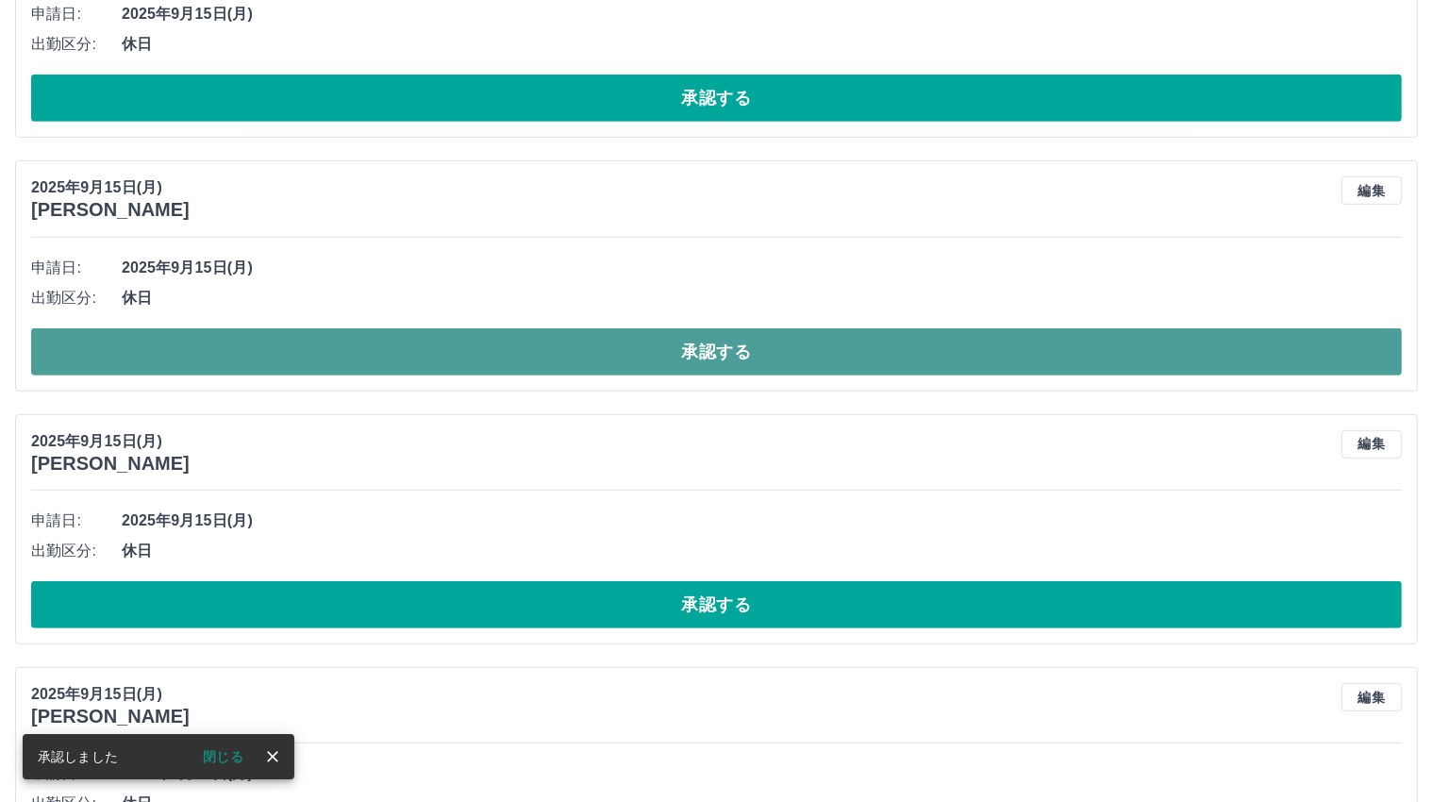
click at [711, 354] on button "承認する" at bounding box center [716, 351] width 1370 height 47
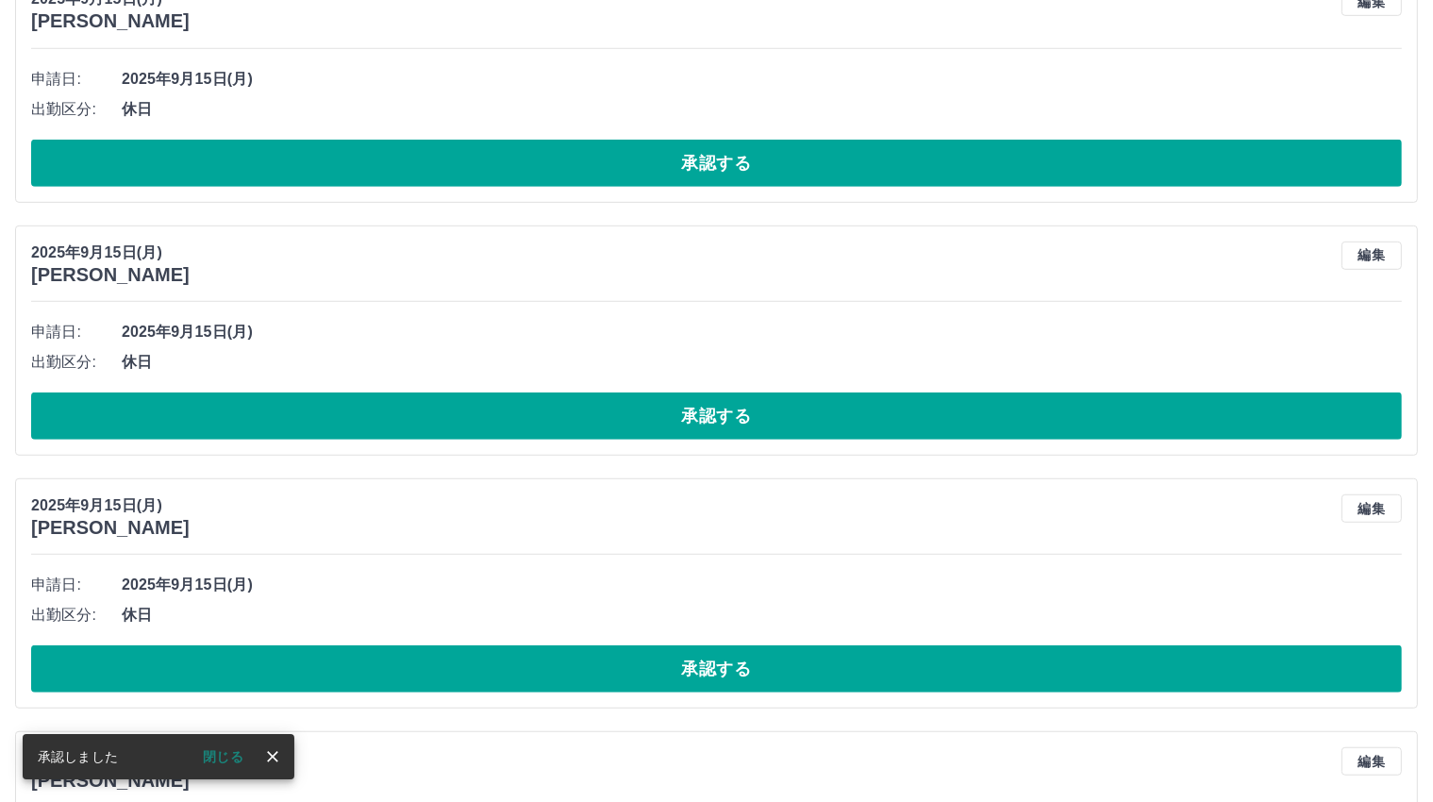
scroll to position [776, 0]
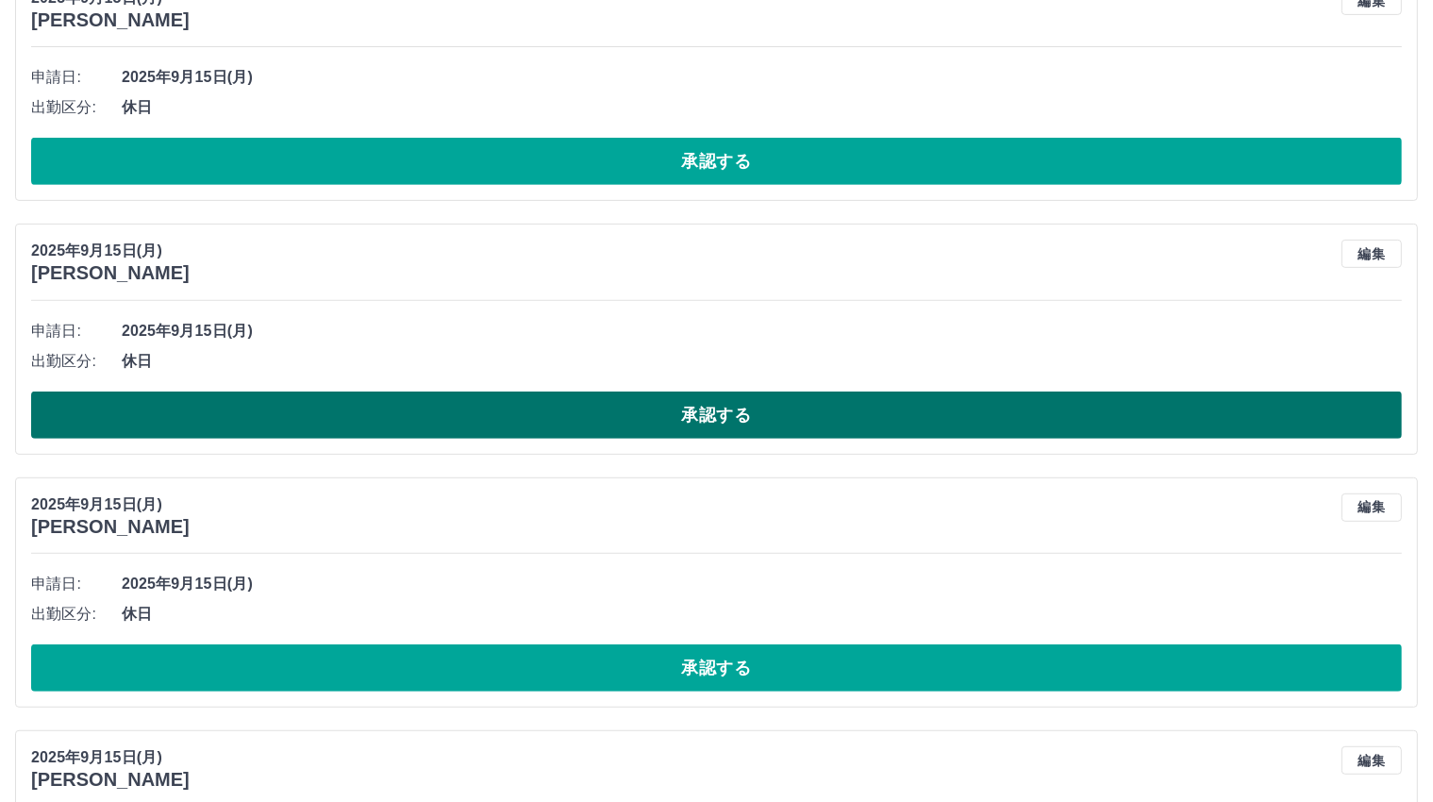
click at [716, 408] on button "承認する" at bounding box center [716, 414] width 1370 height 47
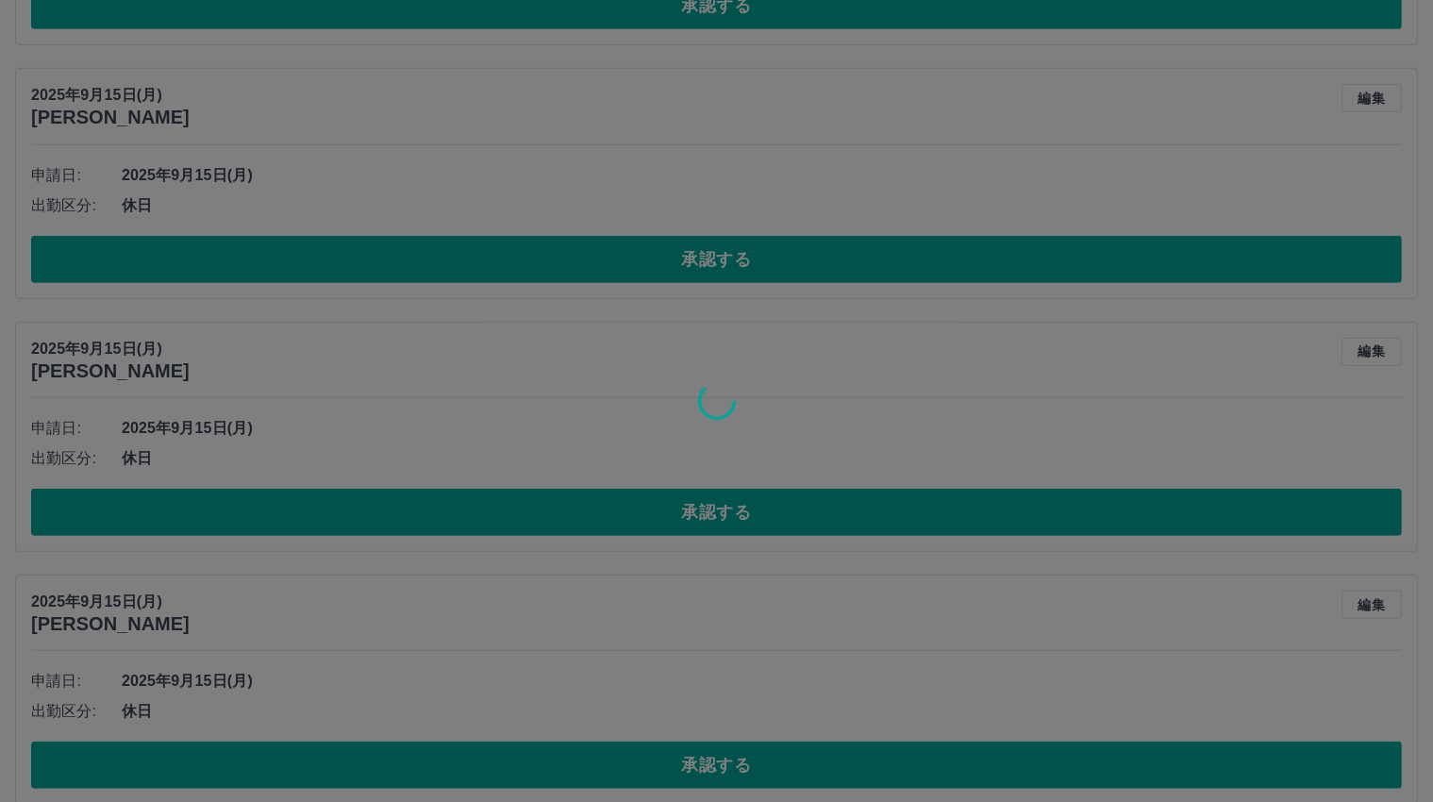
scroll to position [965, 0]
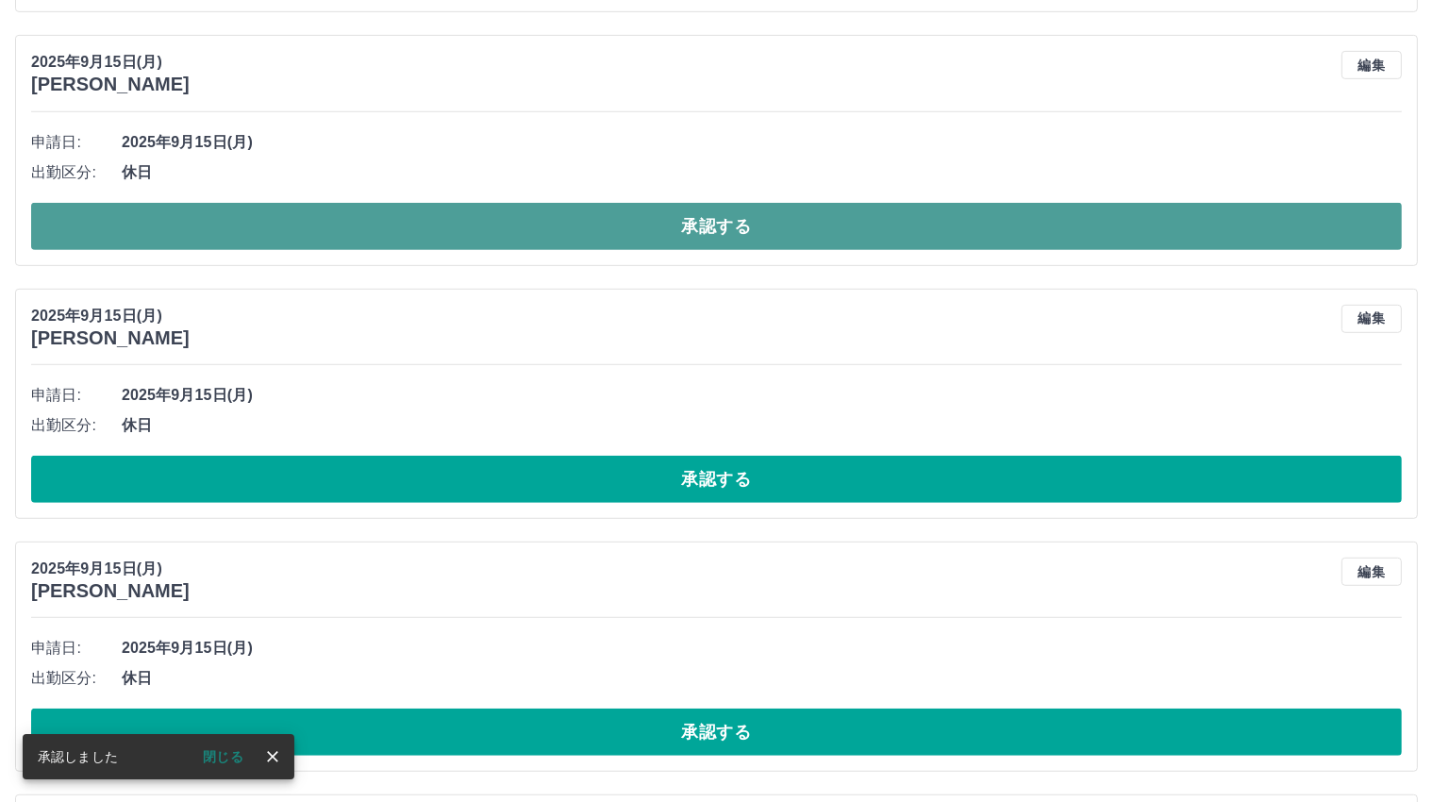
click at [722, 224] on button "承認する" at bounding box center [716, 226] width 1370 height 47
drag, startPoint x: 703, startPoint y: 220, endPoint x: 683, endPoint y: 241, distance: 28.7
click at [702, 220] on button "承認する" at bounding box center [716, 226] width 1370 height 47
click at [718, 224] on button "承認する" at bounding box center [716, 226] width 1370 height 47
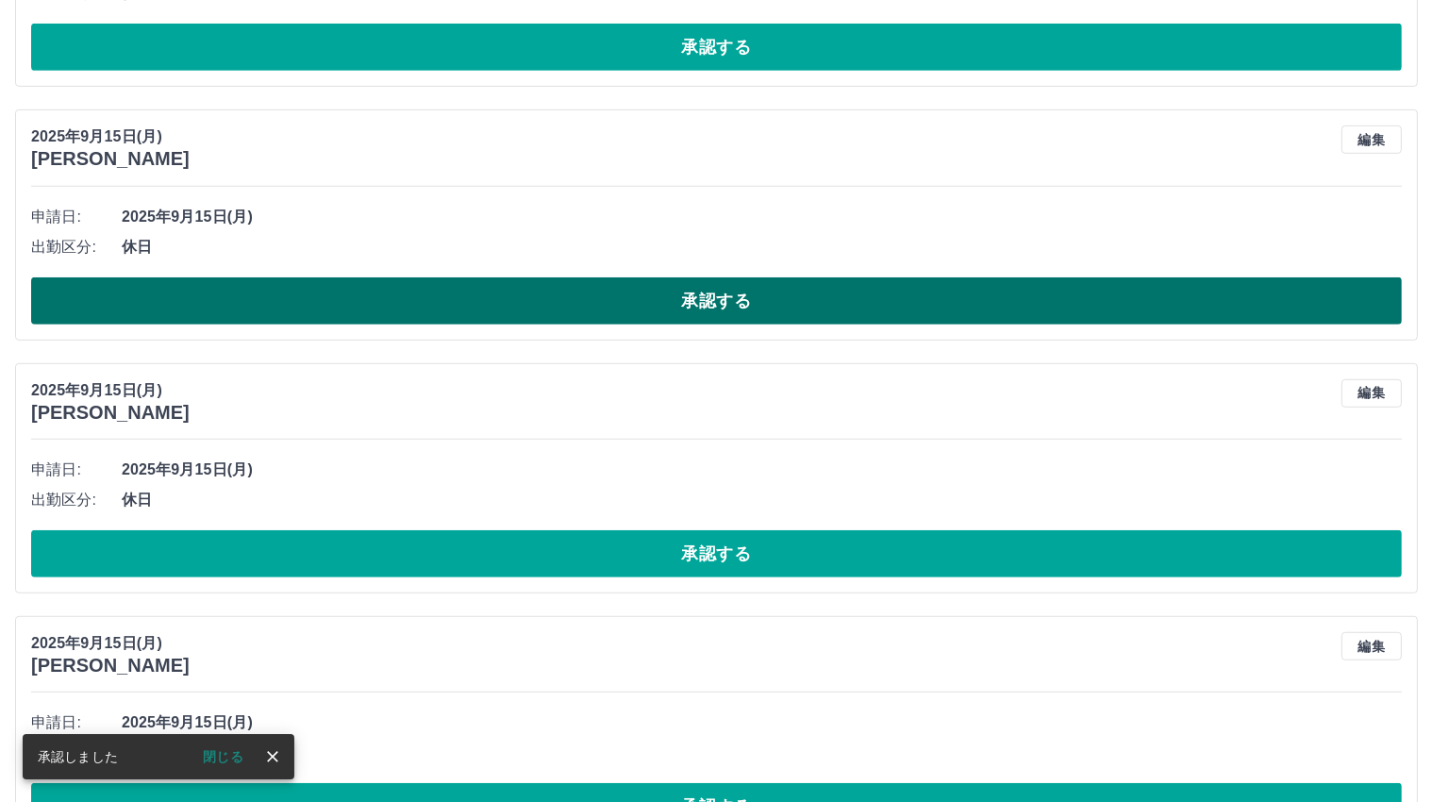
scroll to position [871, 0]
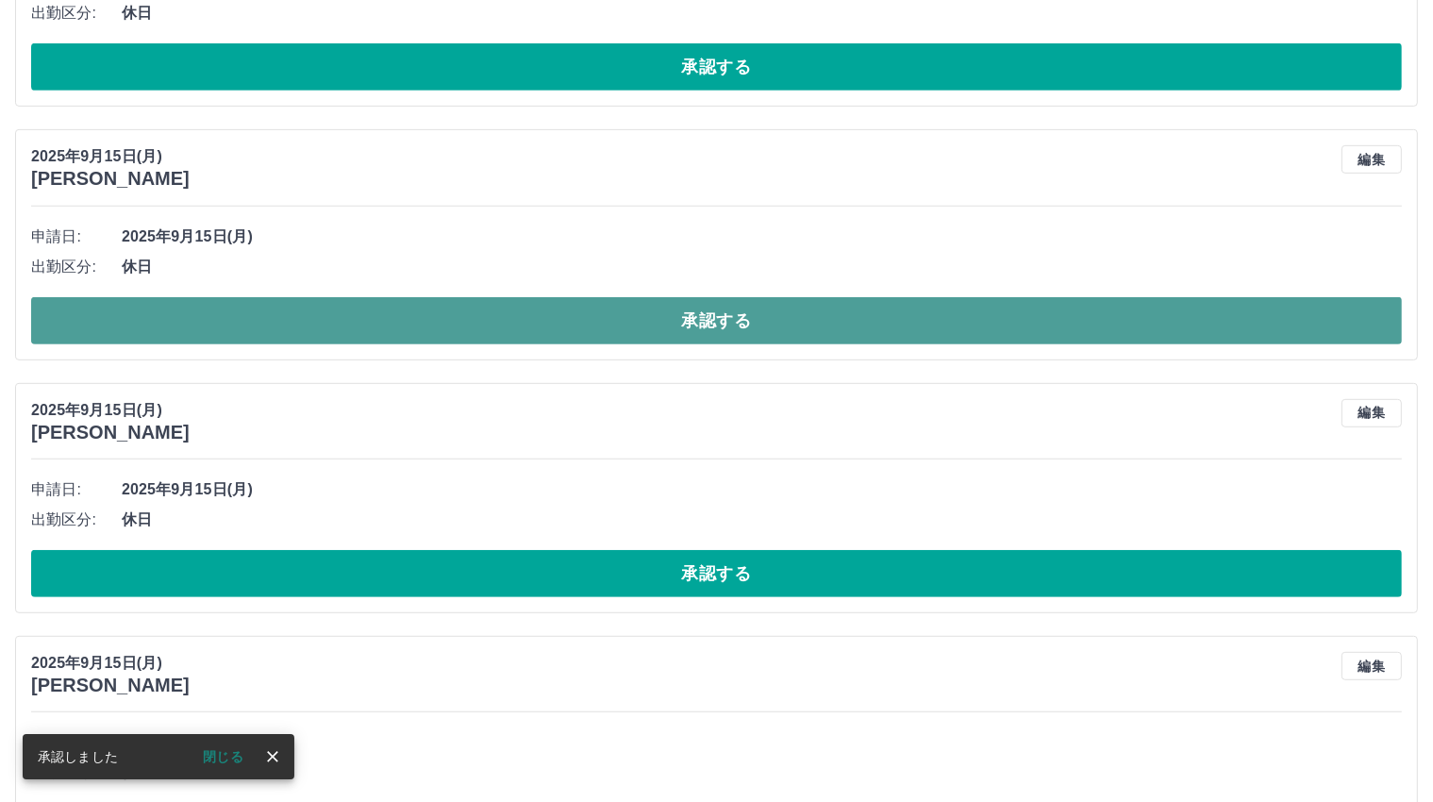
click at [714, 316] on button "承認する" at bounding box center [716, 320] width 1370 height 47
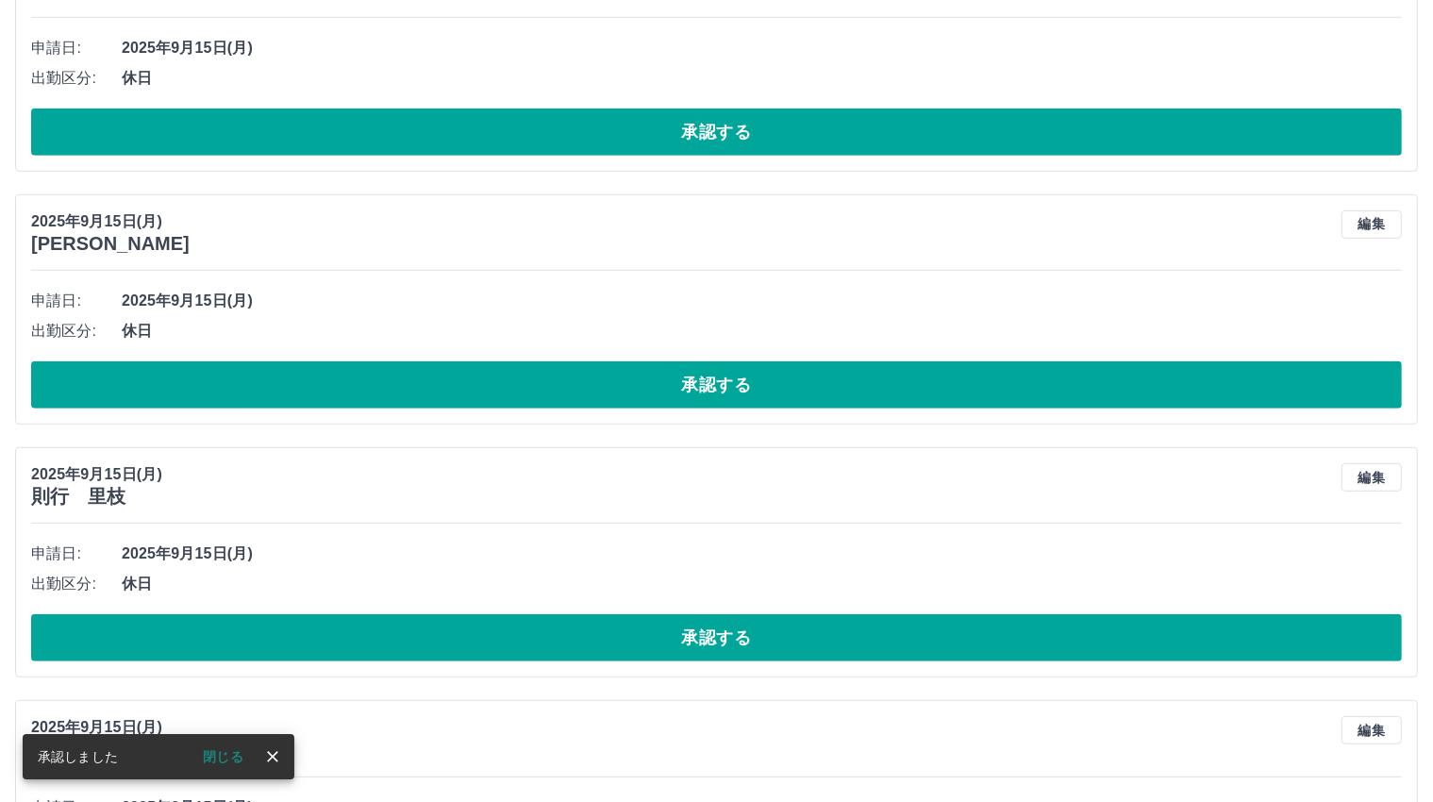
scroll to position [807, 0]
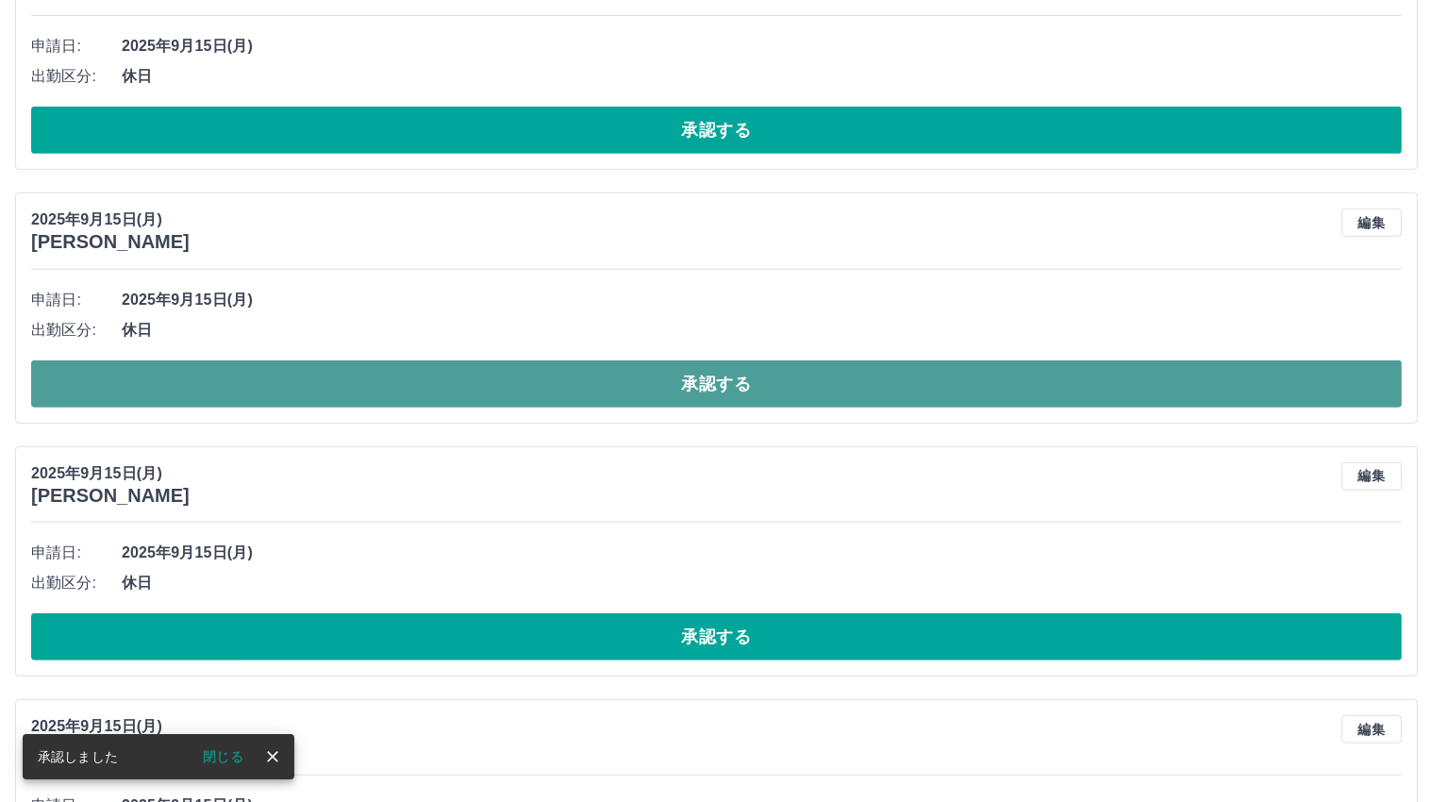
click at [710, 370] on button "承認する" at bounding box center [716, 383] width 1370 height 47
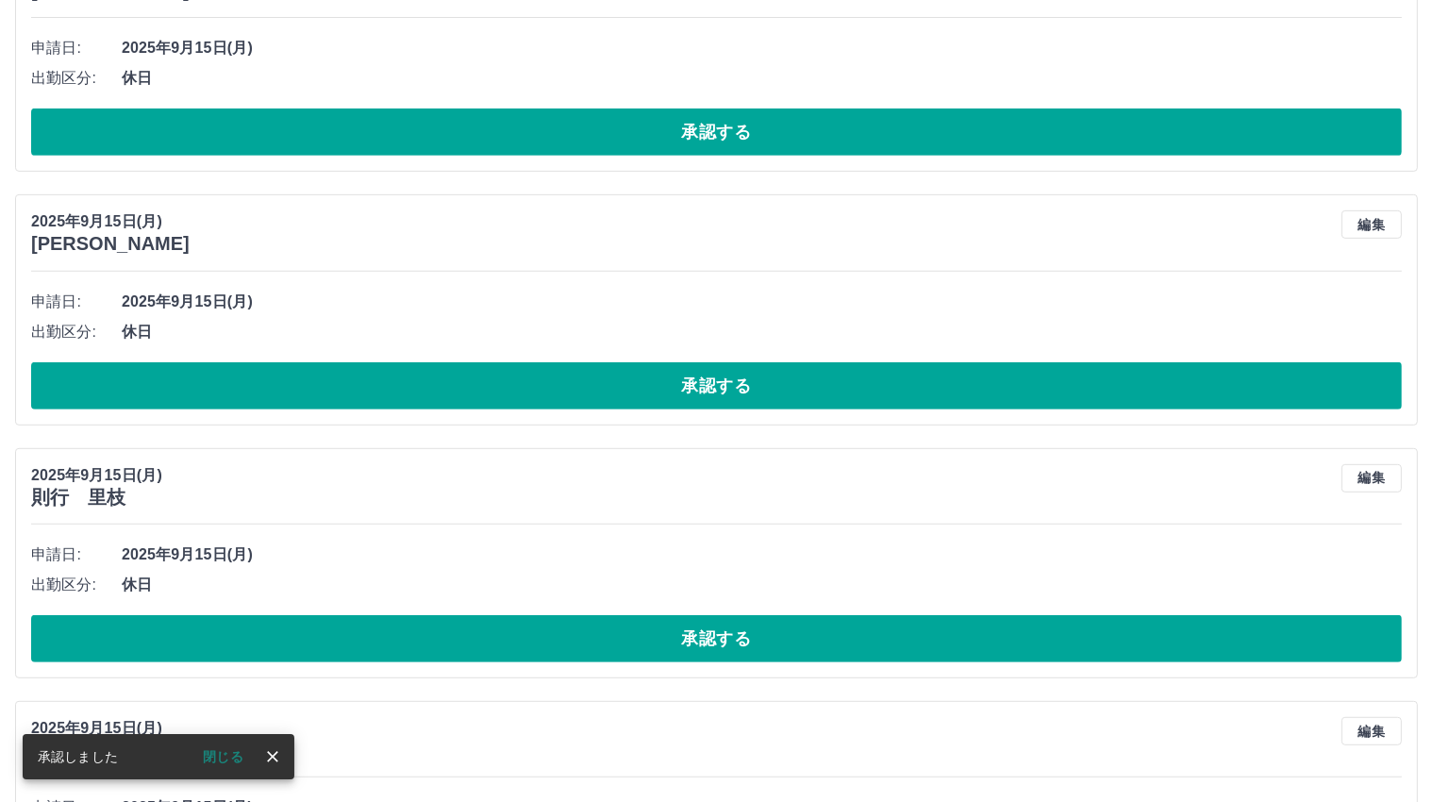
scroll to position [838, 0]
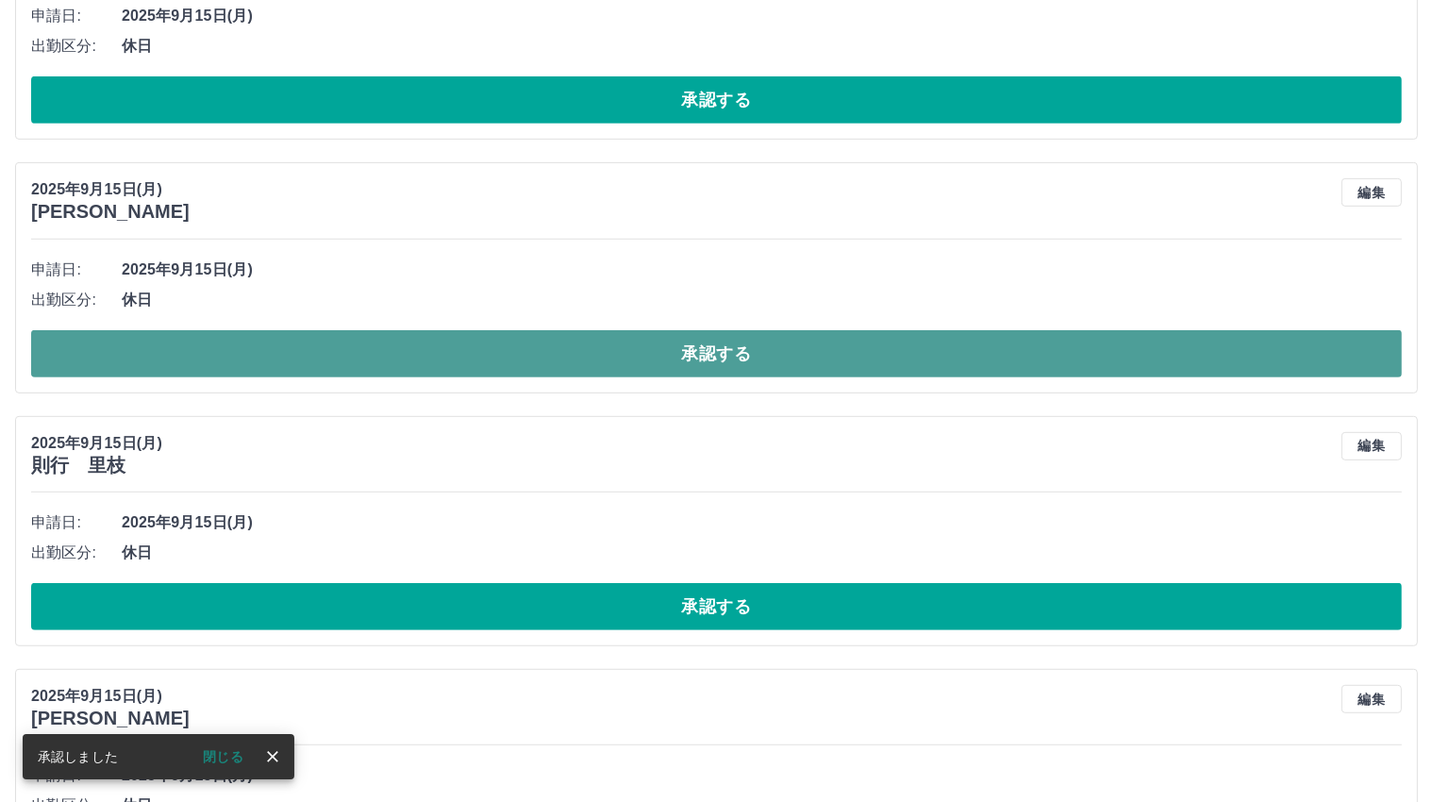
click at [714, 344] on button "承認する" at bounding box center [716, 353] width 1370 height 47
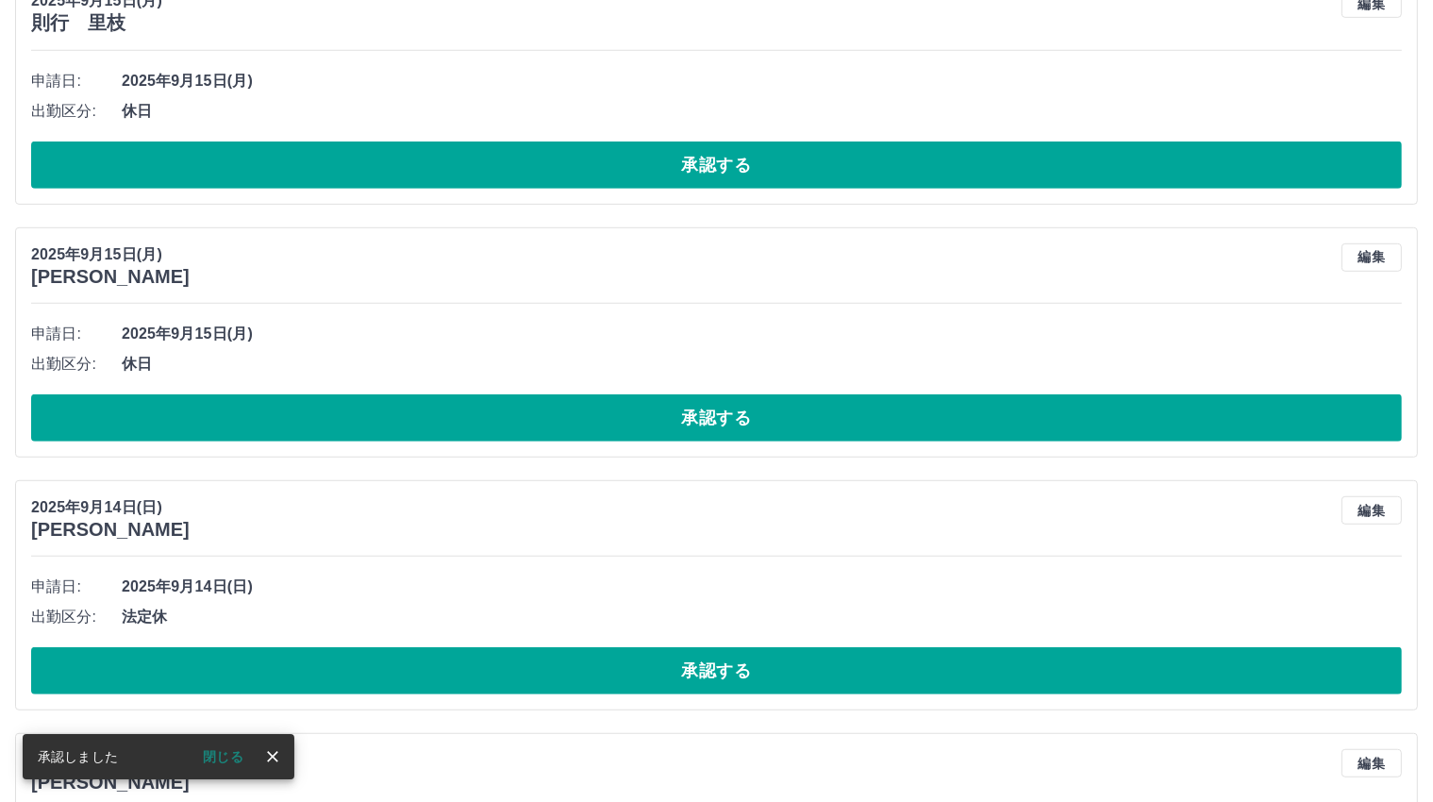
scroll to position [774, 0]
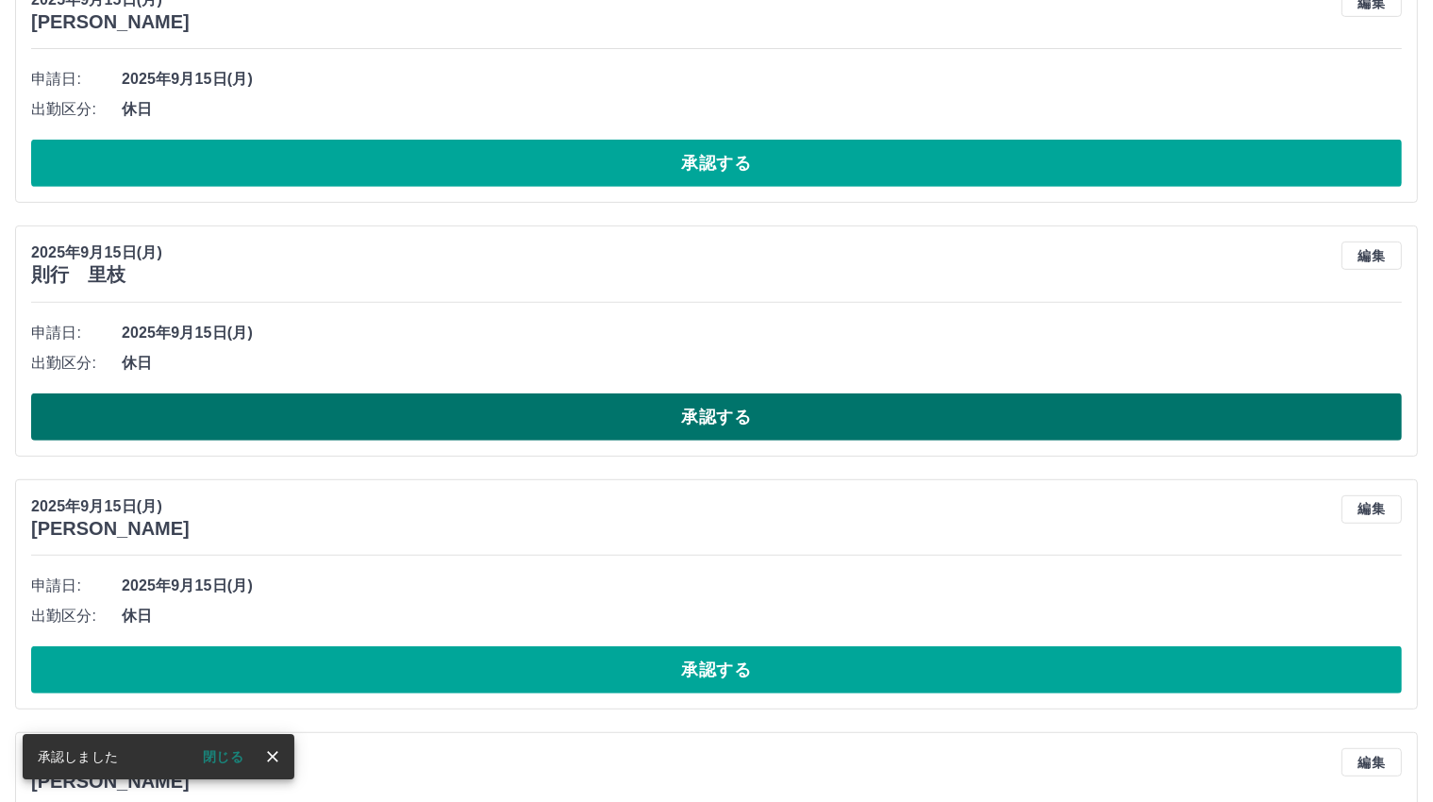
click at [707, 411] on button "承認する" at bounding box center [716, 416] width 1370 height 47
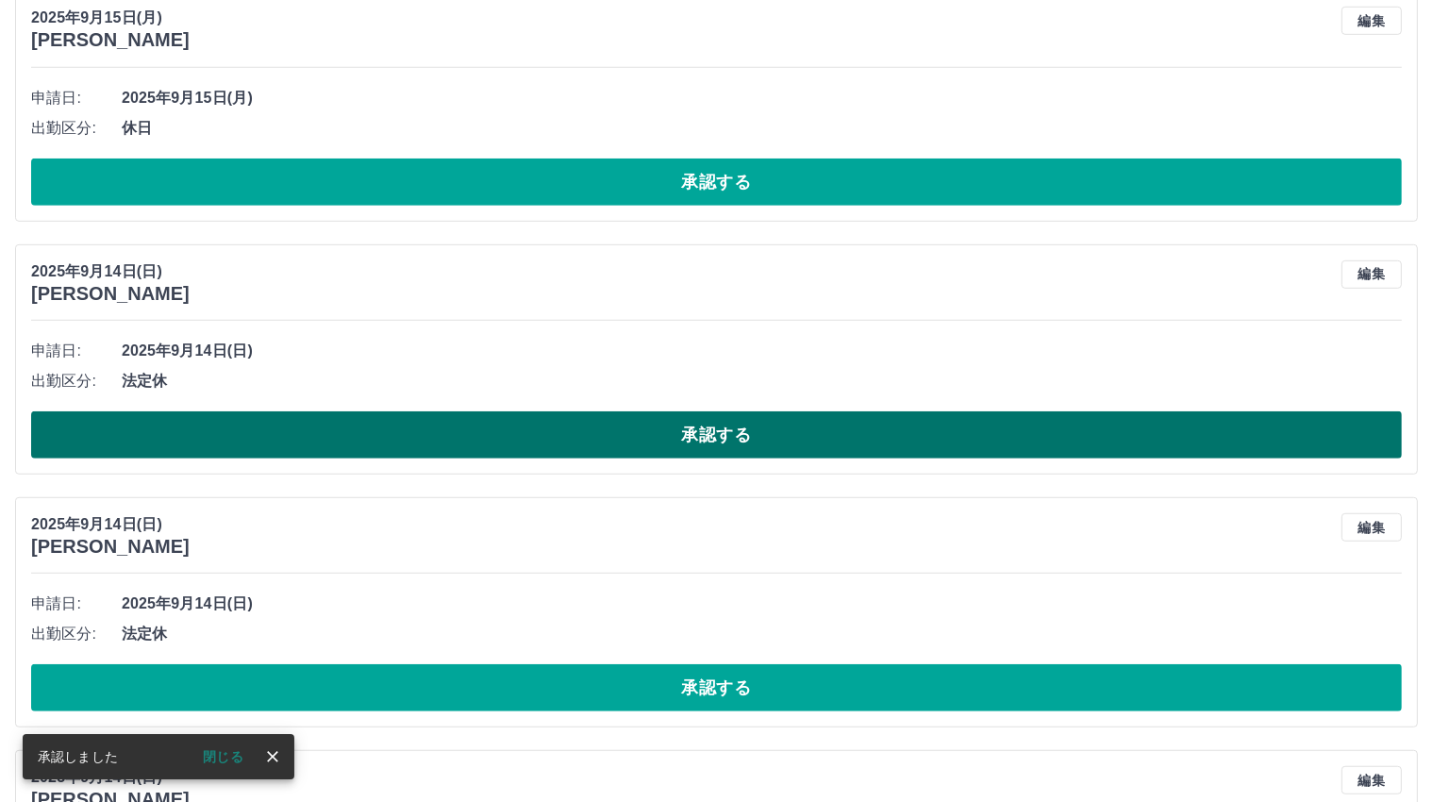
scroll to position [963, 0]
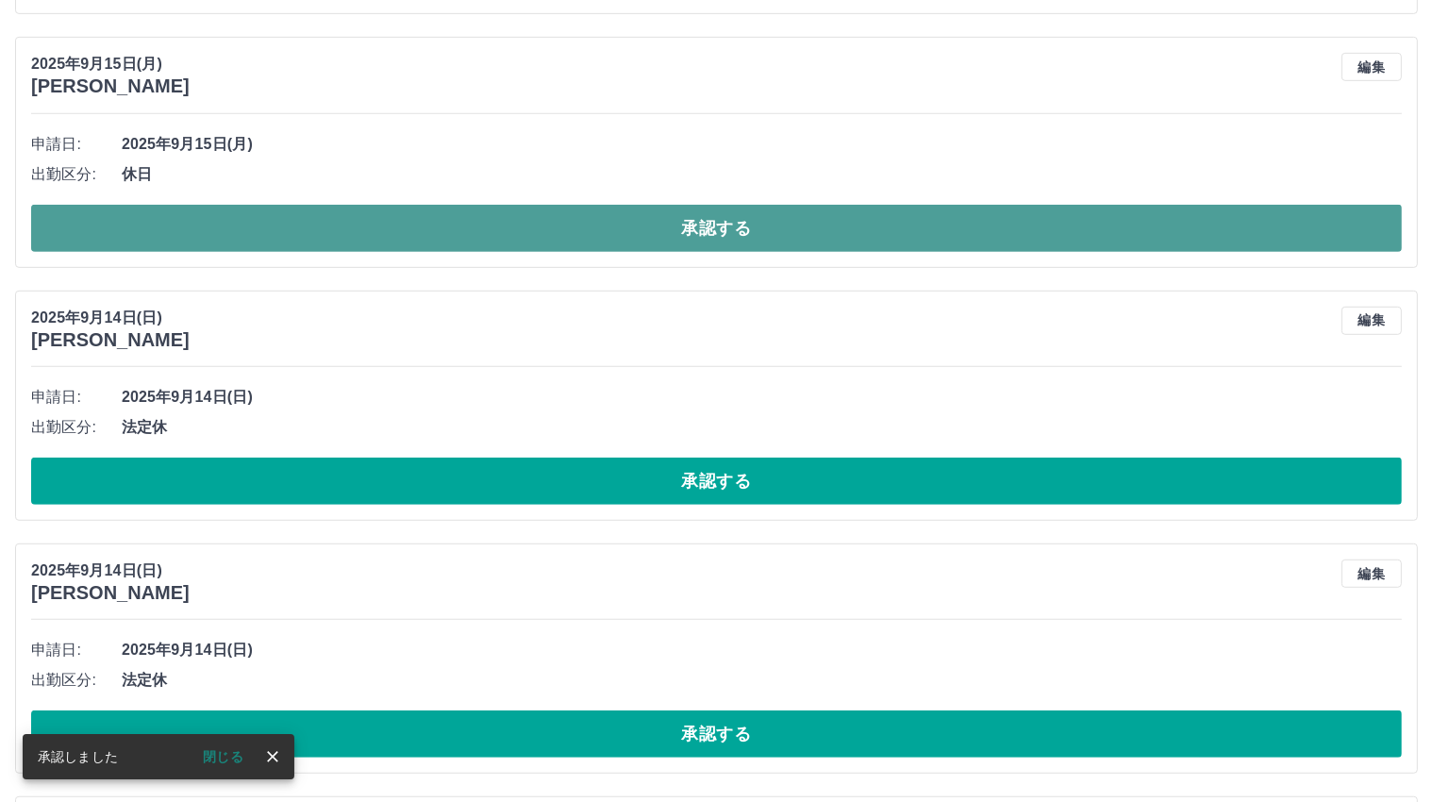
click at [720, 224] on button "承認する" at bounding box center [716, 228] width 1370 height 47
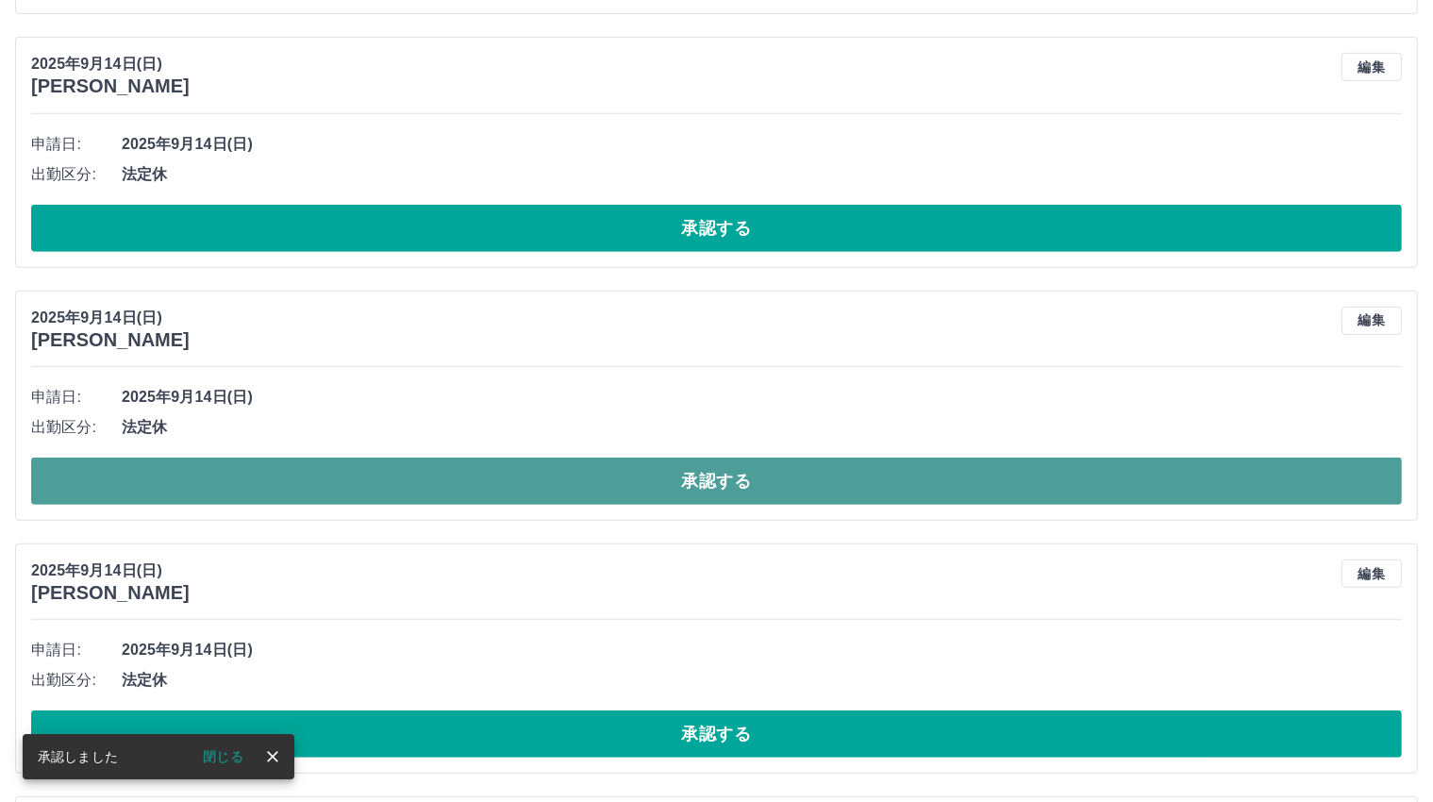
click at [709, 473] on button "承認する" at bounding box center [716, 480] width 1370 height 47
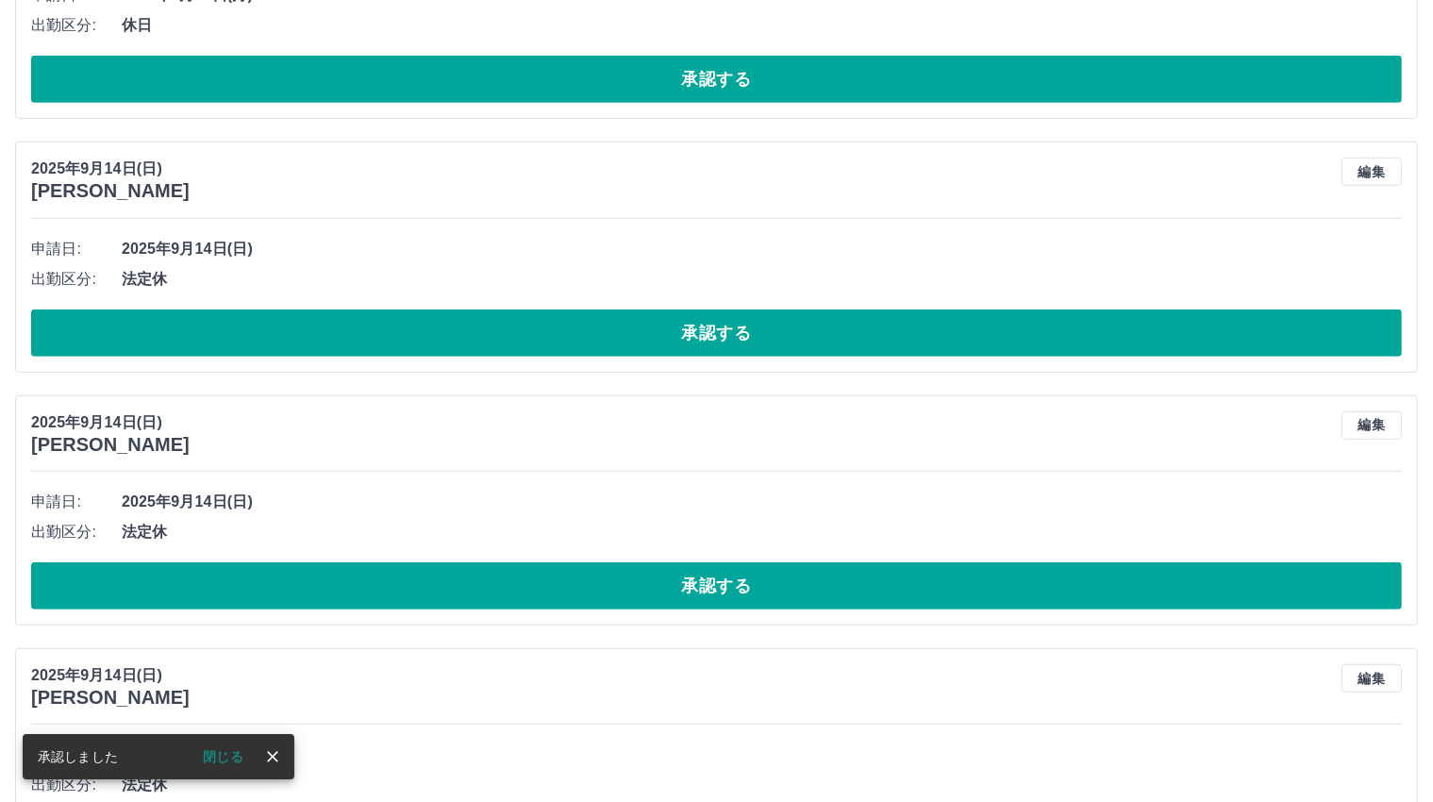
scroll to position [869, 0]
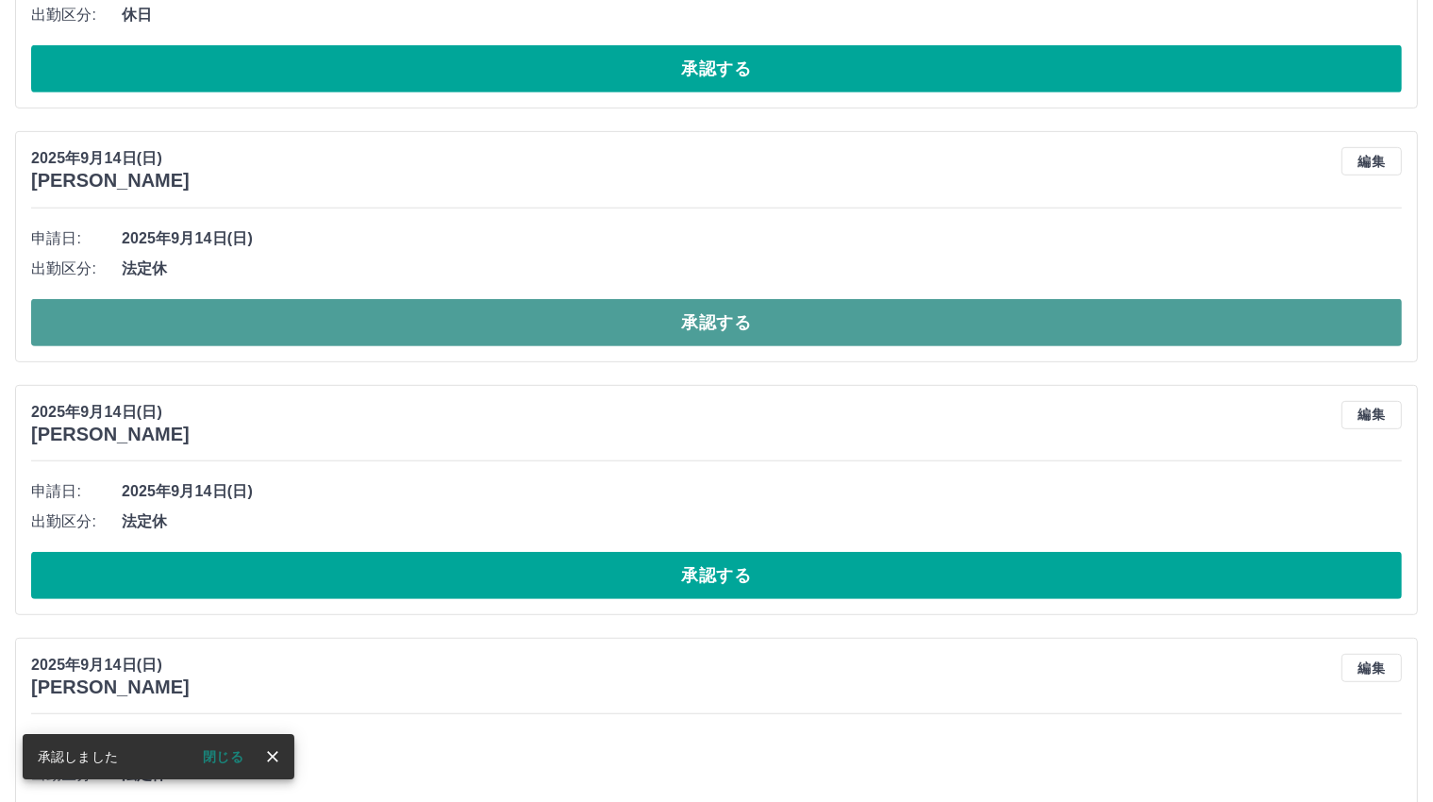
click at [717, 320] on button "承認する" at bounding box center [716, 322] width 1370 height 47
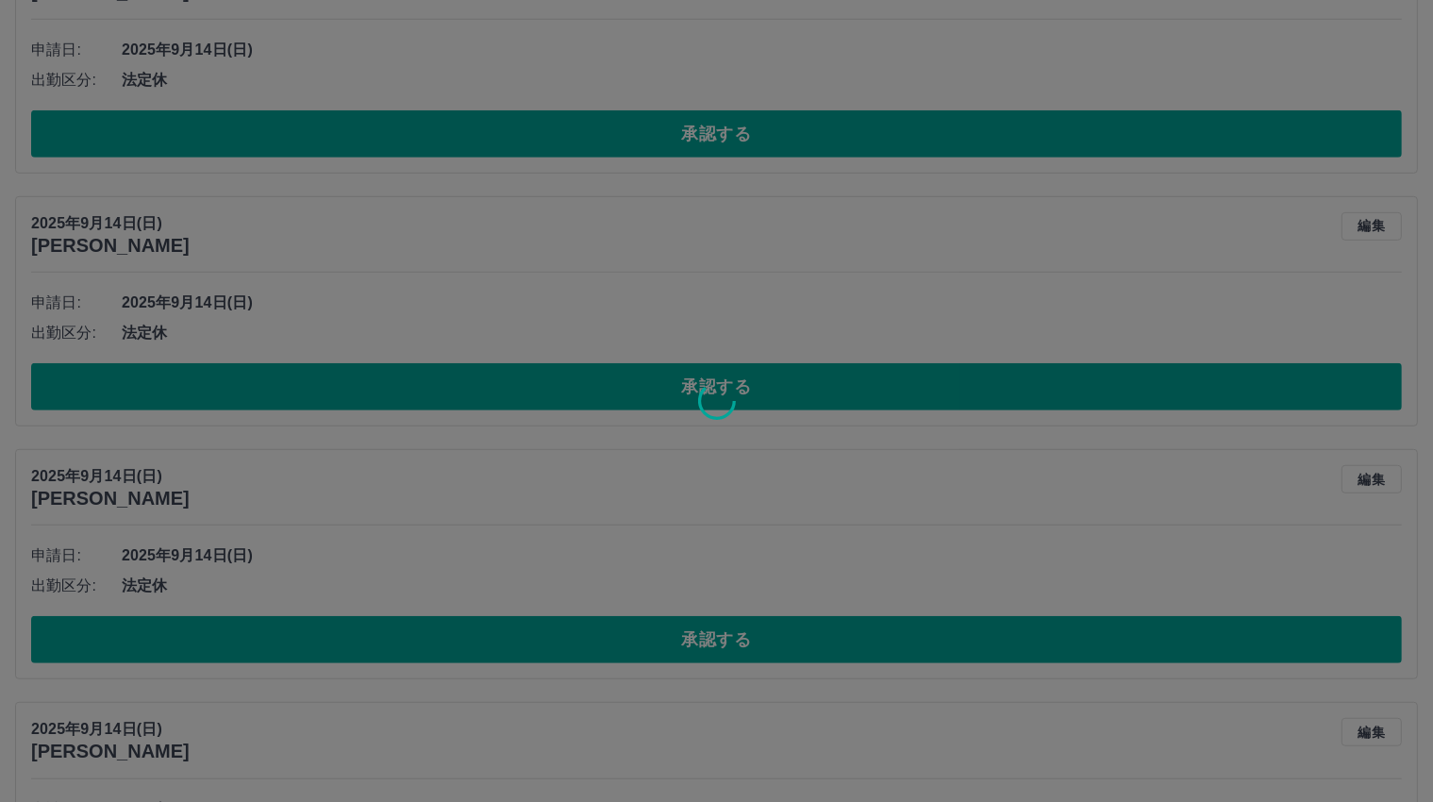
scroll to position [805, 0]
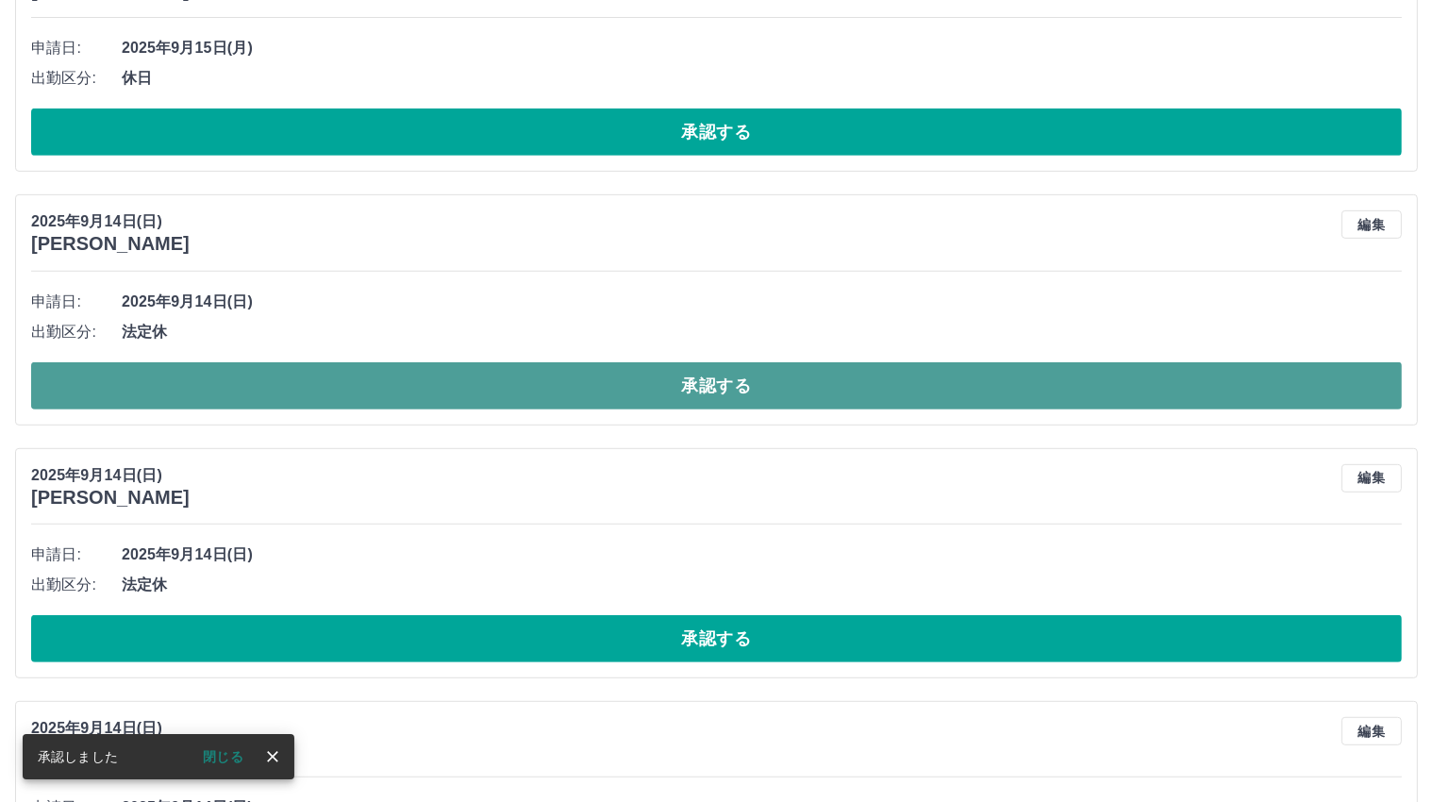
click at [717, 378] on button "承認する" at bounding box center [716, 385] width 1370 height 47
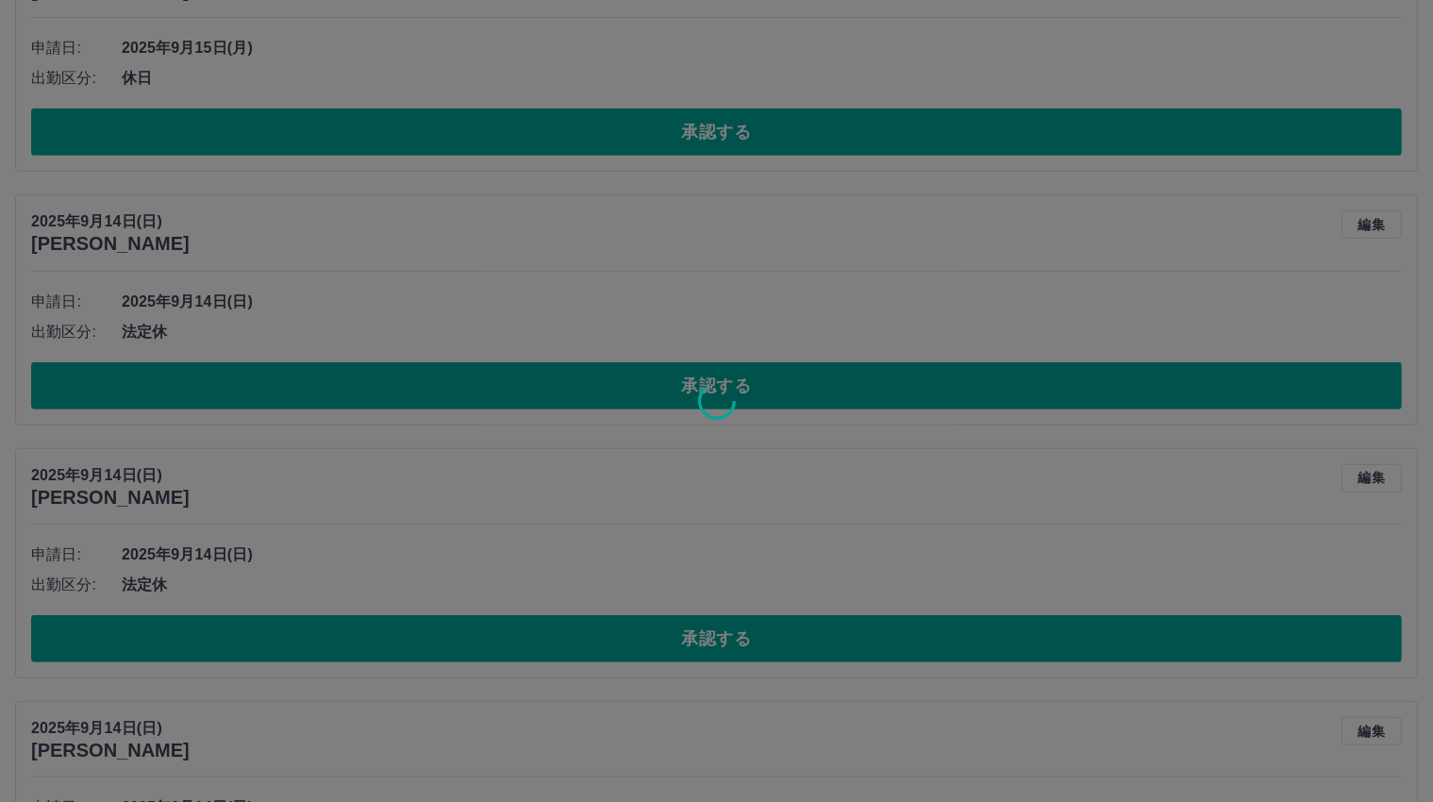
scroll to position [900, 0]
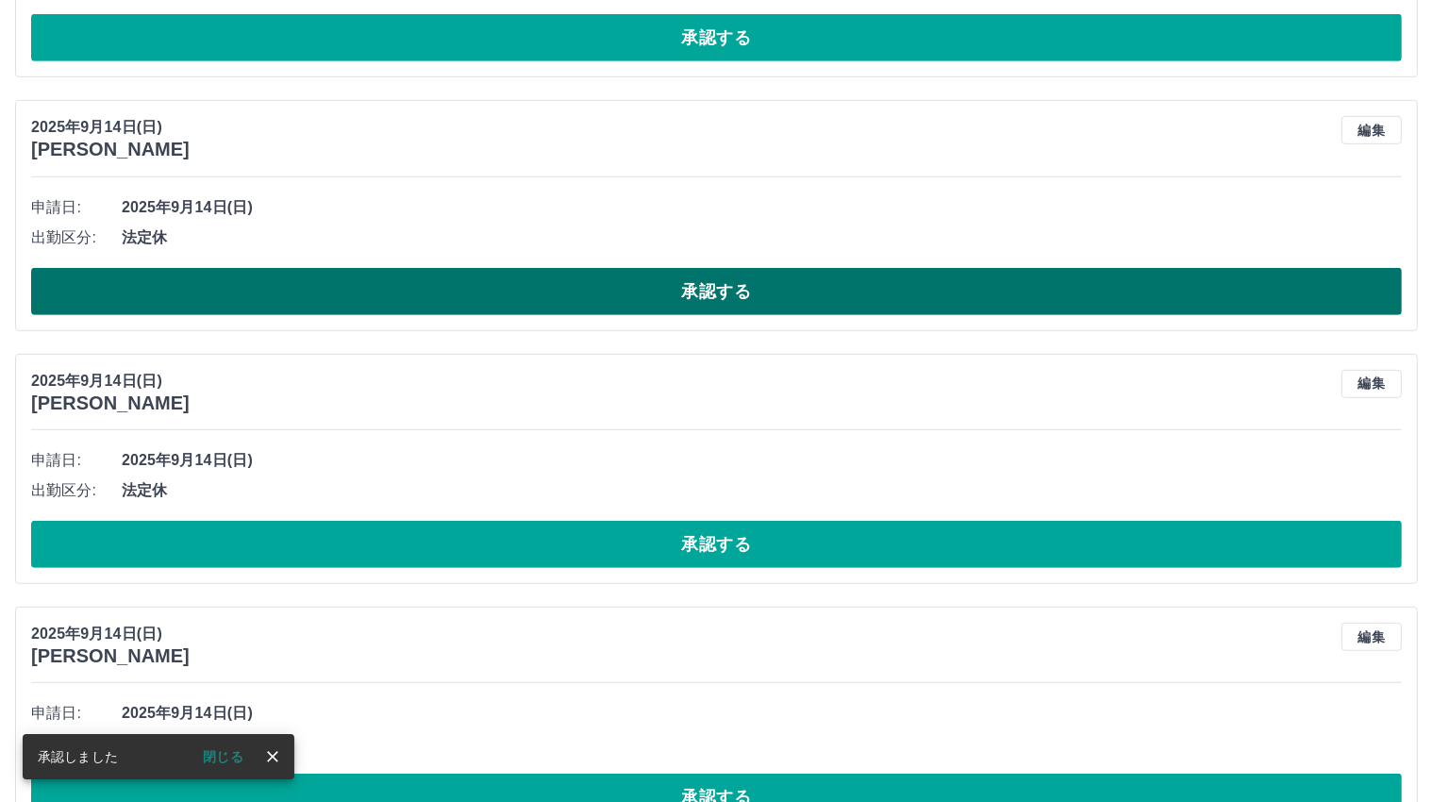
click at [702, 289] on button "承認する" at bounding box center [716, 291] width 1370 height 47
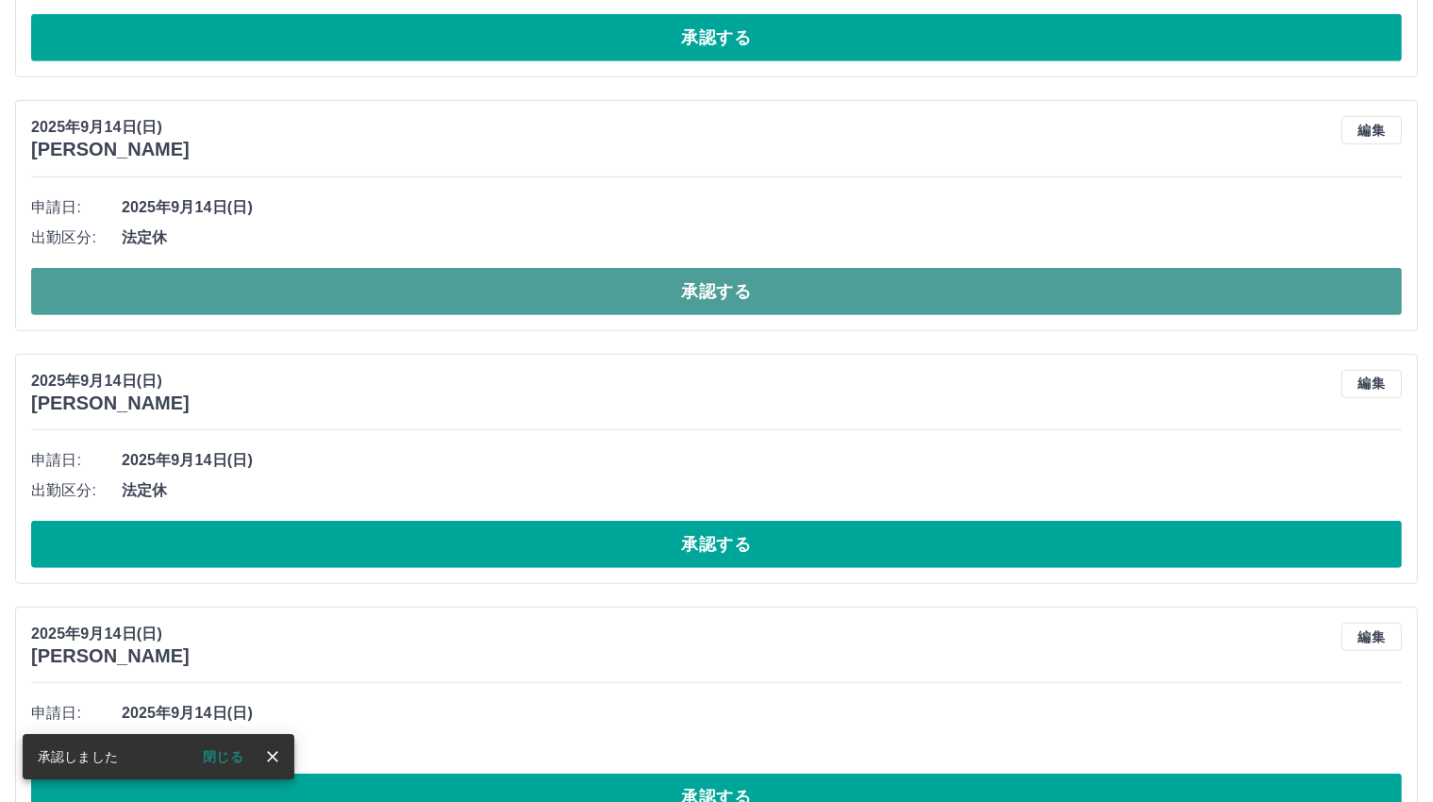
click at [713, 298] on button "承認する" at bounding box center [716, 291] width 1370 height 47
click at [705, 284] on button "承認する" at bounding box center [716, 291] width 1370 height 47
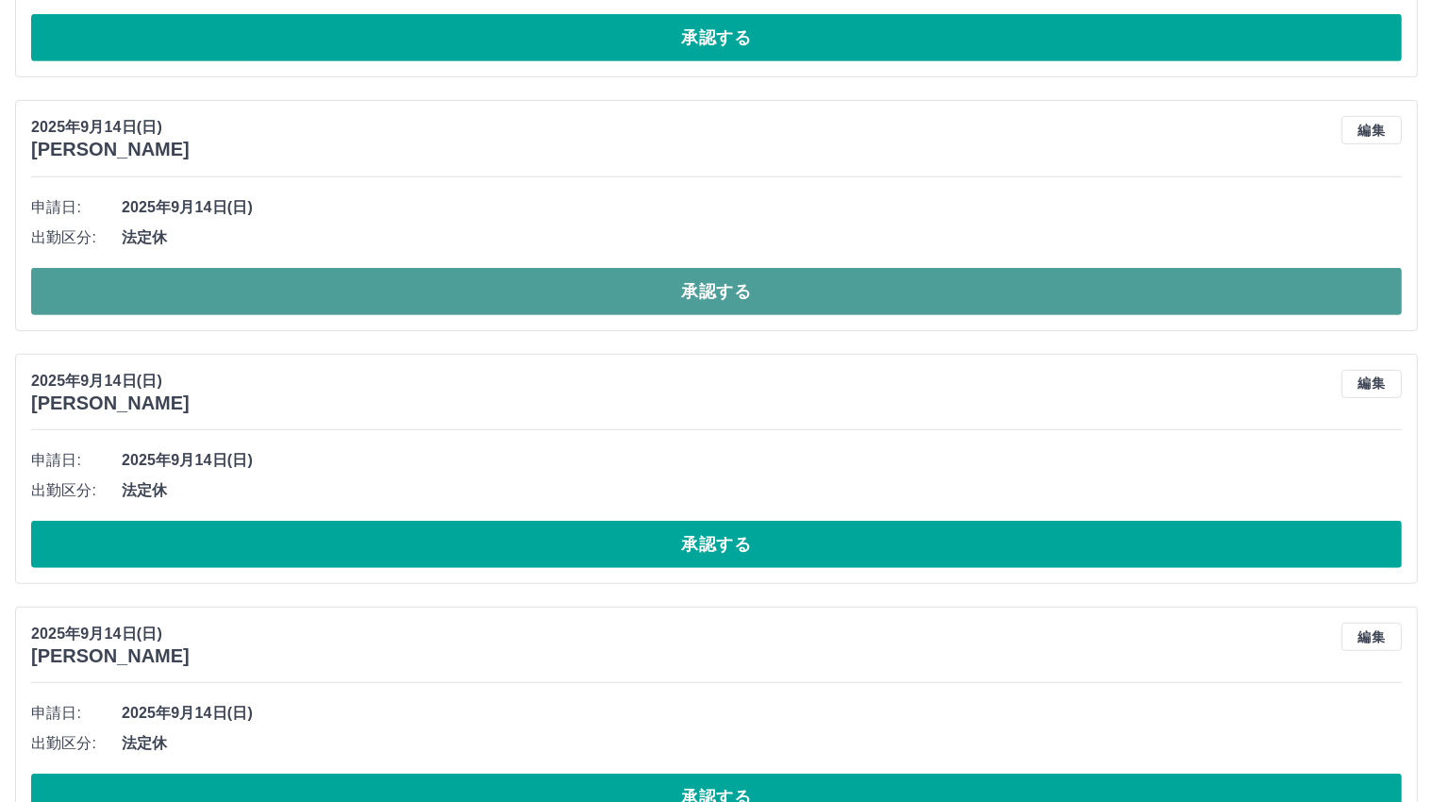
click at [698, 287] on button "承認する" at bounding box center [716, 291] width 1370 height 47
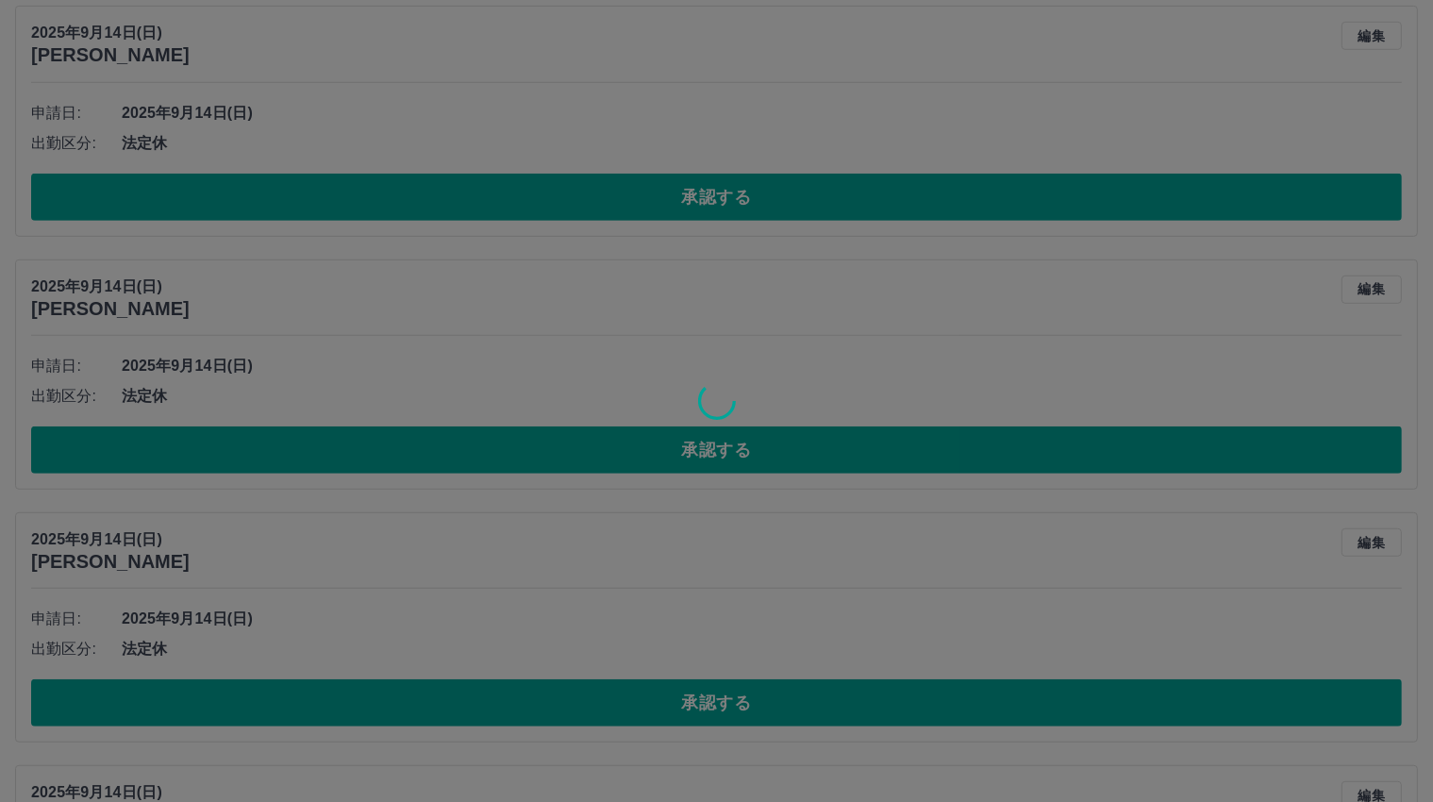
scroll to position [742, 0]
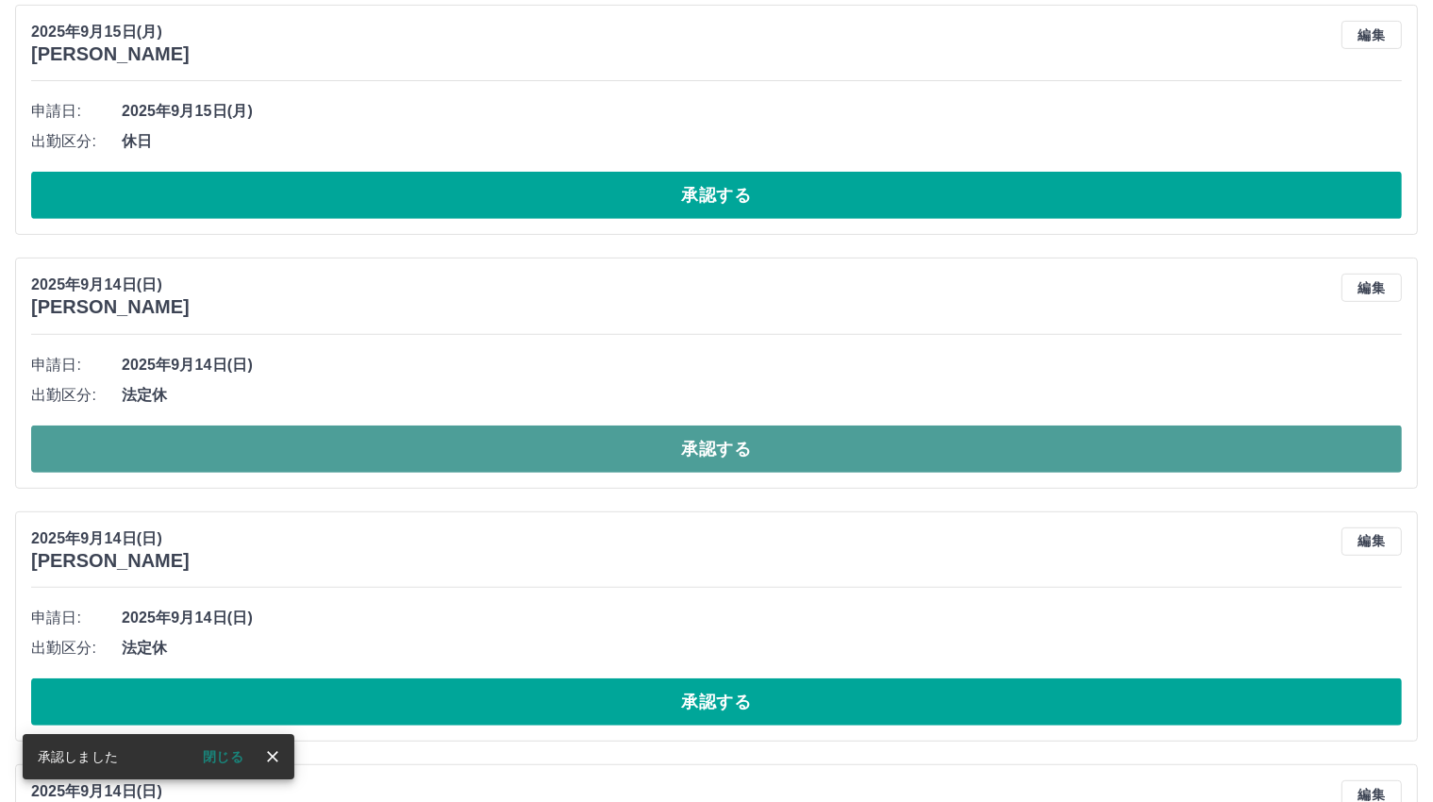
click at [713, 447] on button "承認する" at bounding box center [716, 448] width 1370 height 47
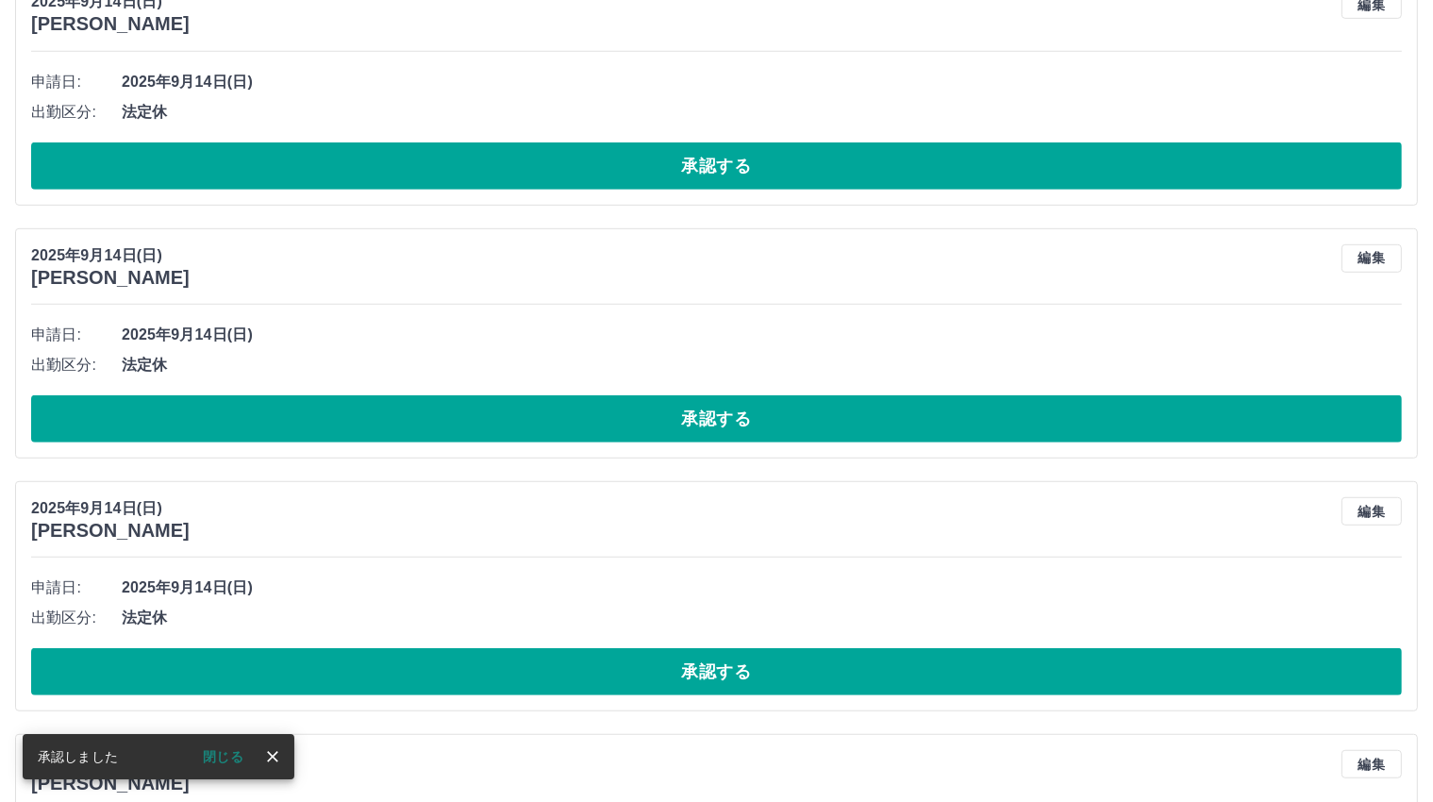
scroll to position [773, 0]
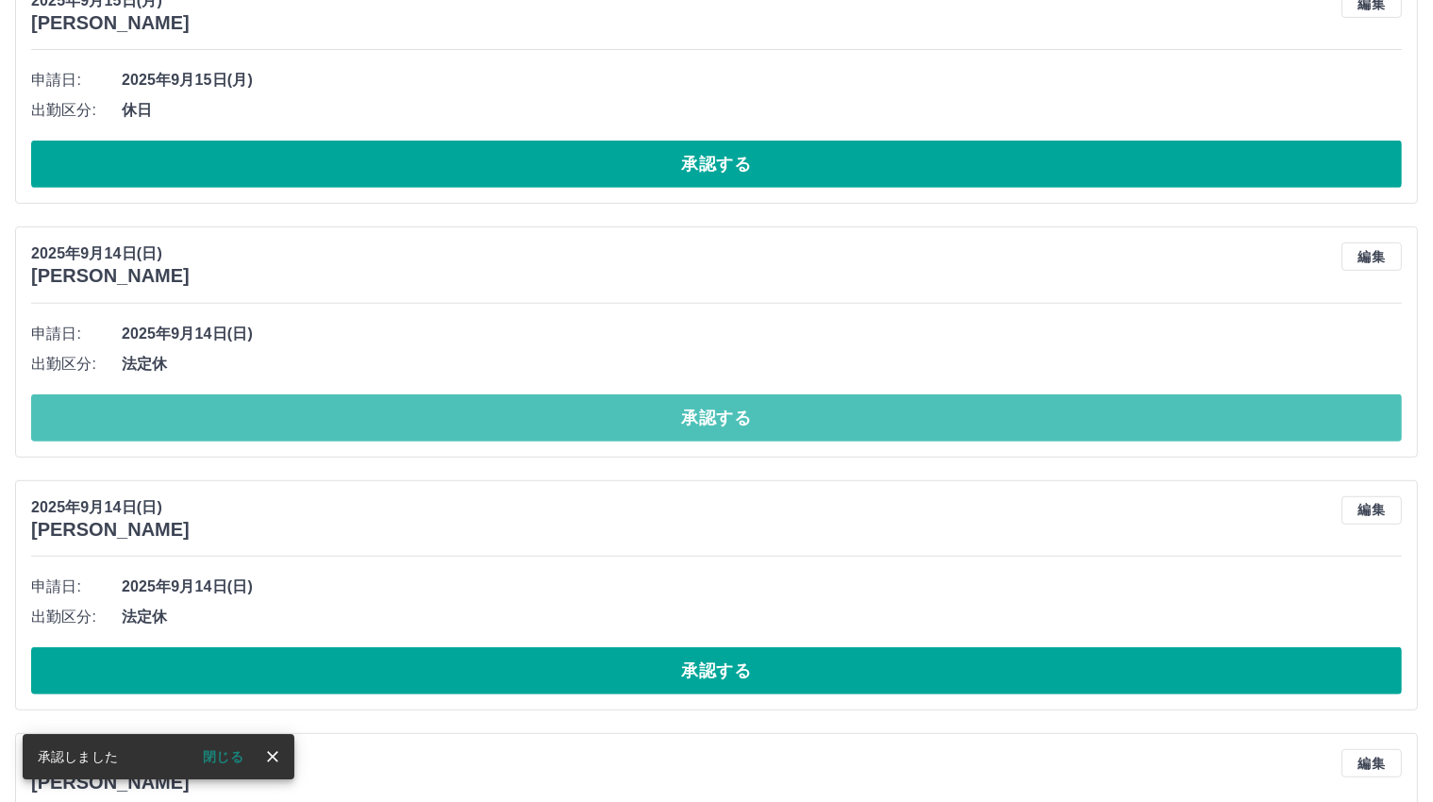
click at [703, 416] on button "承認する" at bounding box center [716, 417] width 1370 height 47
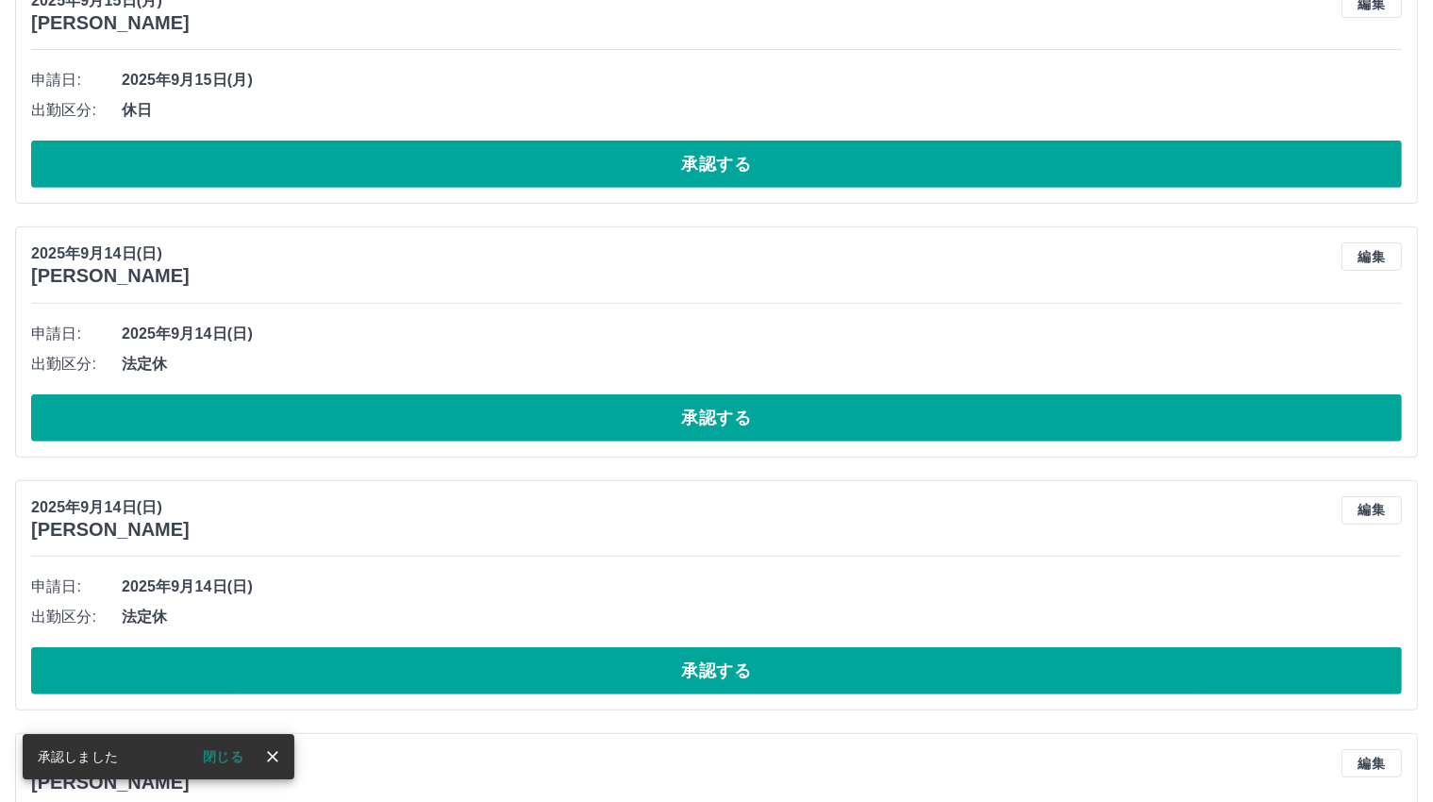
scroll to position [868, 0]
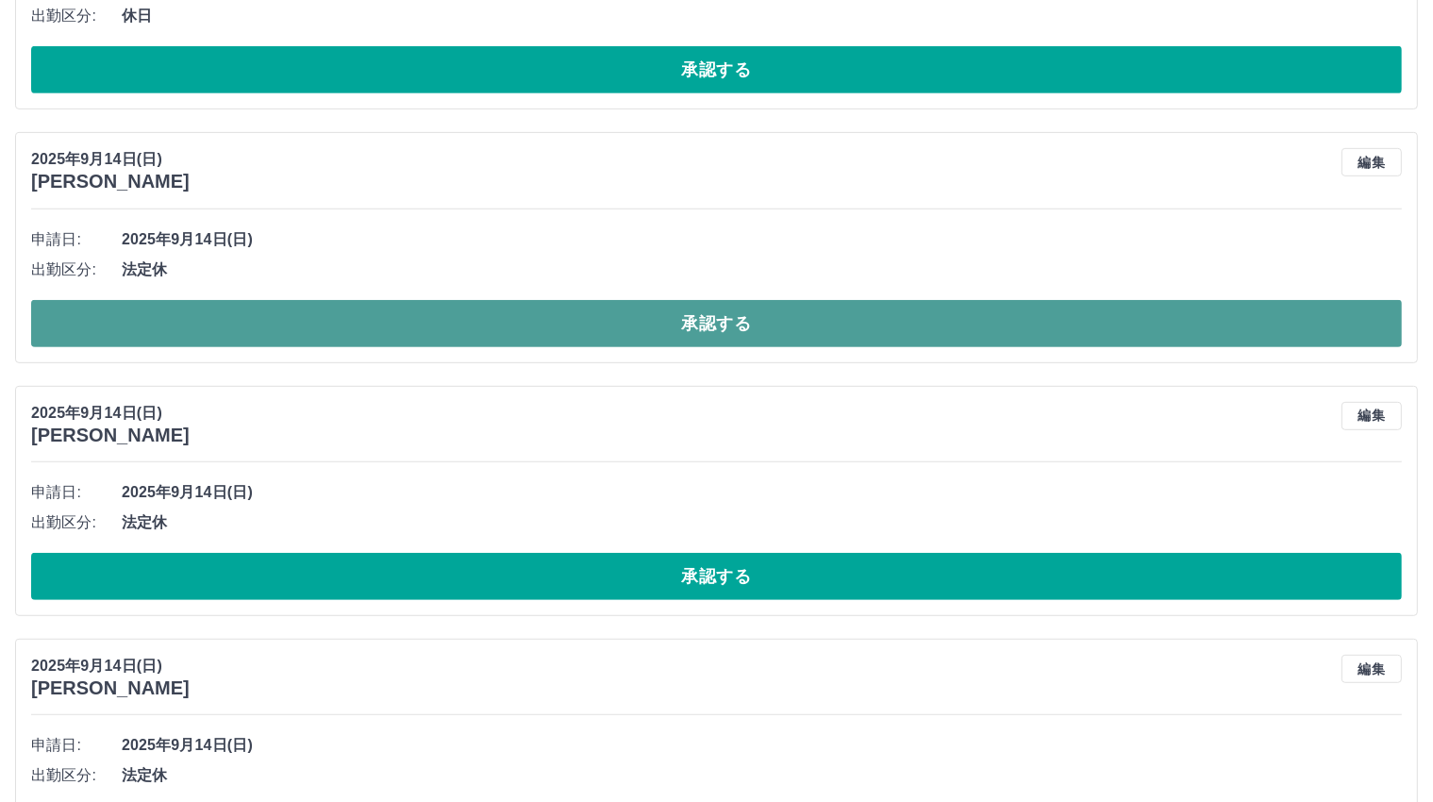
click at [716, 315] on button "承認する" at bounding box center [716, 323] width 1370 height 47
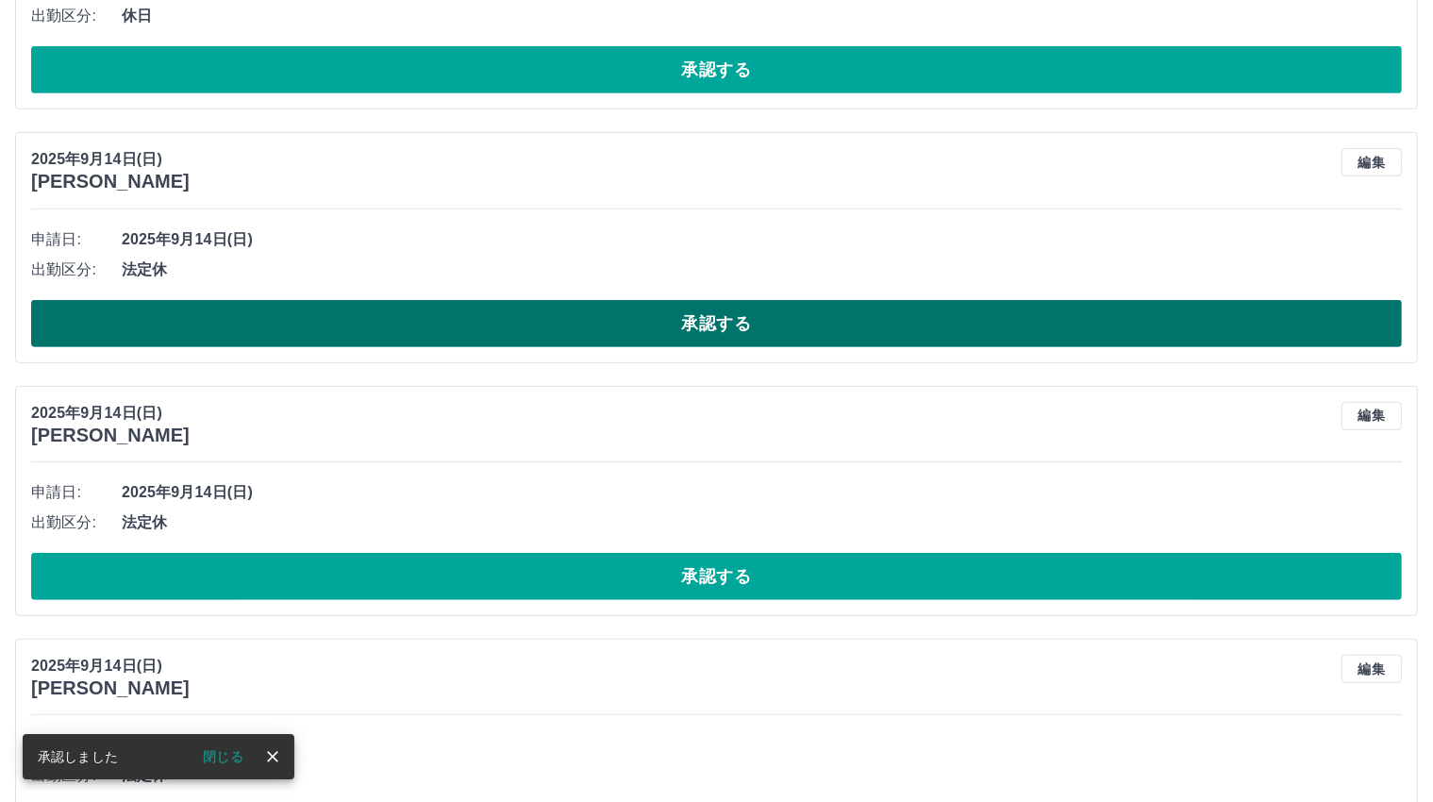
click at [709, 327] on button "承認する" at bounding box center [716, 323] width 1370 height 47
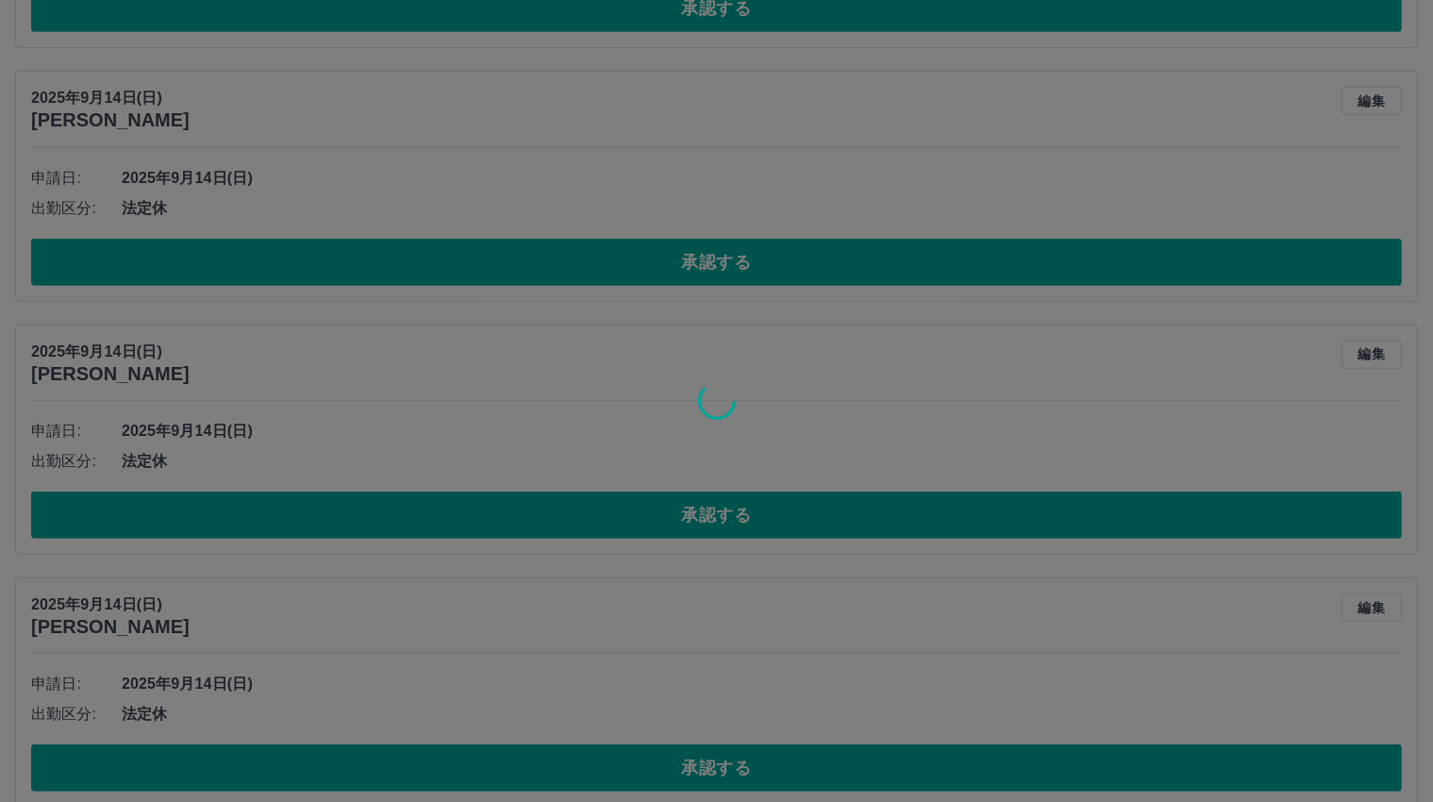
scroll to position [962, 0]
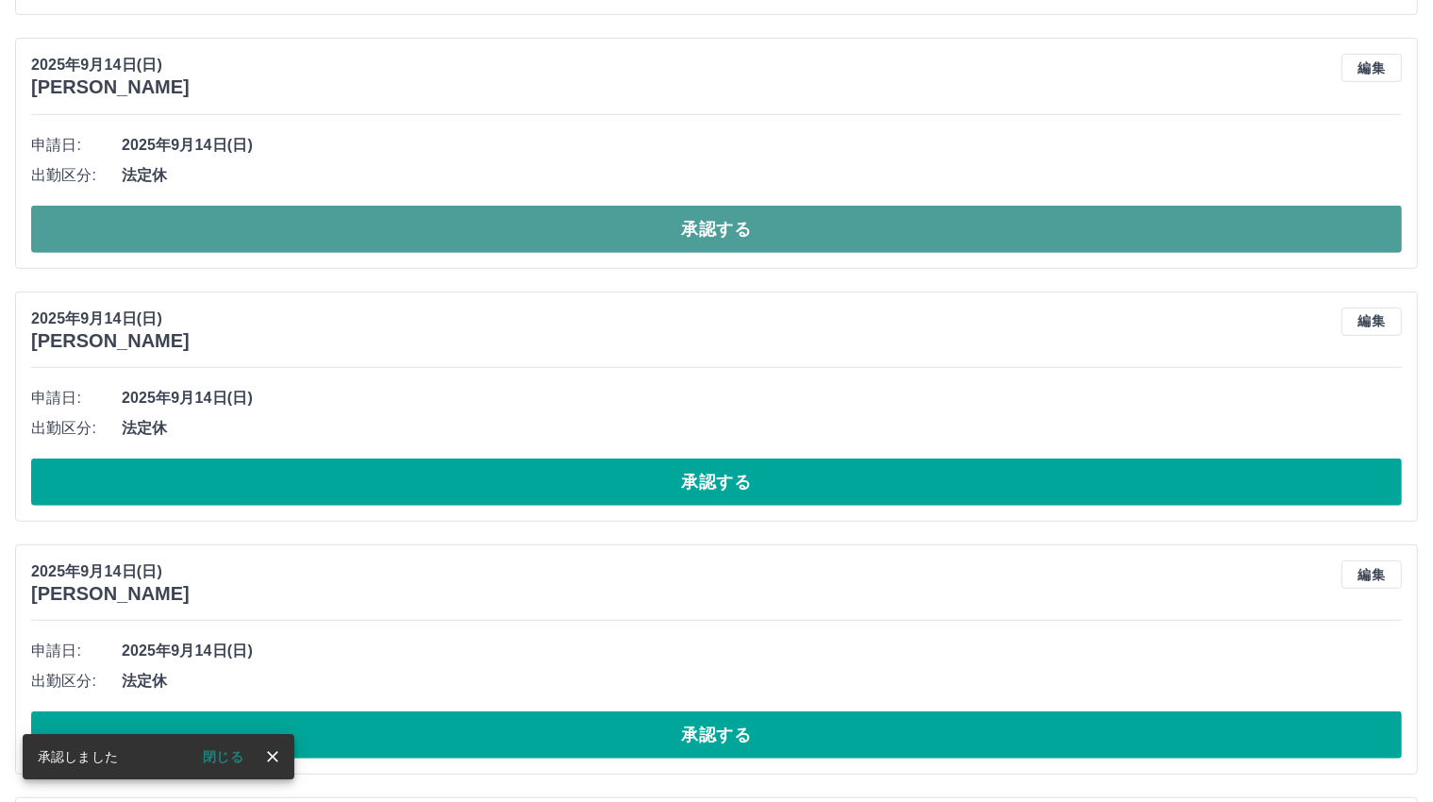
click at [714, 227] on button "承認する" at bounding box center [716, 229] width 1370 height 47
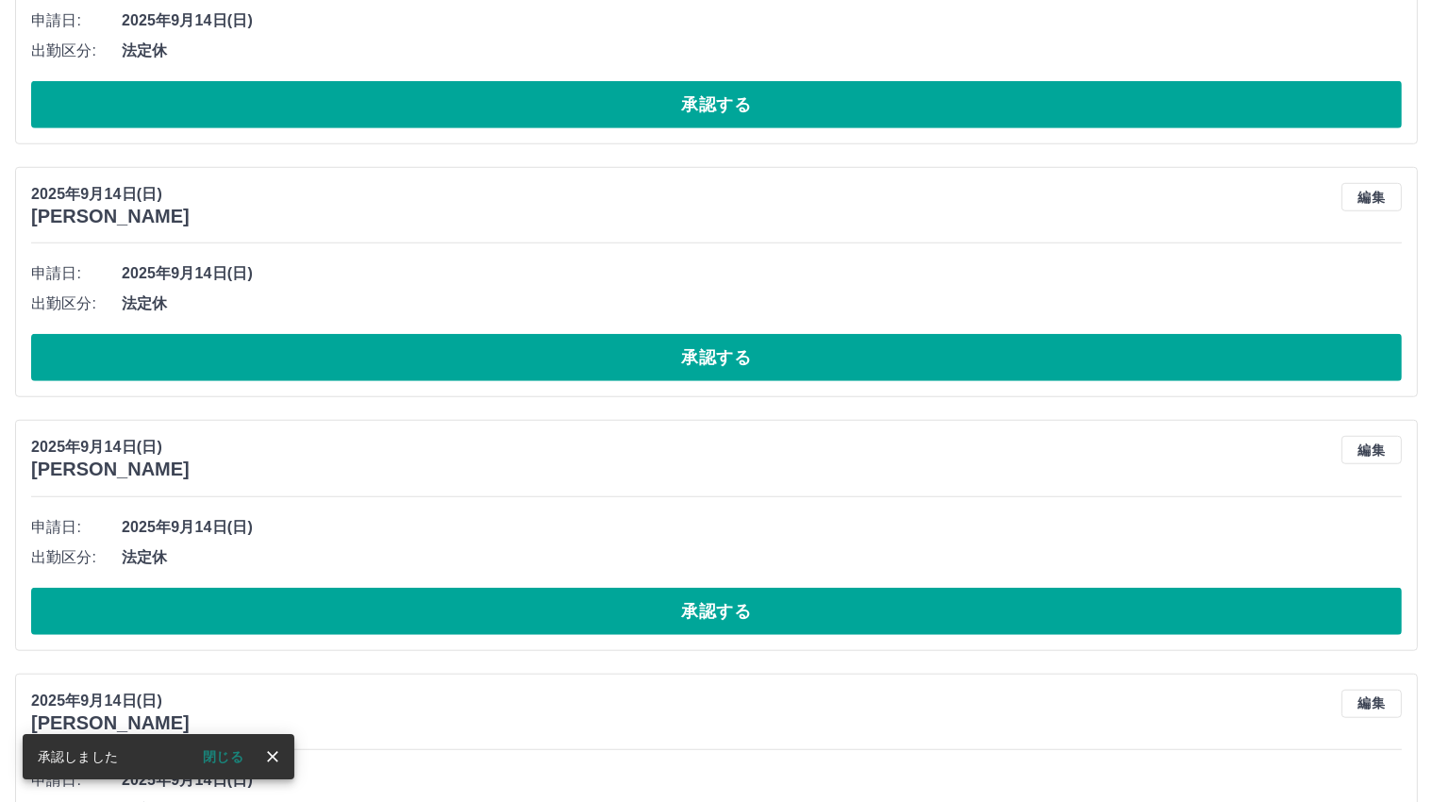
scroll to position [1087, 0]
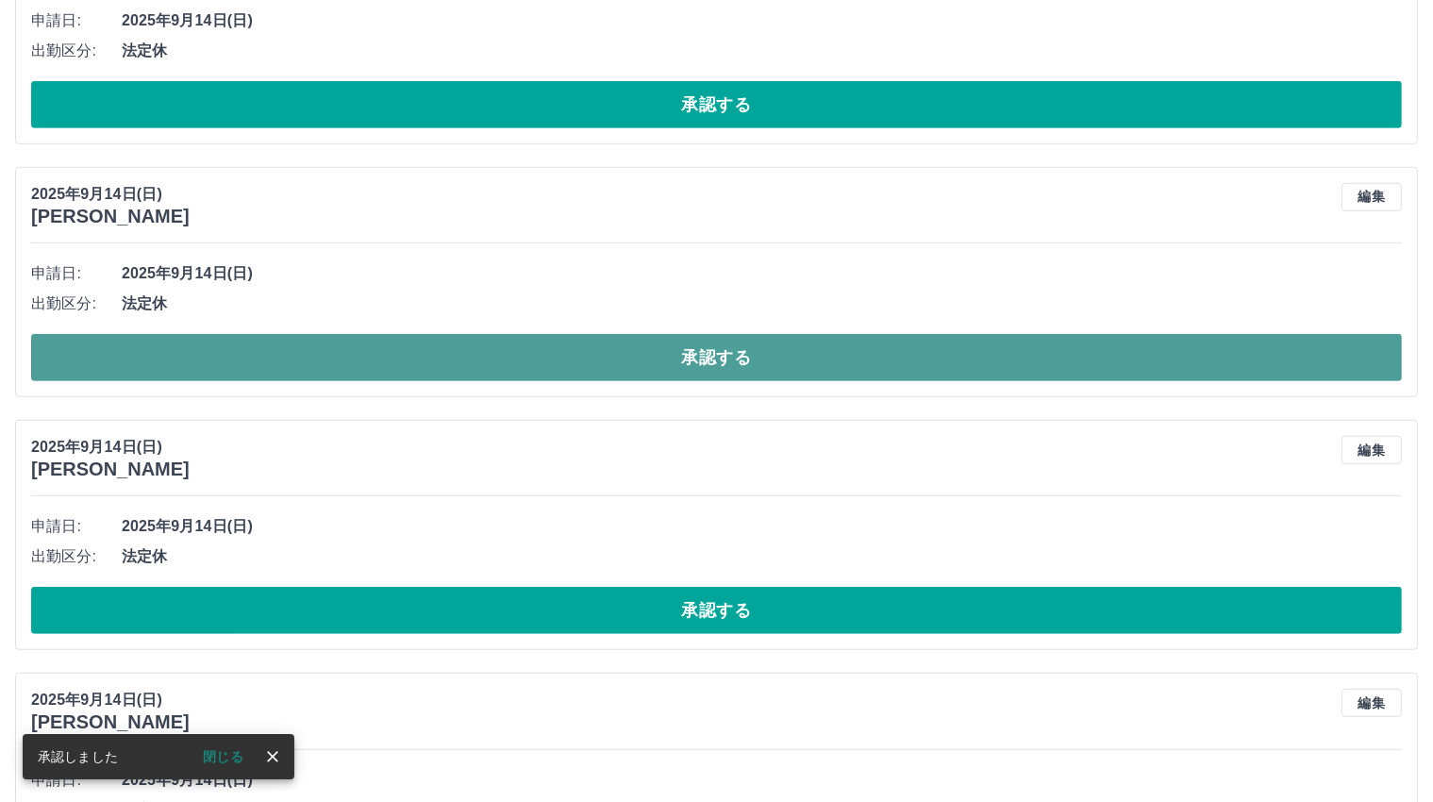
click at [728, 351] on button "承認する" at bounding box center [716, 357] width 1370 height 47
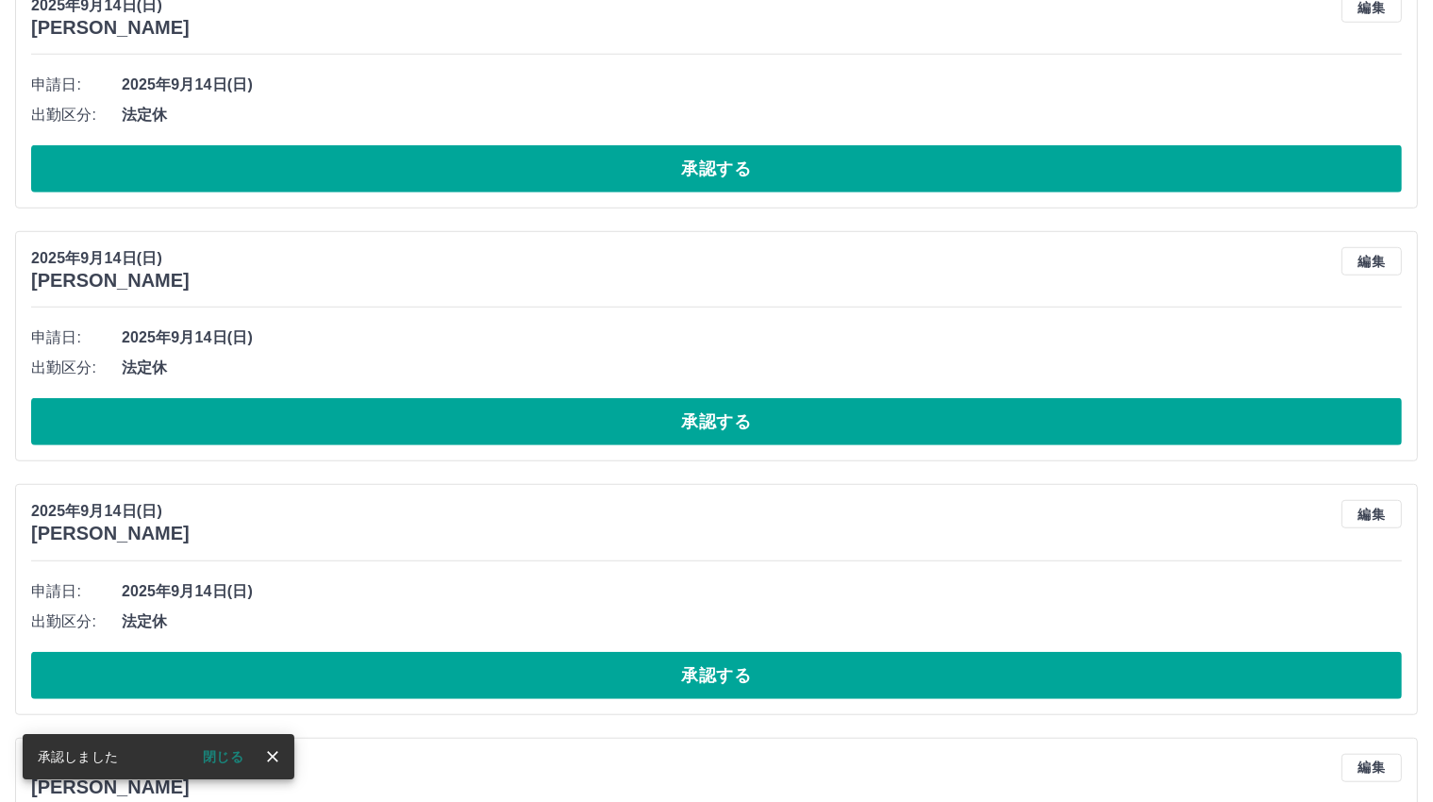
scroll to position [1022, 0]
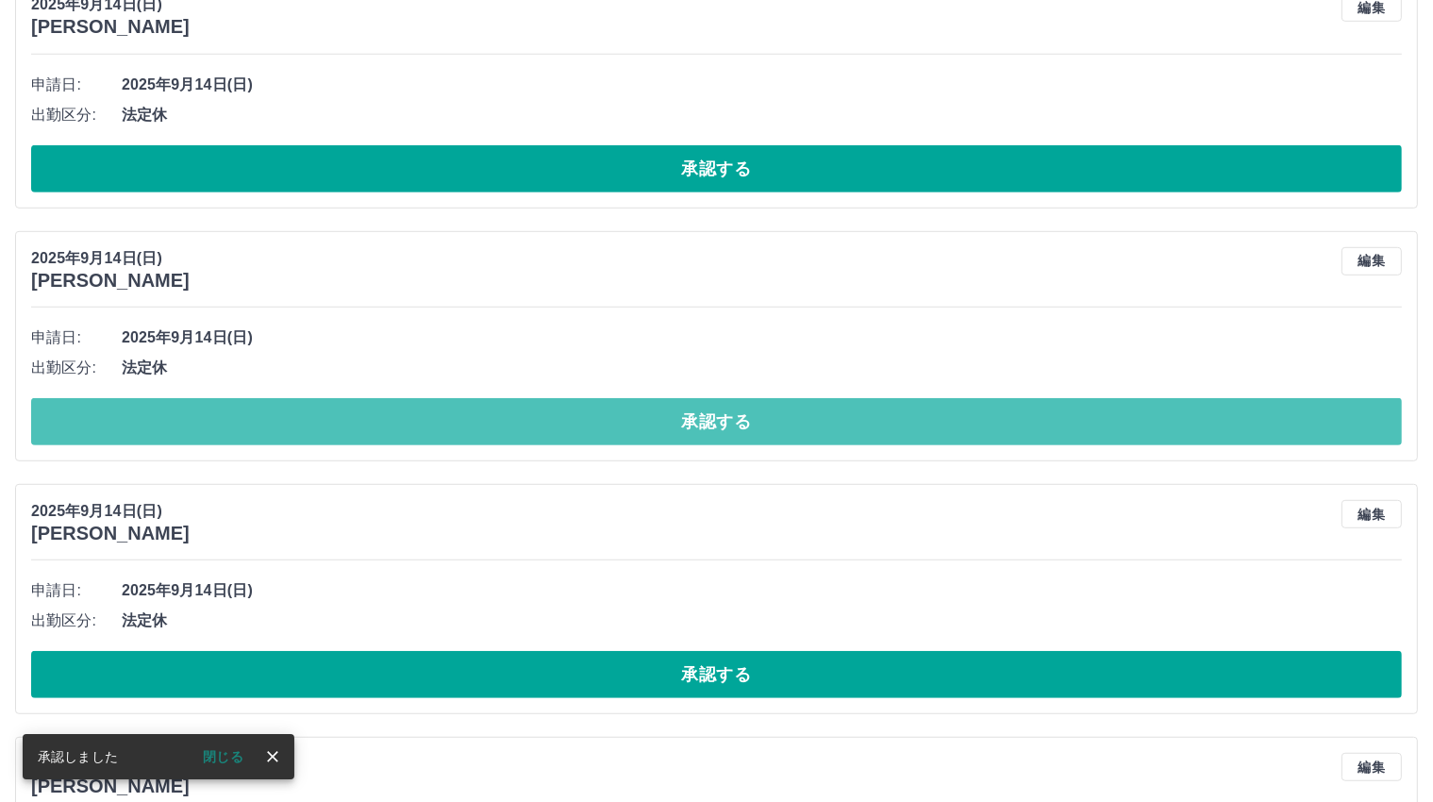
click at [727, 417] on button "承認する" at bounding box center [716, 421] width 1370 height 47
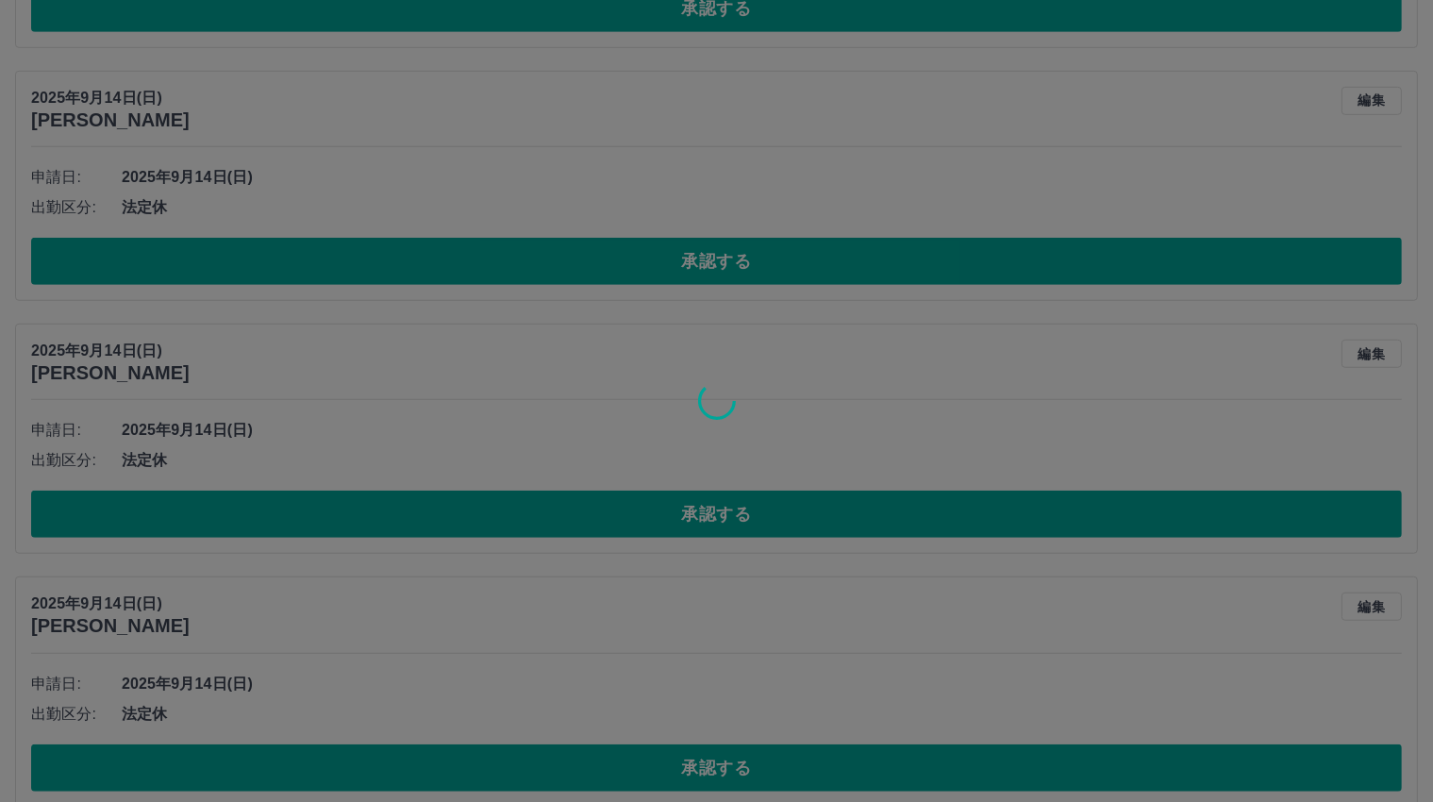
scroll to position [1211, 0]
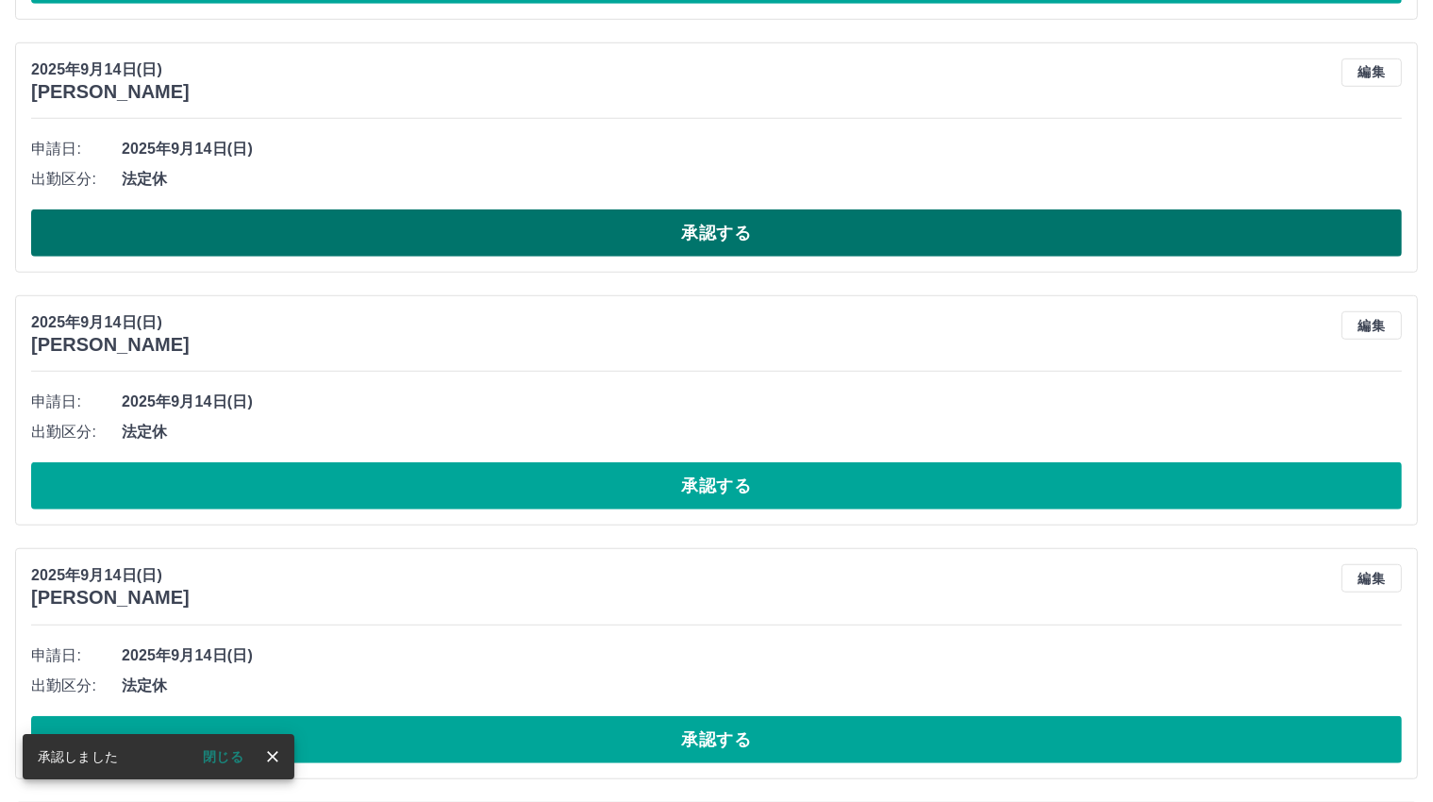
click at [725, 231] on button "承認する" at bounding box center [716, 232] width 1370 height 47
click at [733, 231] on button "承認する" at bounding box center [716, 232] width 1370 height 47
click at [709, 232] on button "承認する" at bounding box center [716, 232] width 1370 height 47
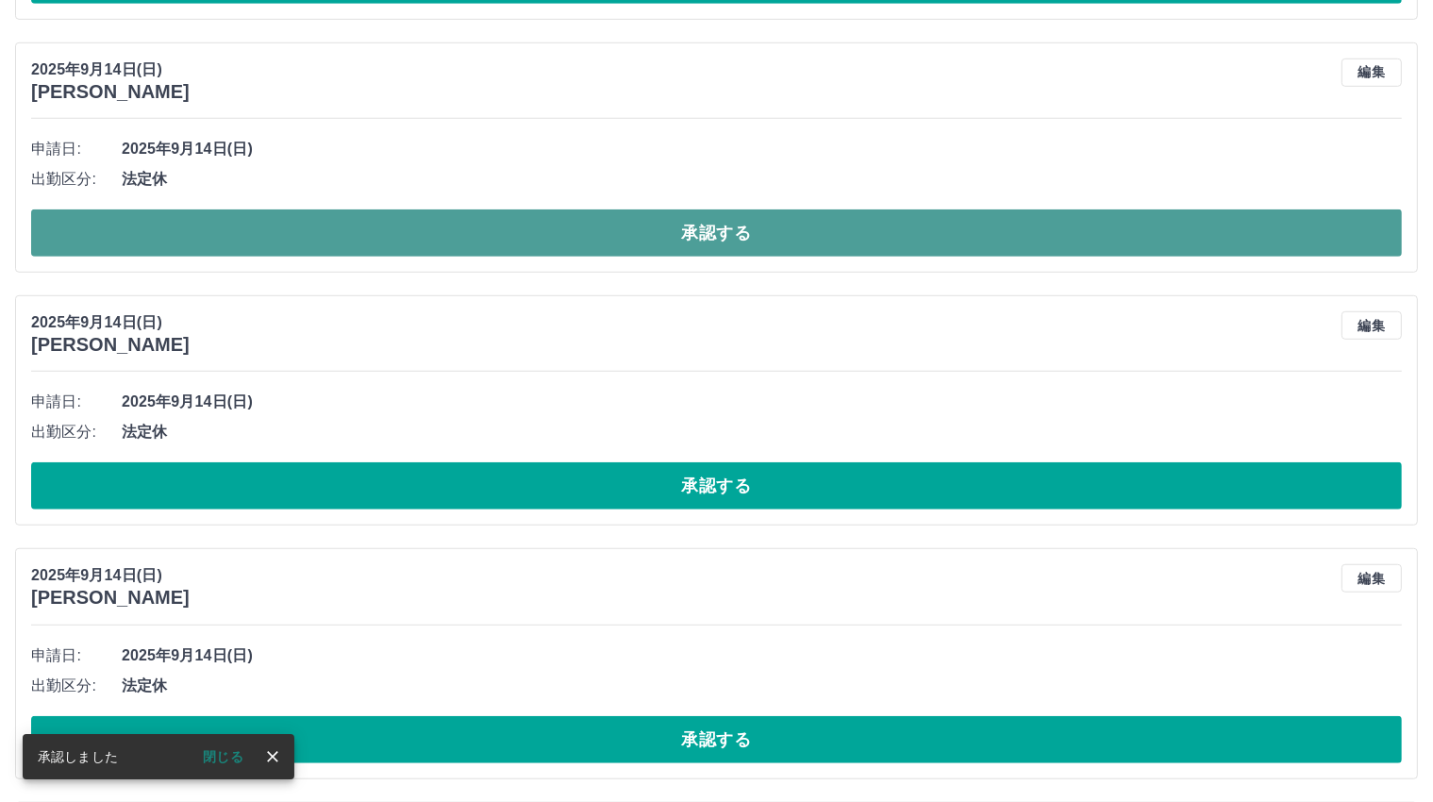
click at [714, 231] on button "承認する" at bounding box center [716, 232] width 1370 height 47
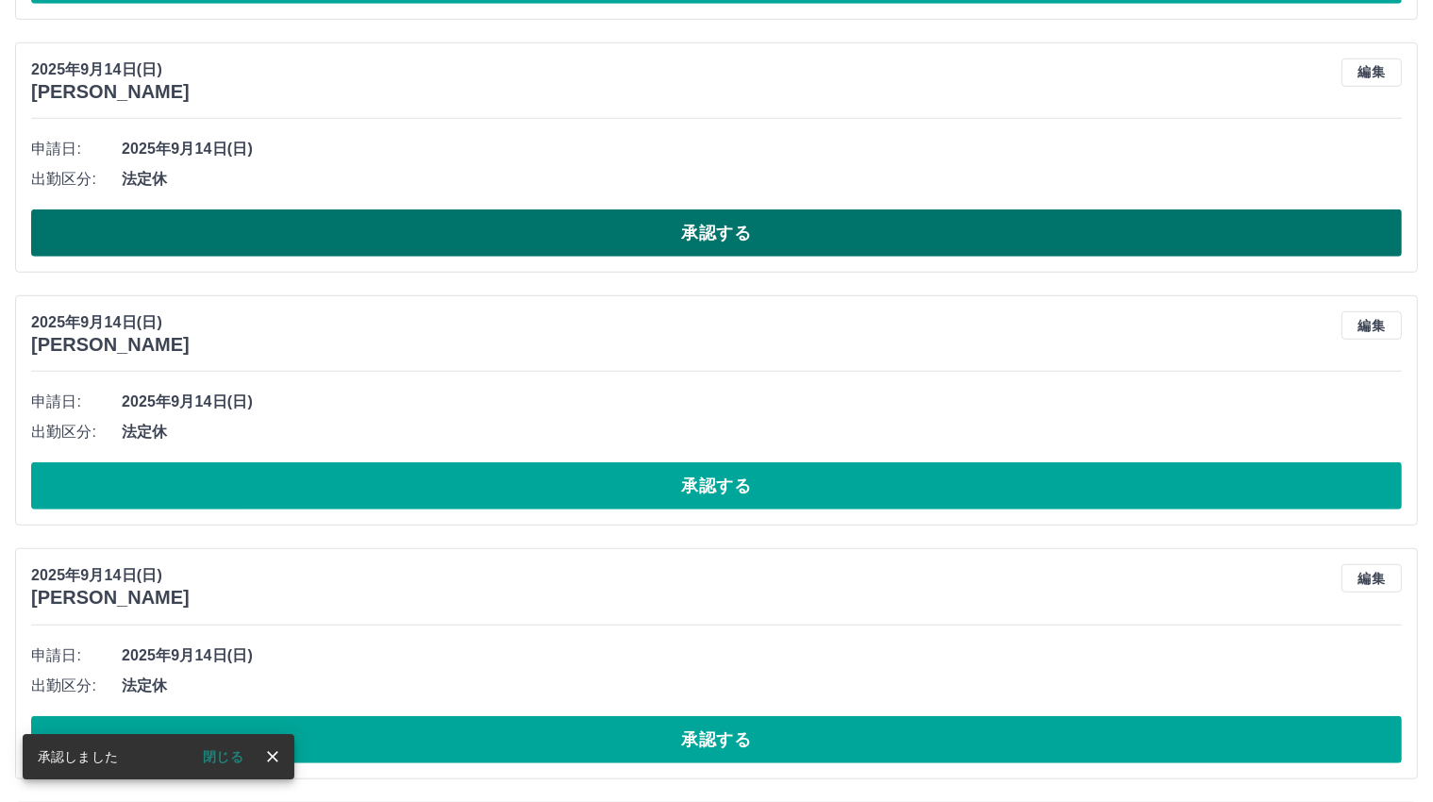
click at [706, 224] on button "承認する" at bounding box center [716, 232] width 1370 height 47
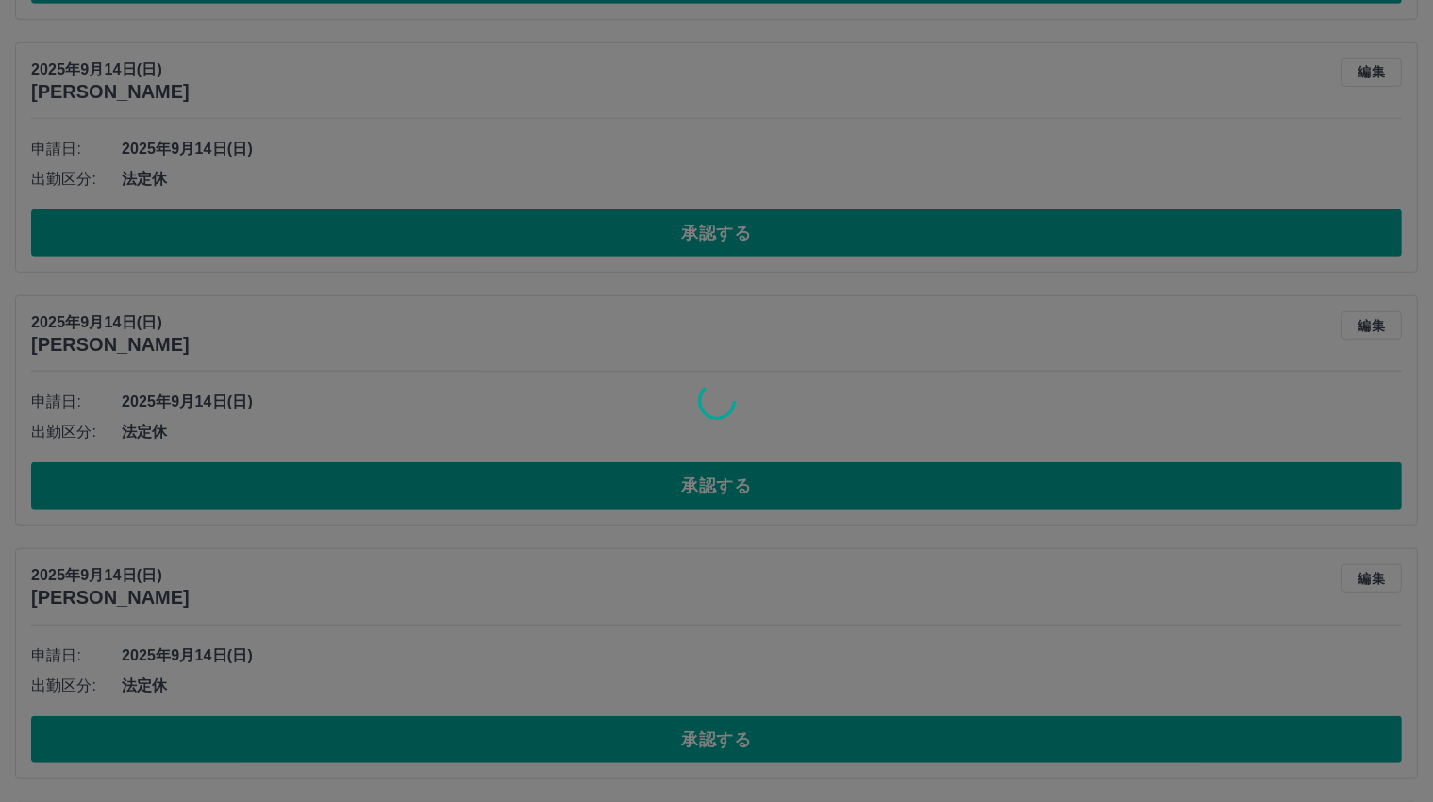
scroll to position [1208, 0]
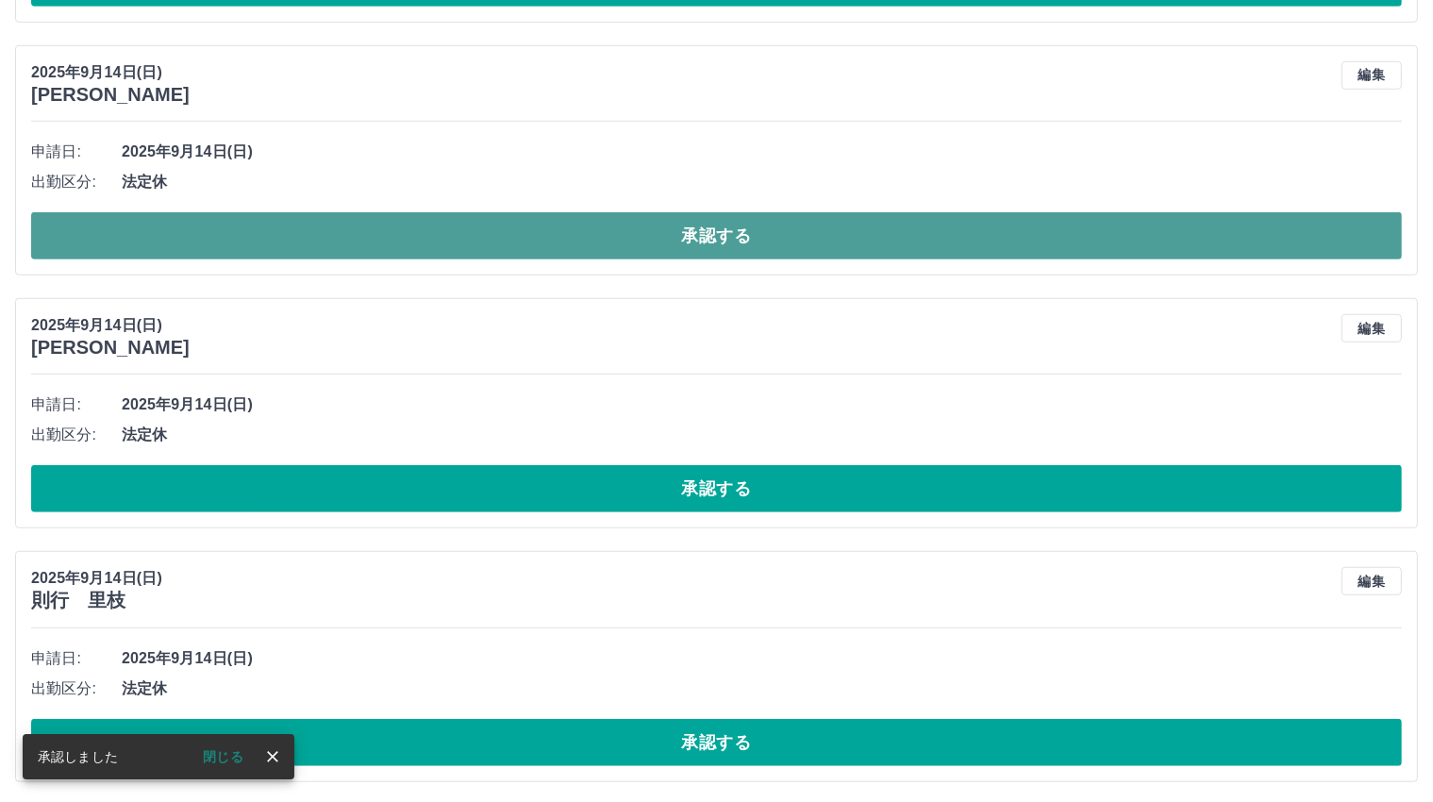
click at [702, 235] on button "承認する" at bounding box center [716, 235] width 1370 height 47
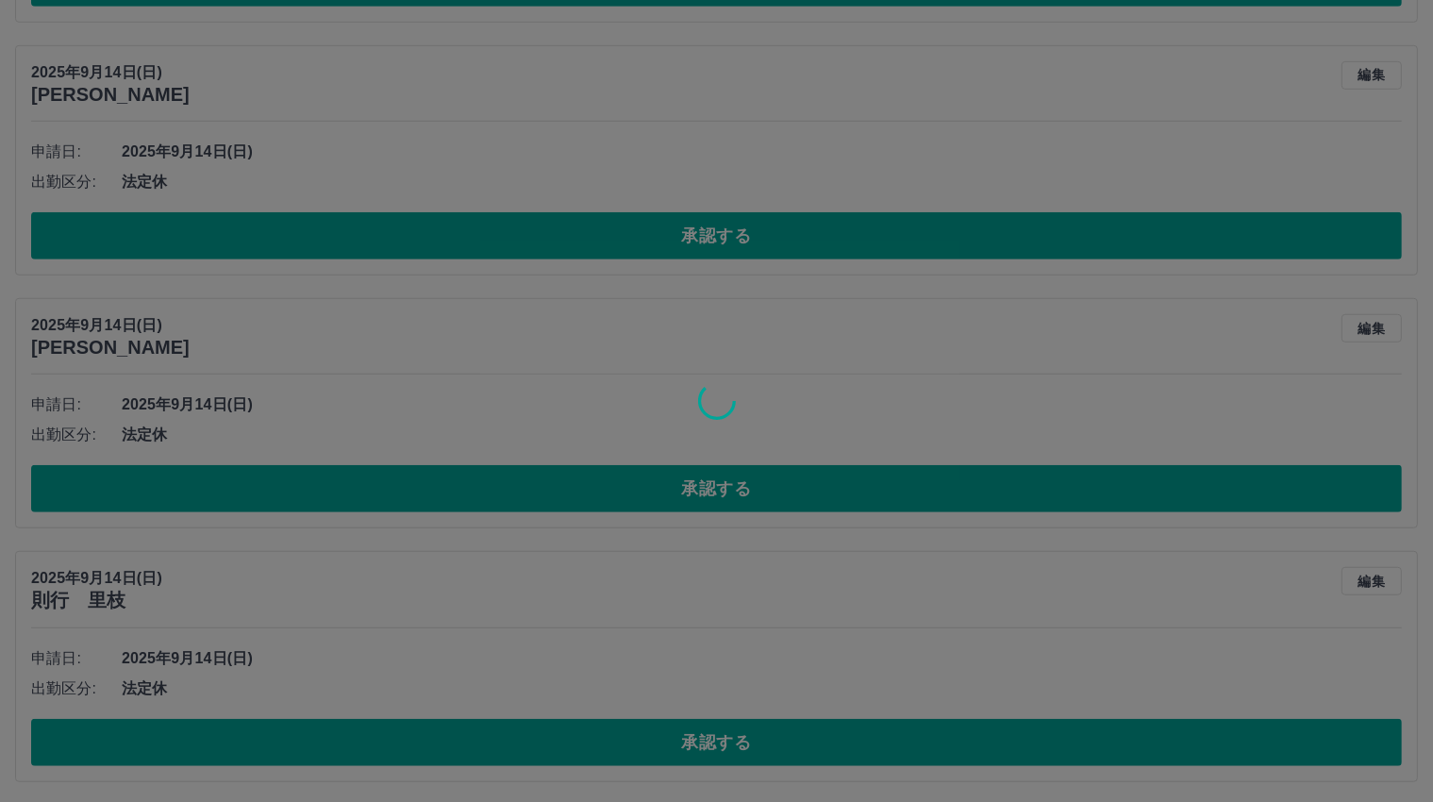
scroll to position [956, 0]
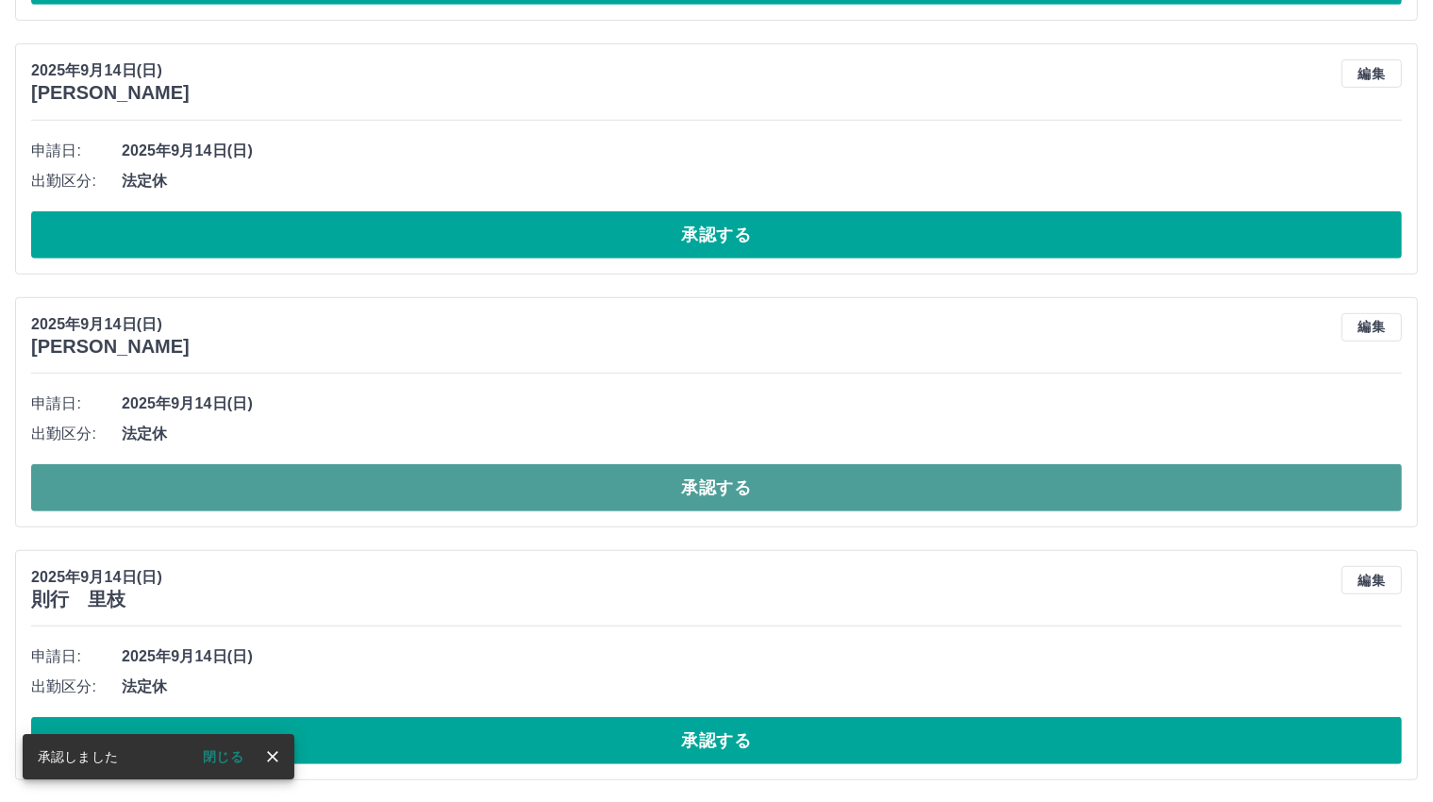
click at [735, 482] on button "承認する" at bounding box center [716, 487] width 1370 height 47
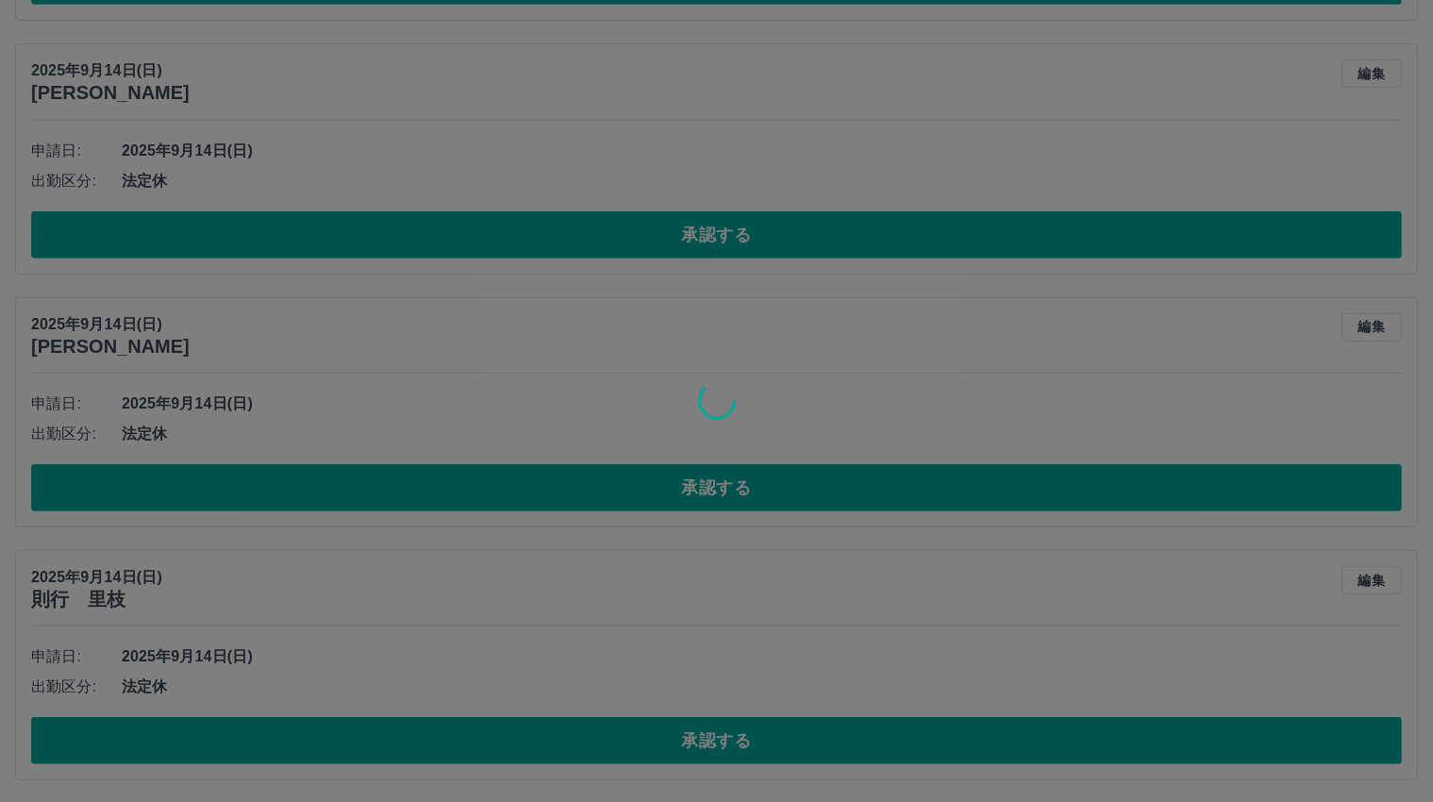
scroll to position [704, 0]
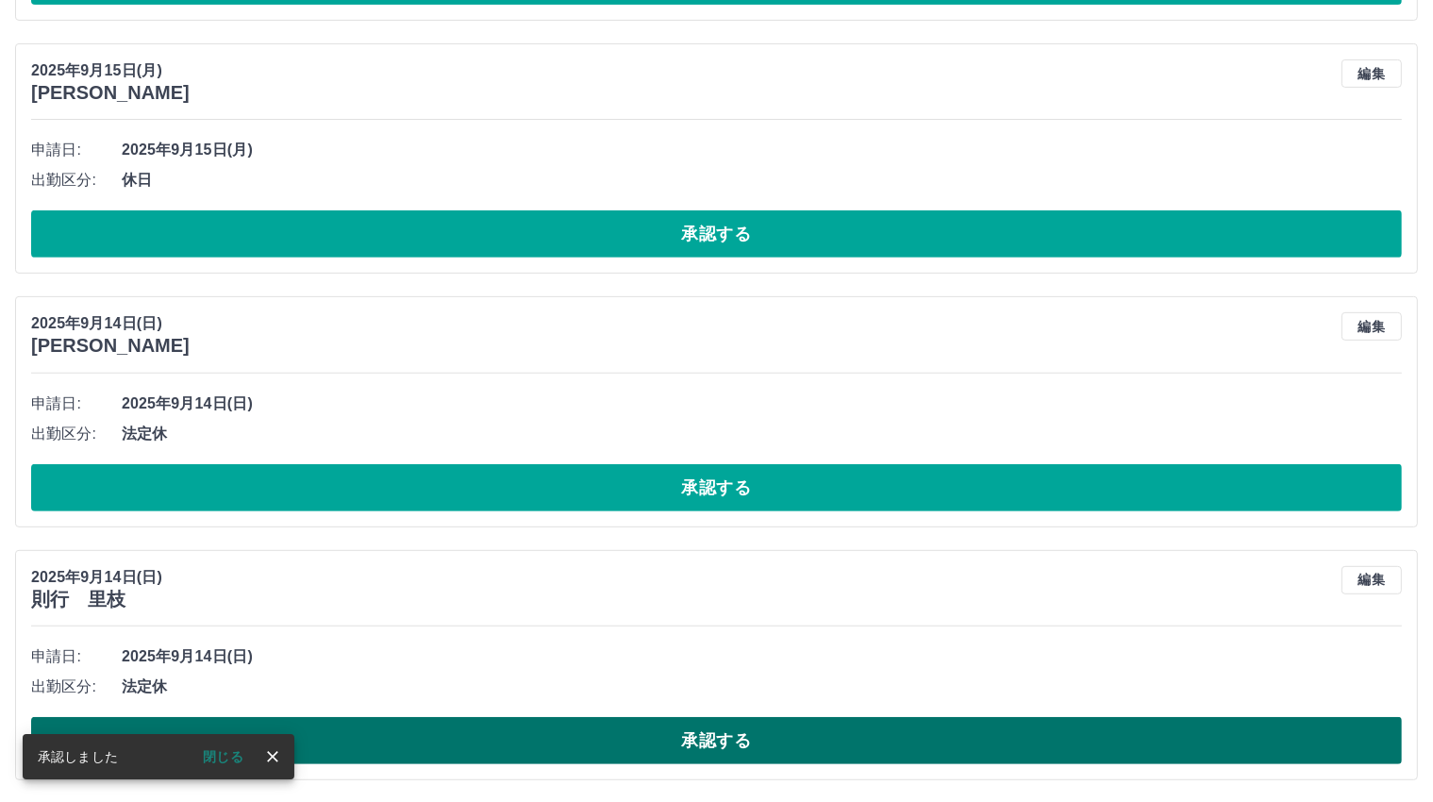
click at [698, 739] on button "承認する" at bounding box center [716, 740] width 1370 height 47
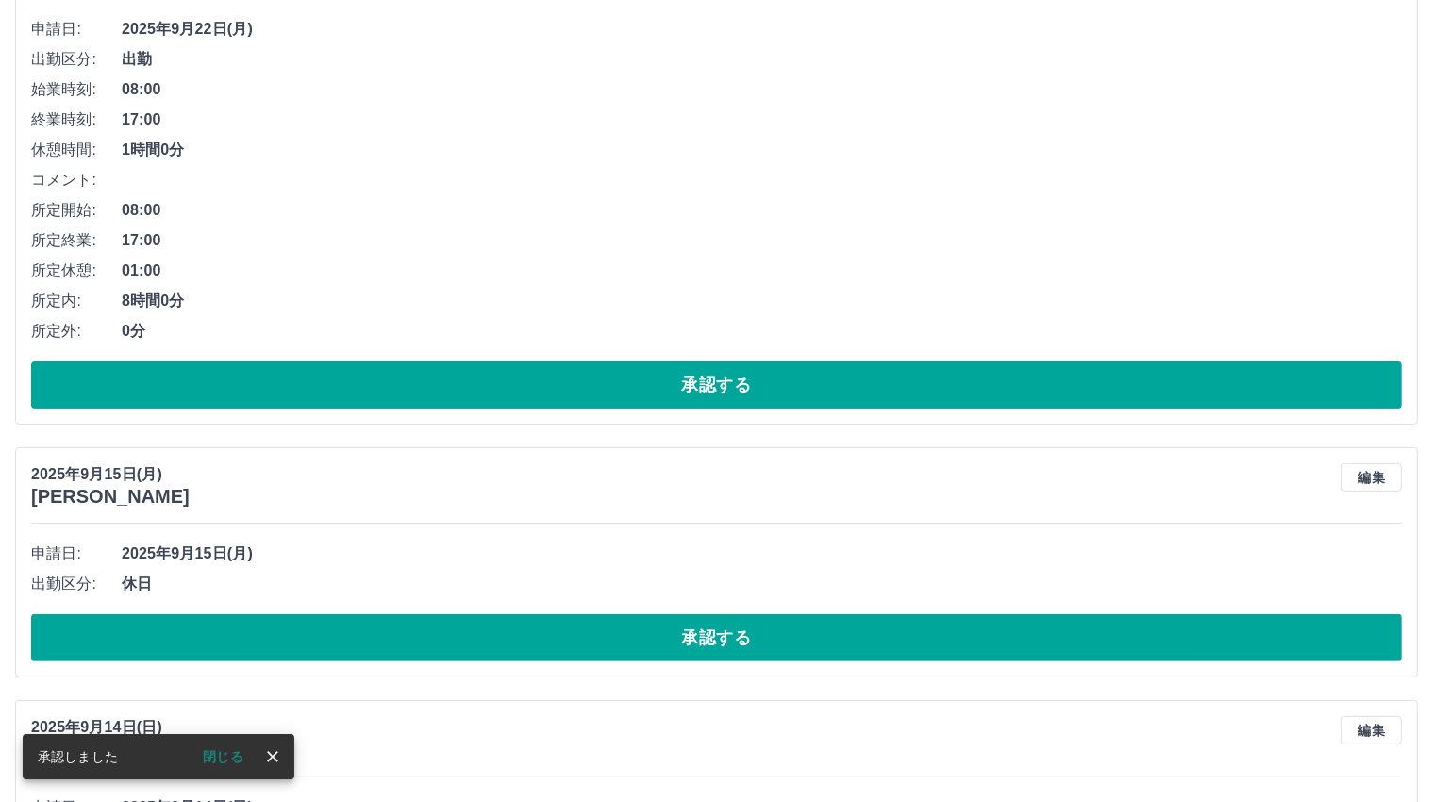
scroll to position [0, 0]
